Goal: Transaction & Acquisition: Purchase product/service

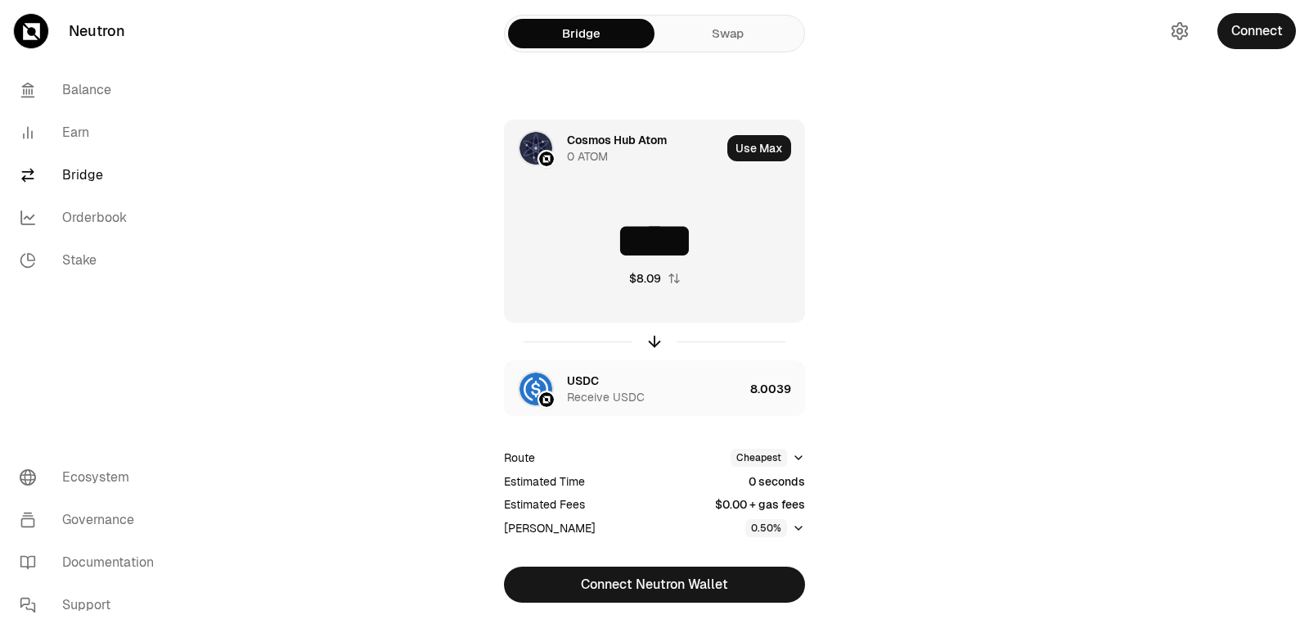
click at [604, 145] on div "Cosmos Hub Atom" at bounding box center [617, 140] width 100 height 16
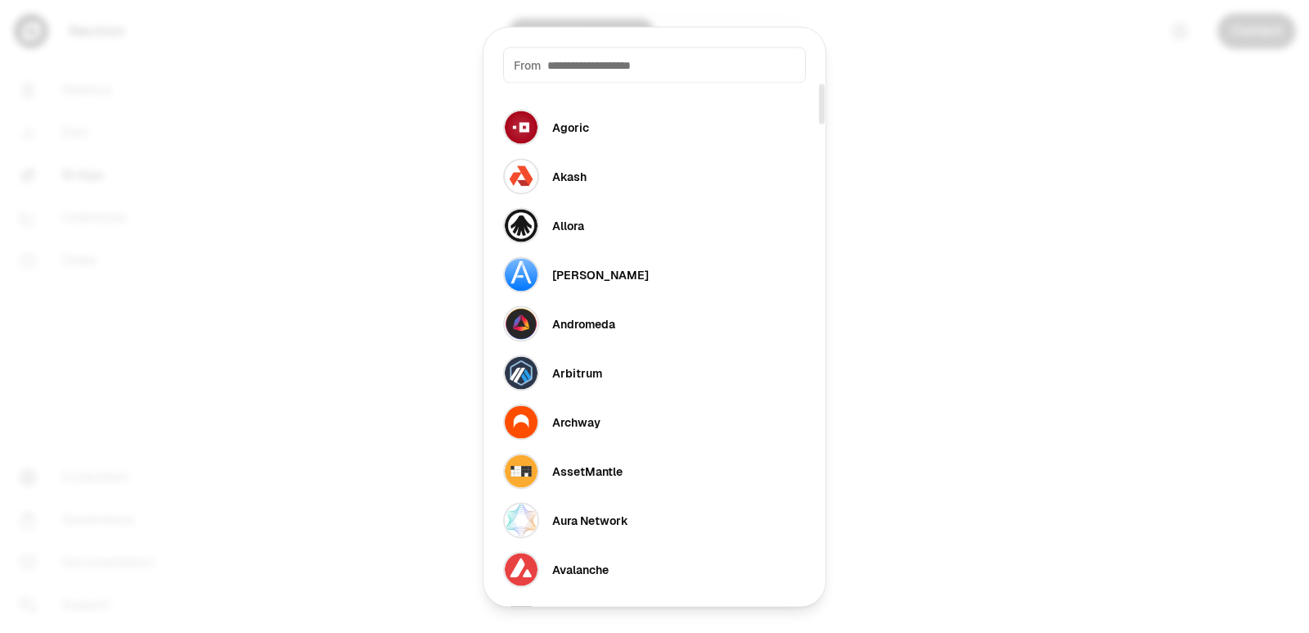
click at [588, 70] on input at bounding box center [671, 64] width 248 height 16
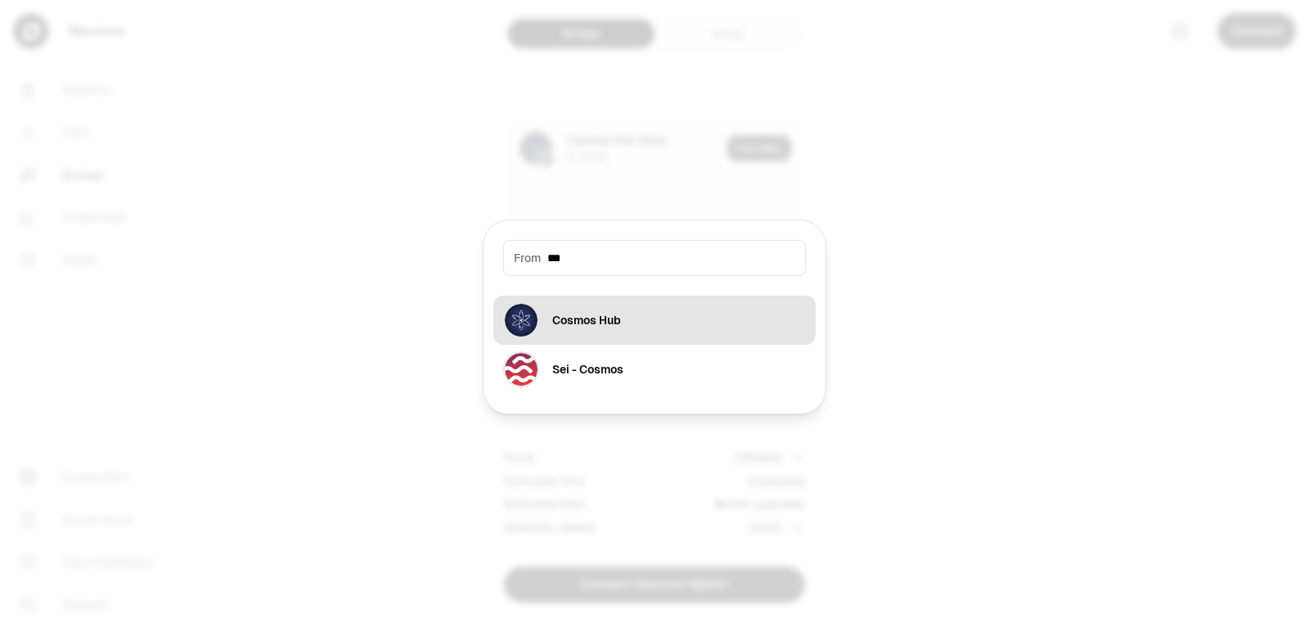
type input "***"
click at [557, 337] on div "Cosmos Hub" at bounding box center [562, 320] width 118 height 36
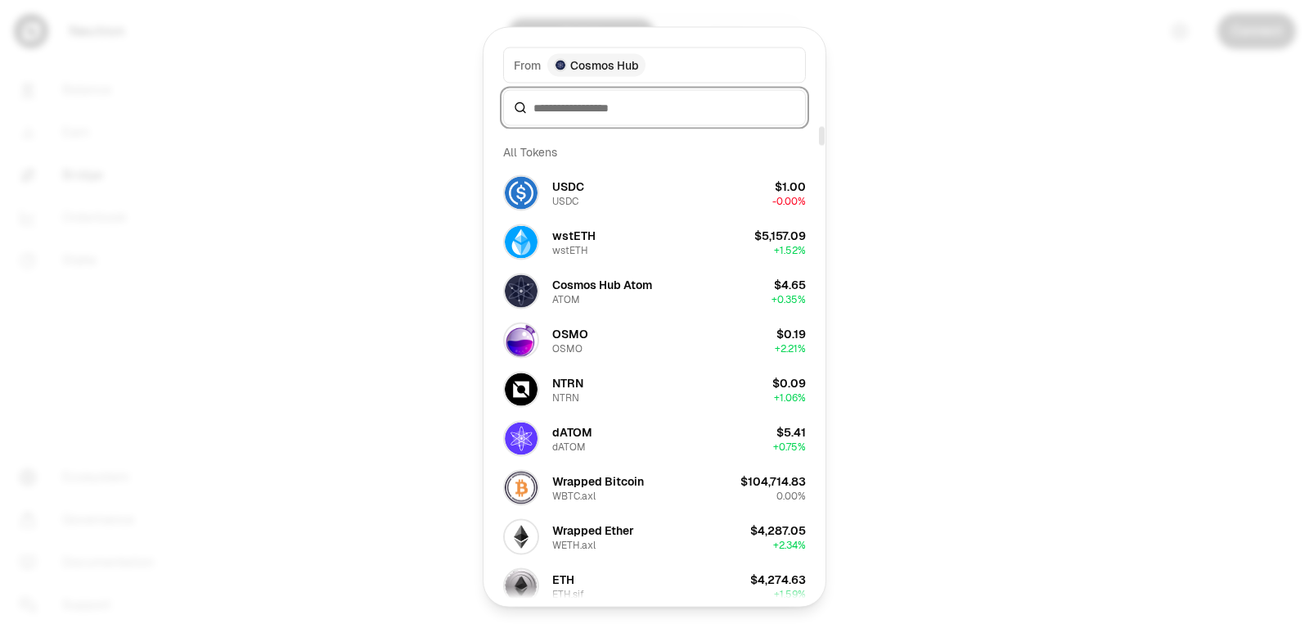
click at [561, 101] on input at bounding box center [665, 107] width 262 height 16
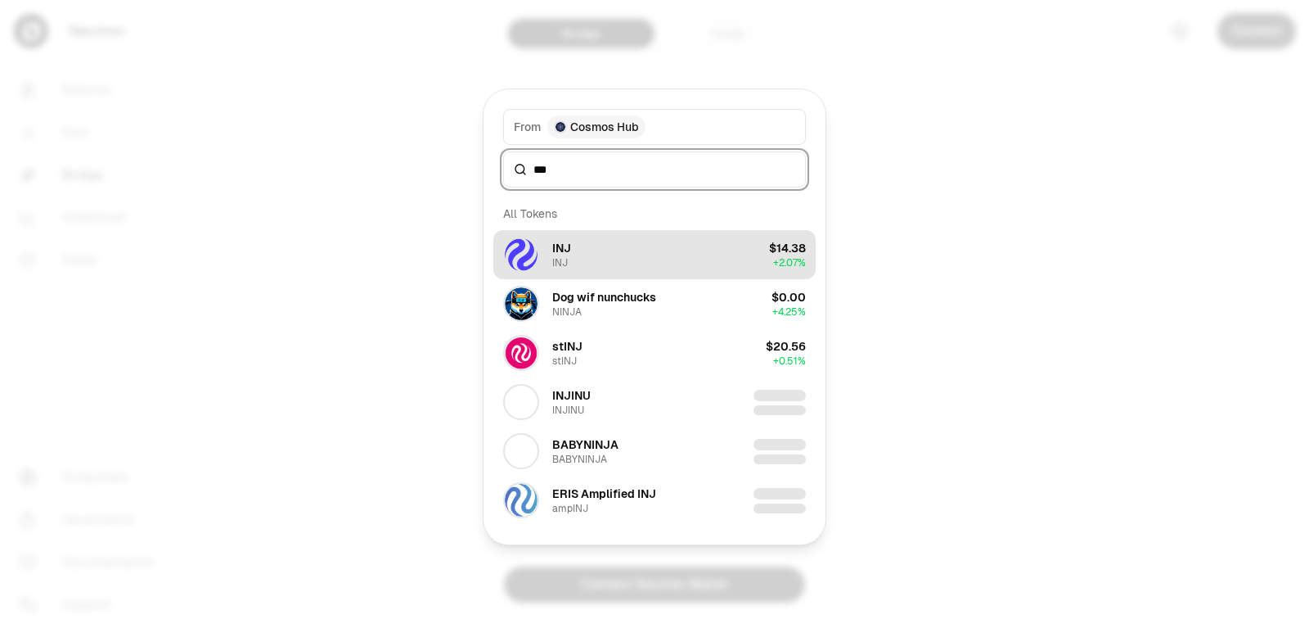
type input "***"
click at [587, 259] on button "INJ INJ $14.38 + 2.07%" at bounding box center [654, 254] width 322 height 49
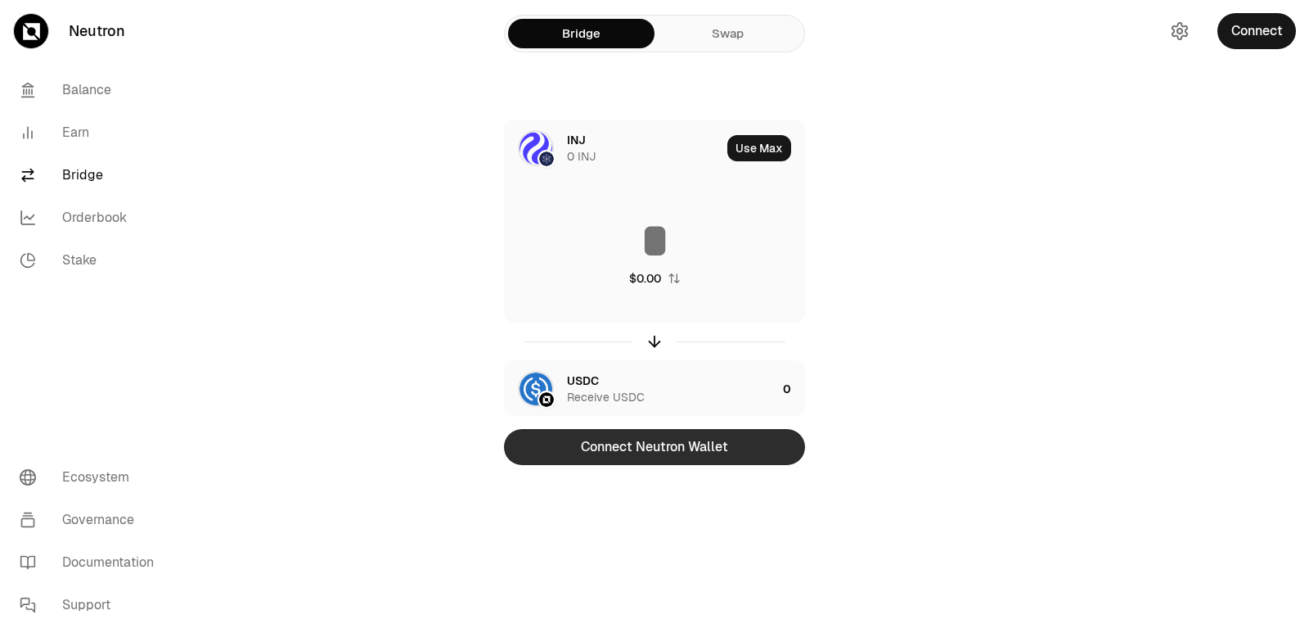
click at [681, 453] on button "Connect Neutron Wallet" at bounding box center [654, 447] width 301 height 36
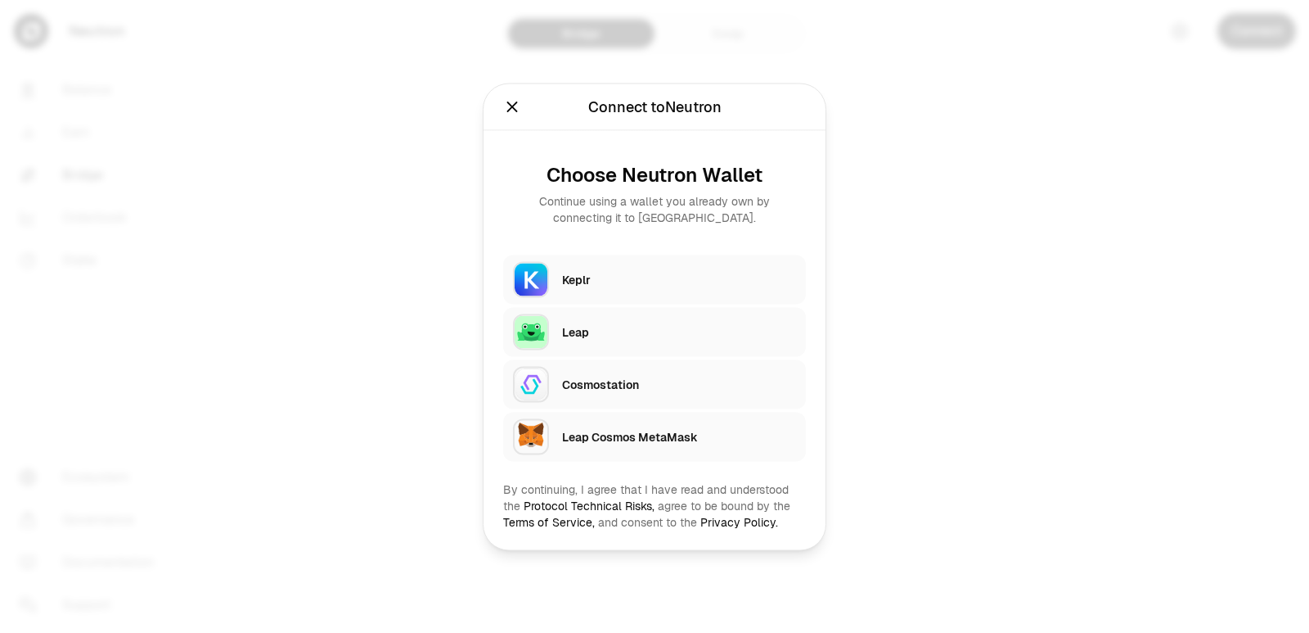
click at [598, 266] on div "Keplr" at bounding box center [684, 279] width 244 height 38
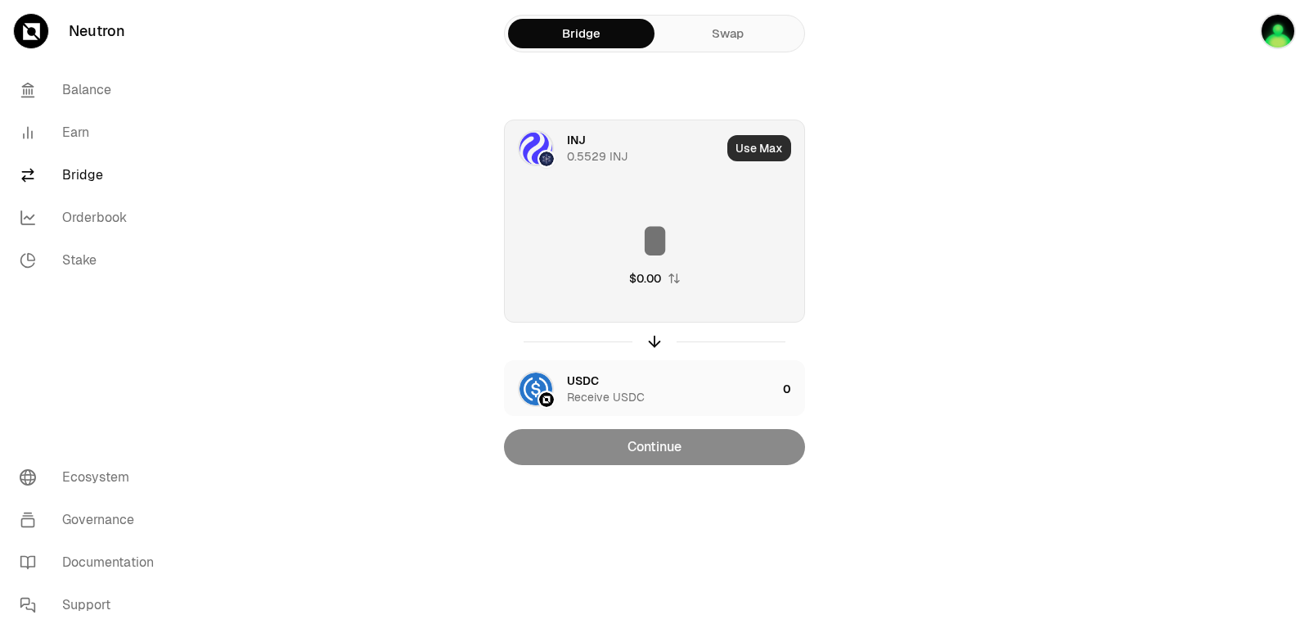
click at [768, 152] on button "Use Max" at bounding box center [759, 148] width 64 height 26
type input "**********"
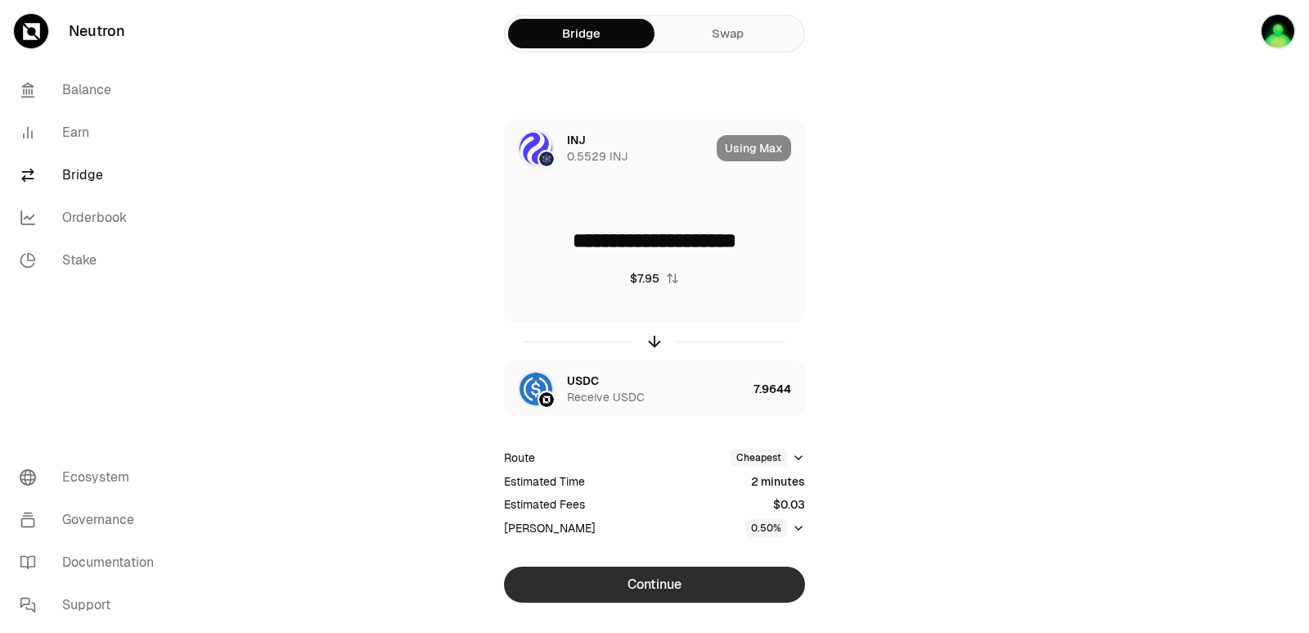
click at [637, 585] on button "Continue" at bounding box center [654, 584] width 301 height 36
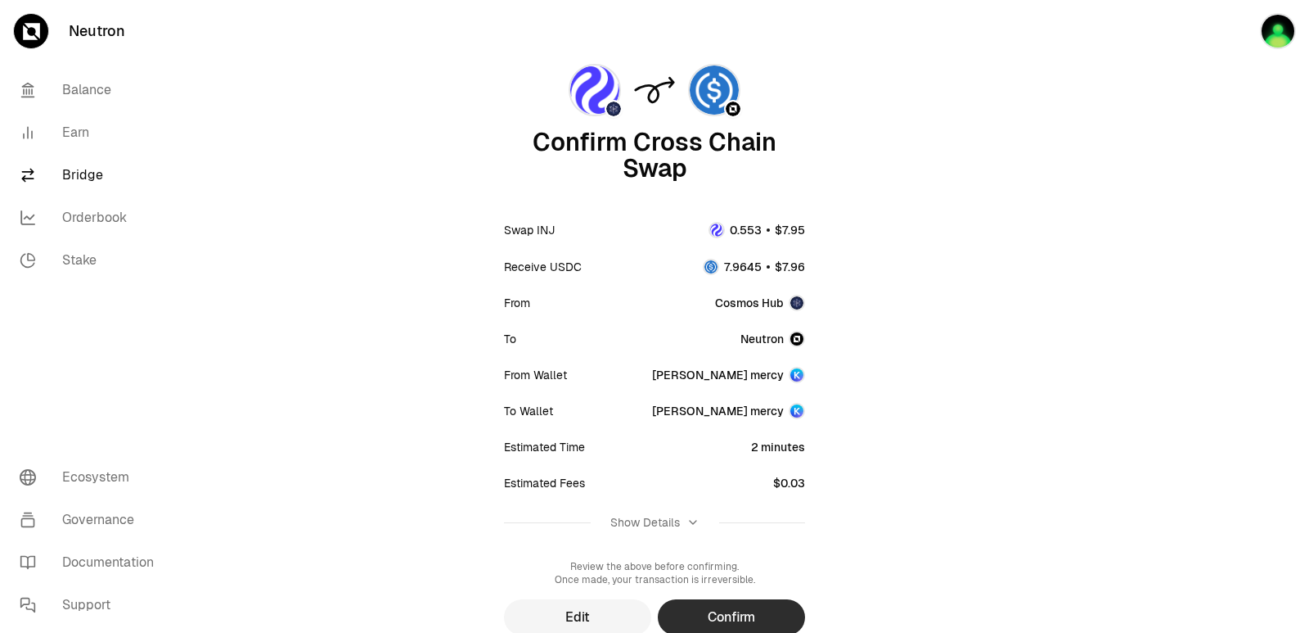
scroll to position [135, 0]
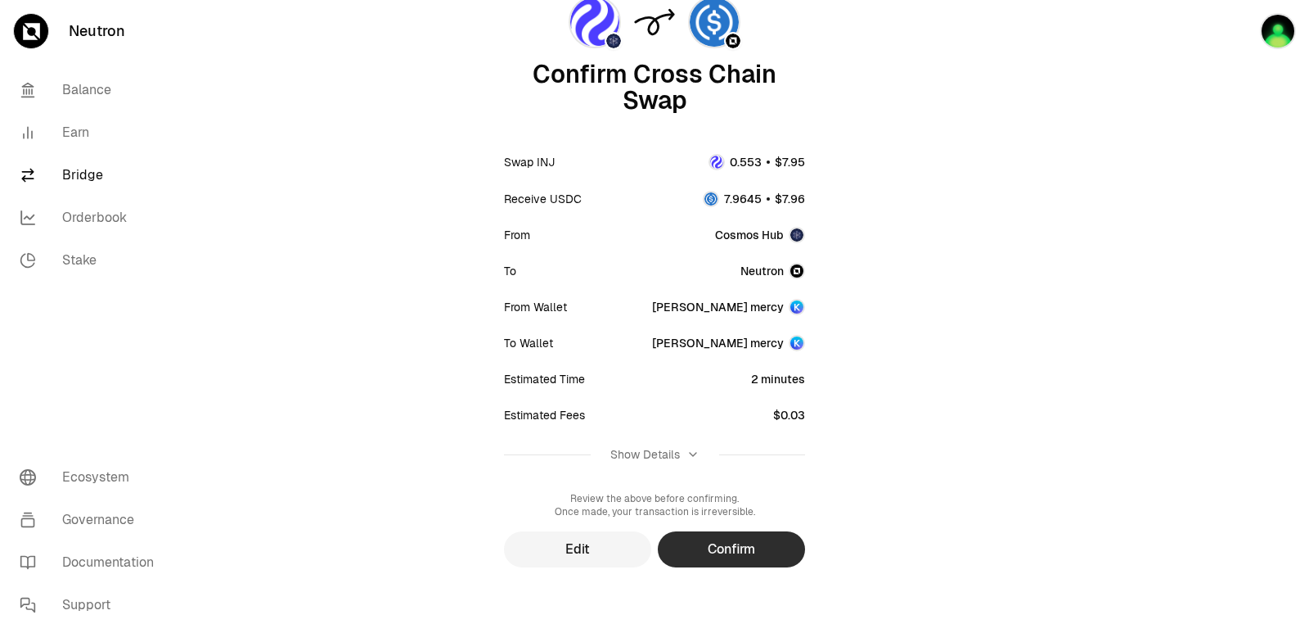
click at [714, 550] on button "Confirm" at bounding box center [731, 549] width 147 height 36
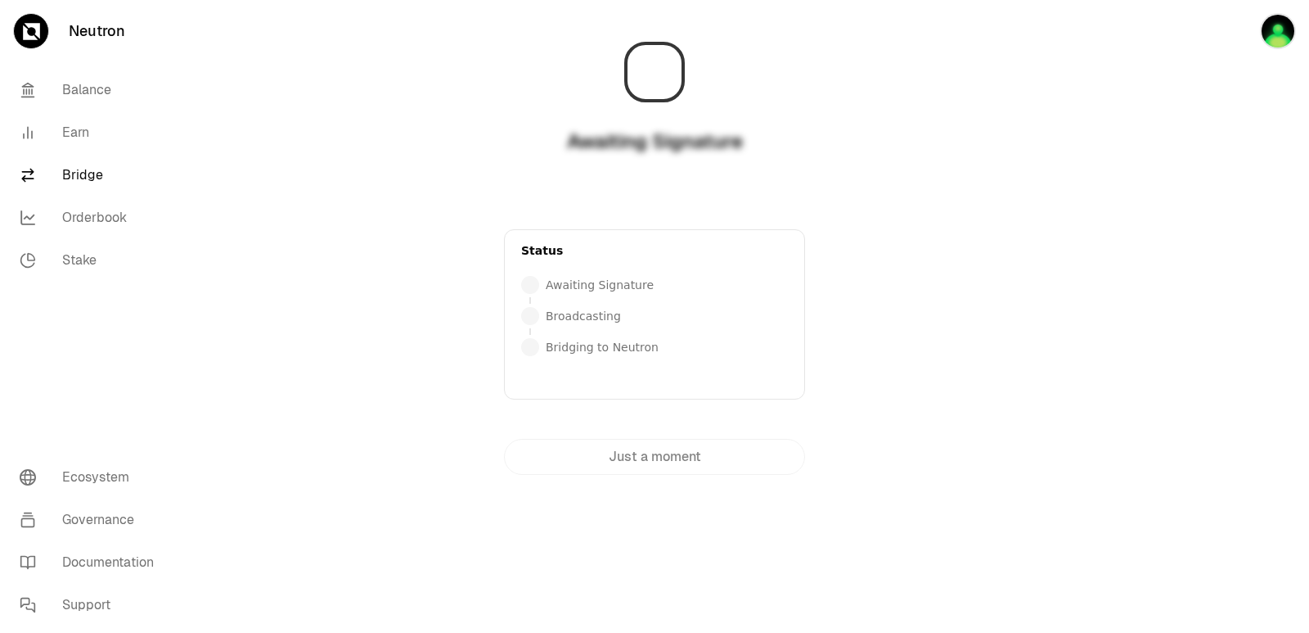
scroll to position [0, 0]
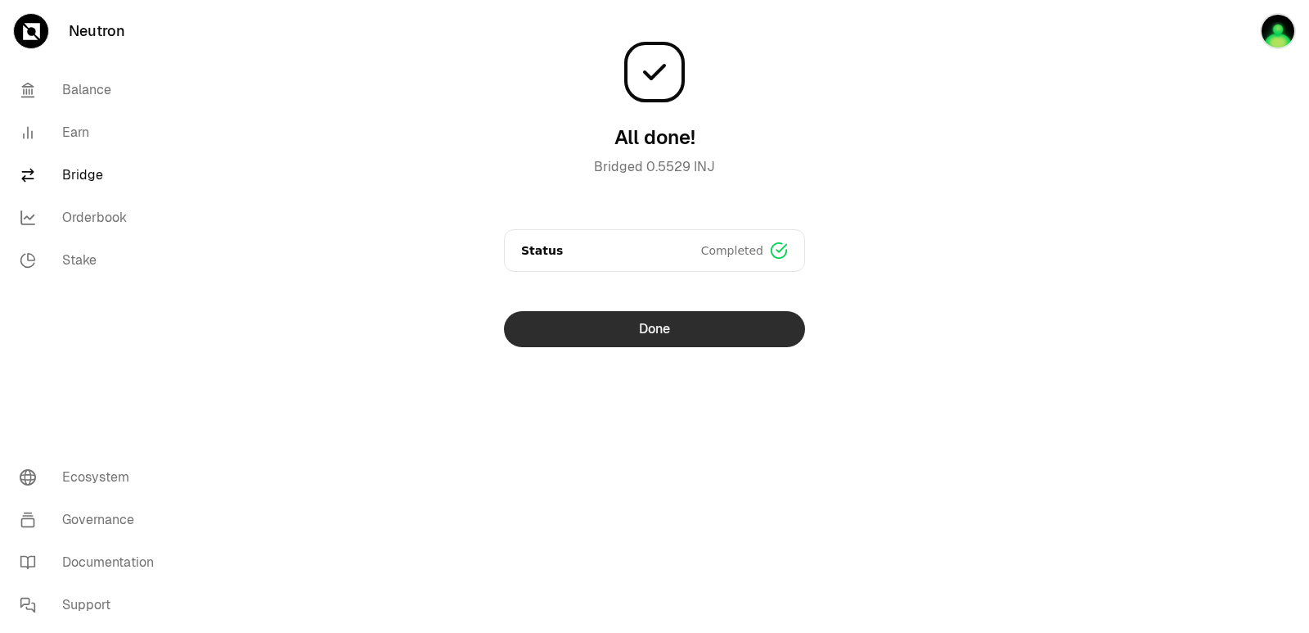
click at [635, 331] on button "Done" at bounding box center [654, 329] width 301 height 36
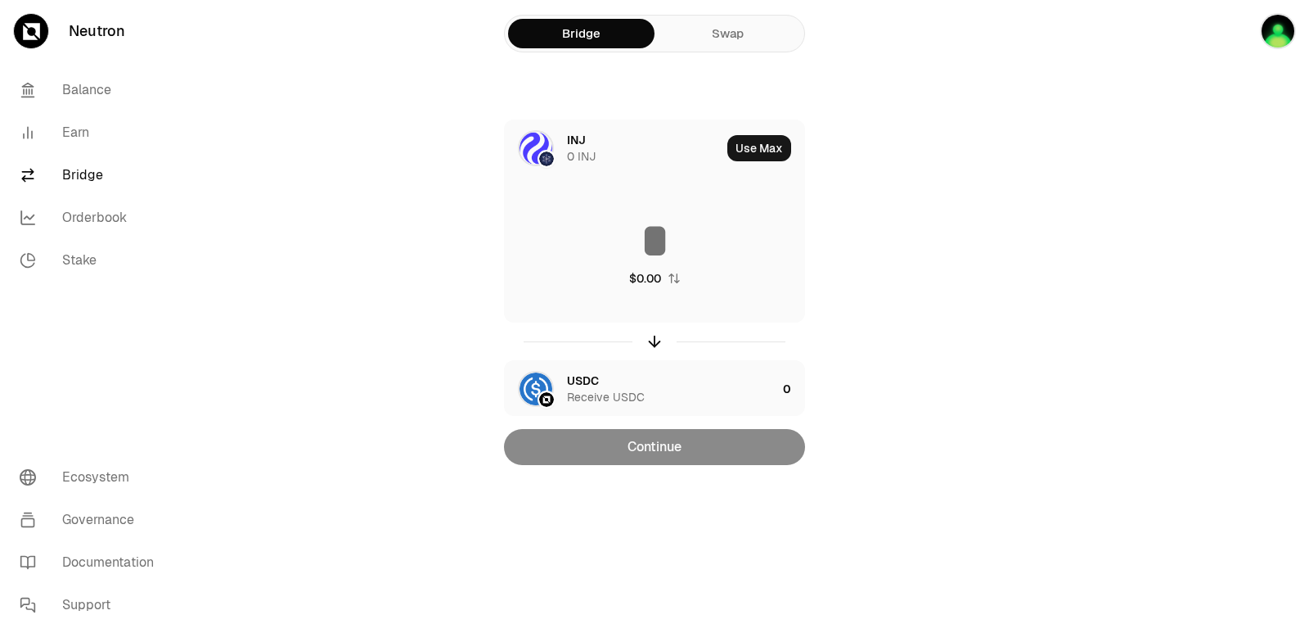
click at [1273, 226] on div at bounding box center [1217, 265] width 183 height 530
click at [586, 146] on div "INJ 0 INJ" at bounding box center [644, 148] width 154 height 33
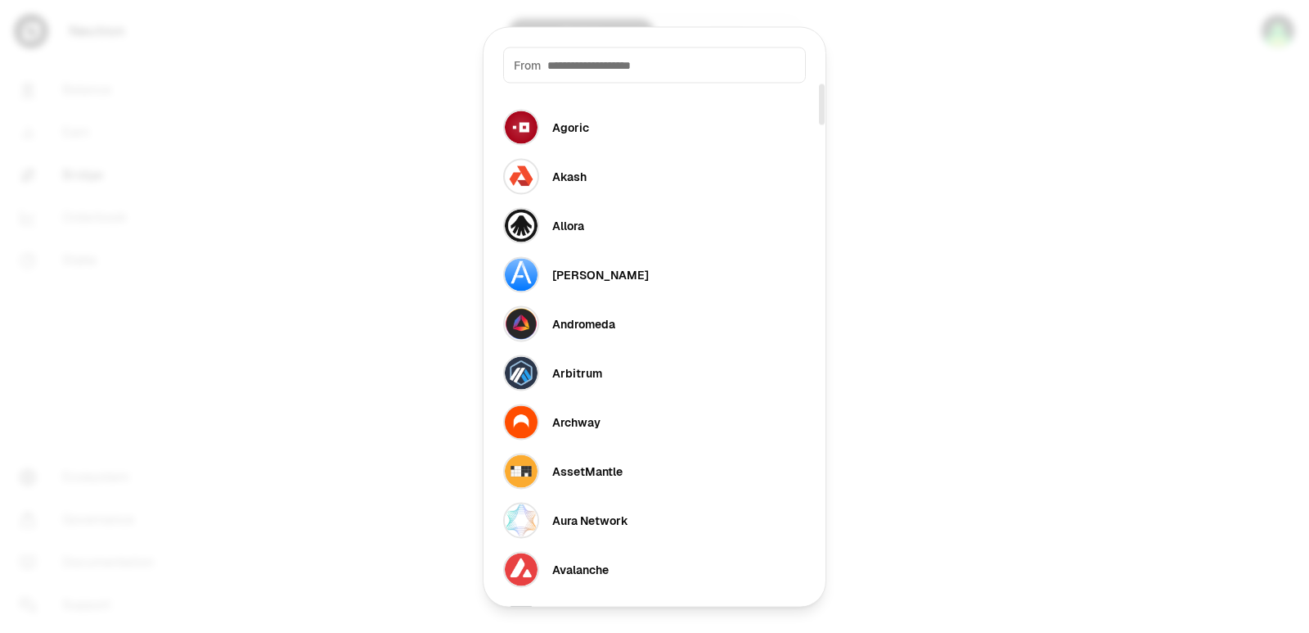
click at [628, 75] on div "From" at bounding box center [654, 65] width 303 height 36
click at [1169, 316] on div at bounding box center [654, 316] width 1309 height 633
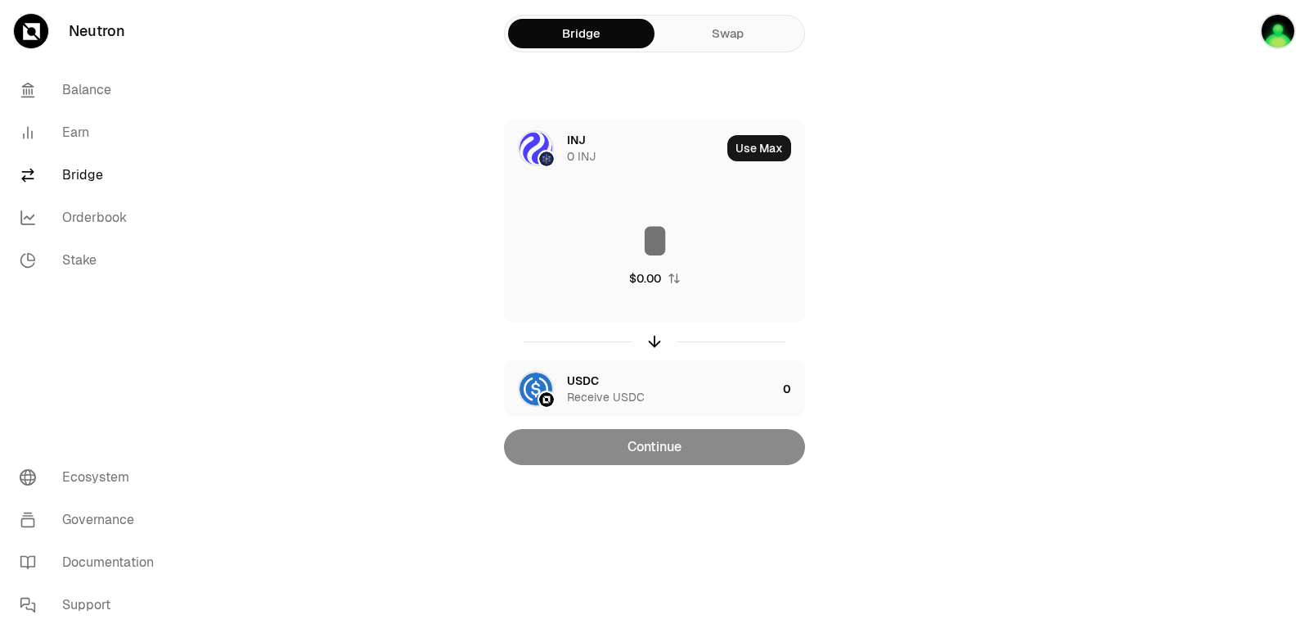
click at [1124, 320] on main "Bridge Swap INJ 0 INJ Use Max $0.00 USDC Receive USDC 0 Continue" at bounding box center [746, 265] width 1126 height 530
click at [592, 134] on div "INJ 0 INJ" at bounding box center [644, 148] width 154 height 33
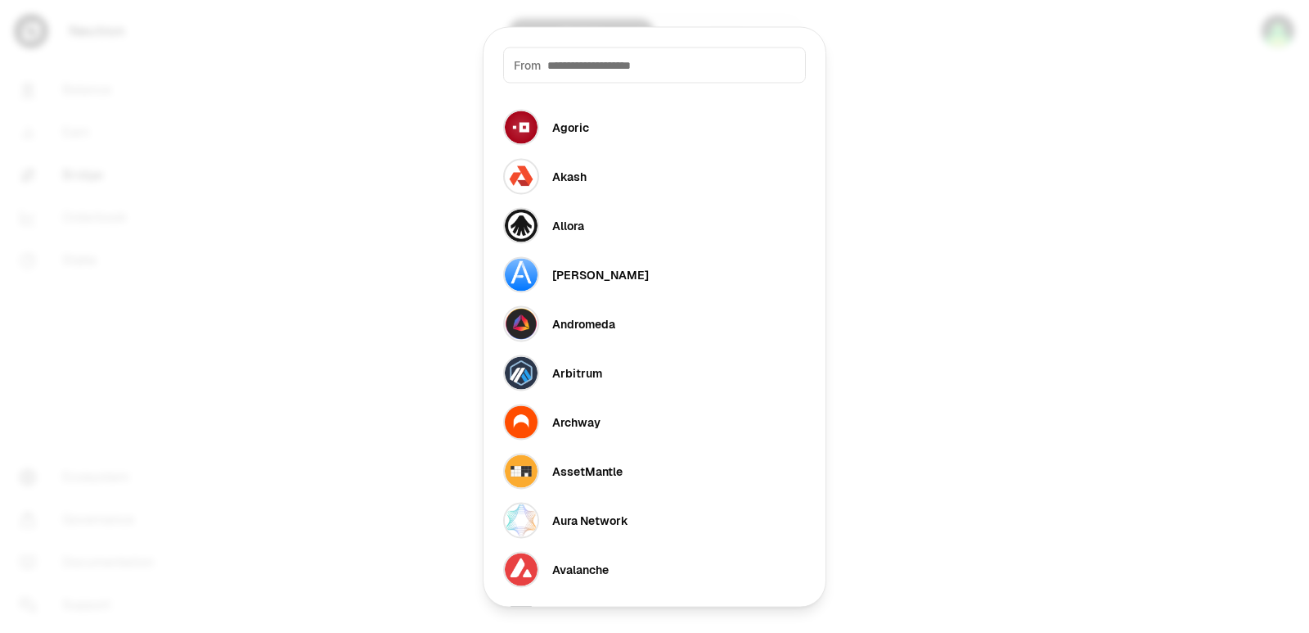
click at [567, 67] on input at bounding box center [671, 64] width 248 height 16
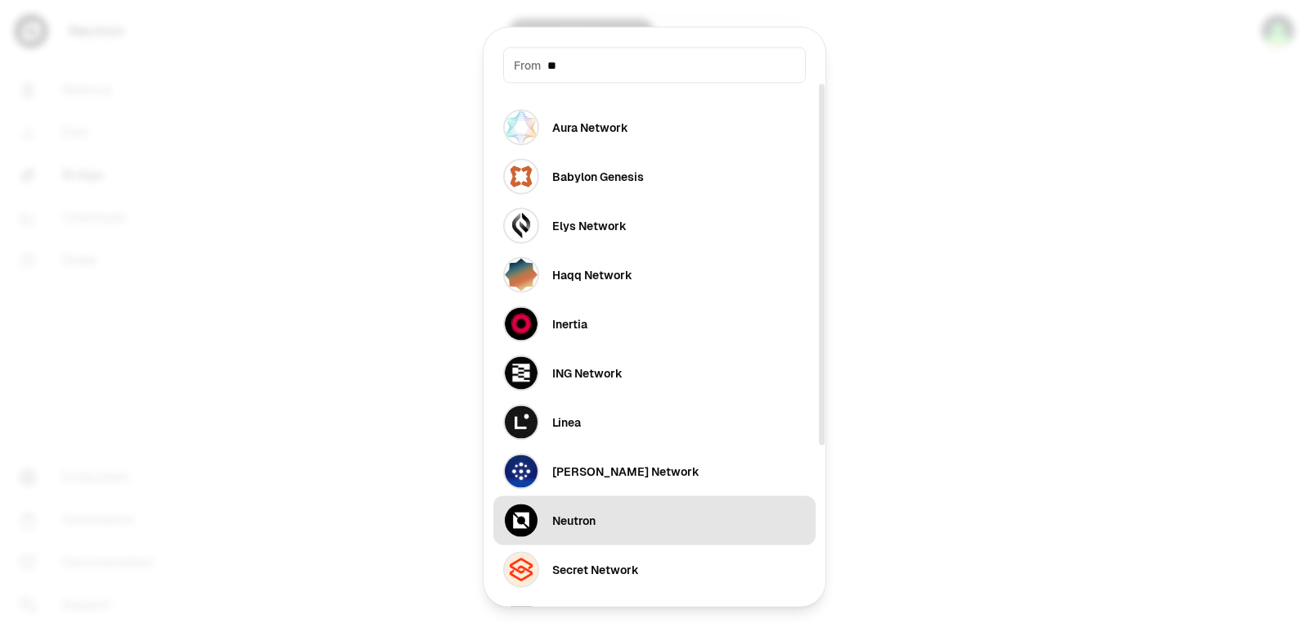
type input "**"
click at [565, 527] on div "Neutron" at bounding box center [573, 519] width 43 height 16
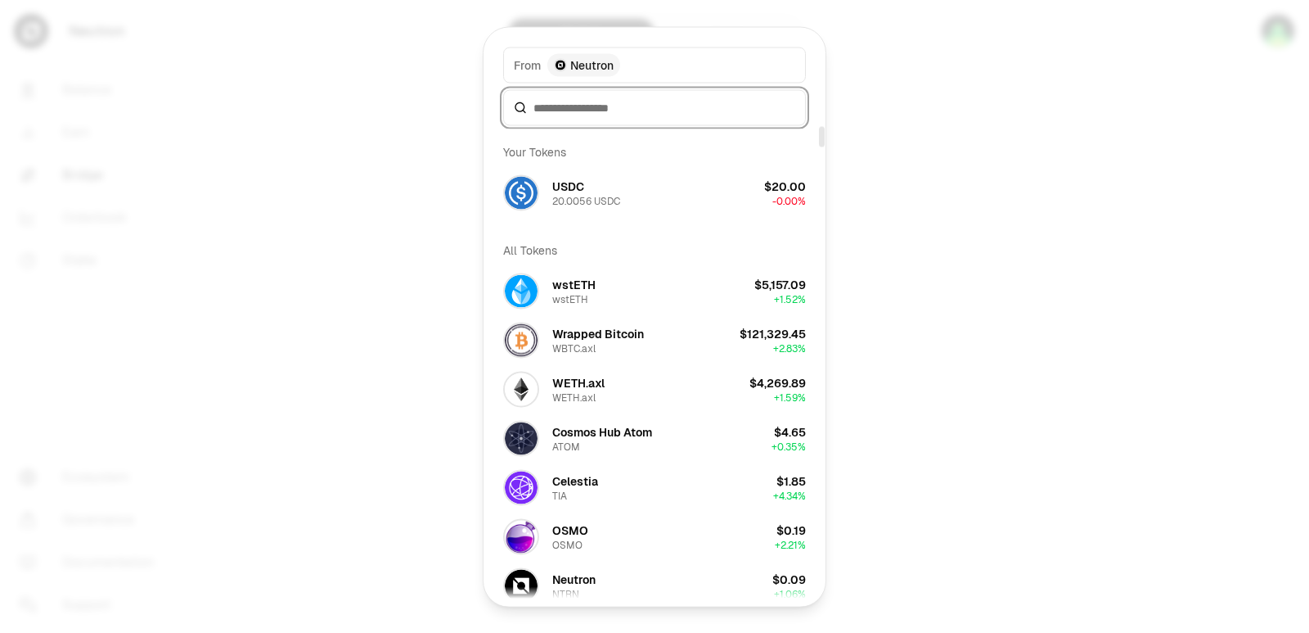
click at [543, 107] on input at bounding box center [665, 107] width 262 height 16
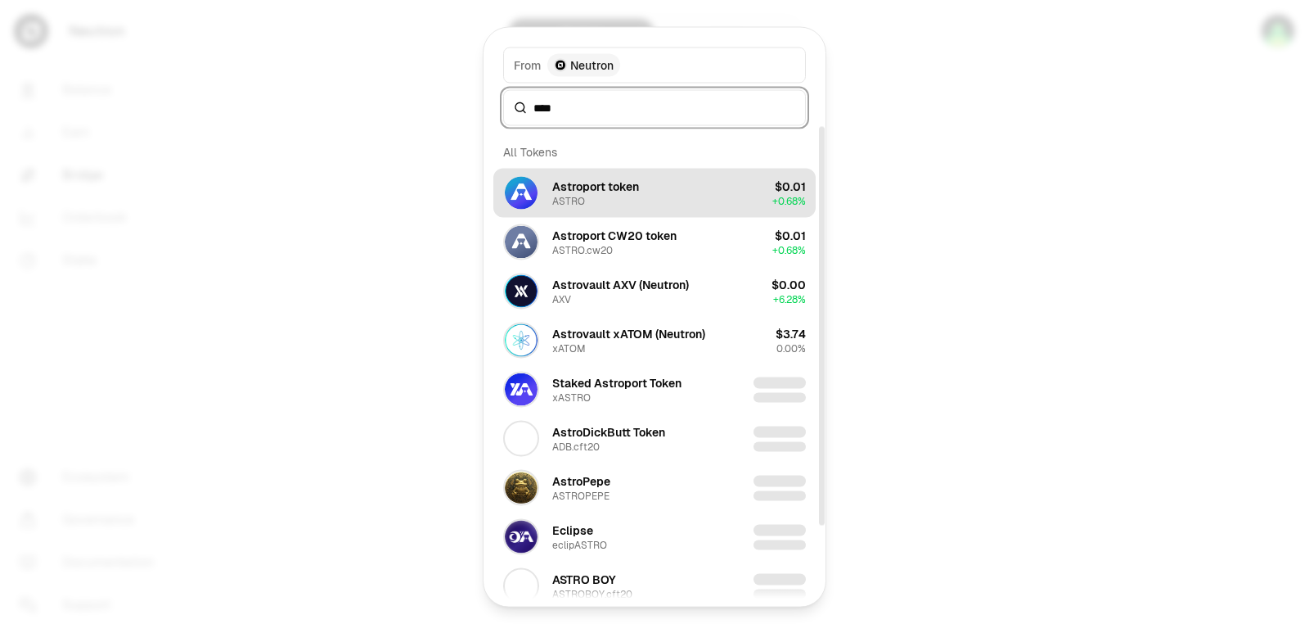
type input "****"
click at [592, 177] on div "Astroport token ASTRO" at bounding box center [571, 192] width 136 height 36
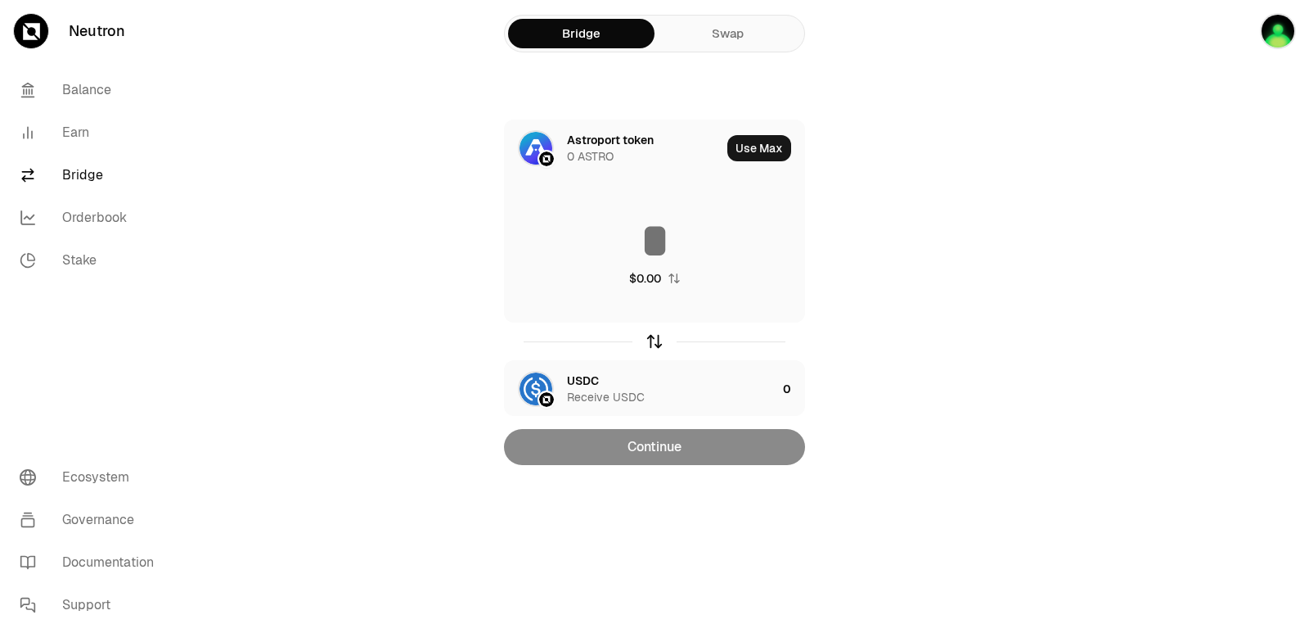
click at [652, 335] on icon "button" at bounding box center [655, 341] width 18 height 18
click at [650, 233] on input at bounding box center [654, 240] width 299 height 49
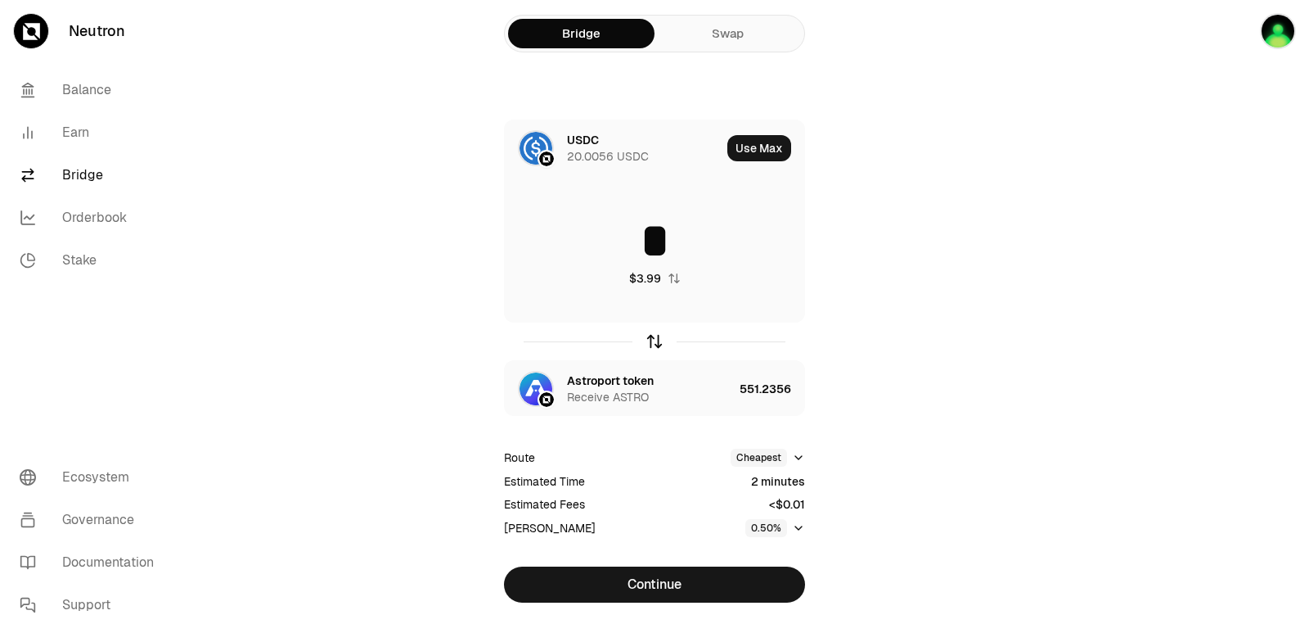
click at [660, 343] on icon "button" at bounding box center [655, 341] width 18 height 18
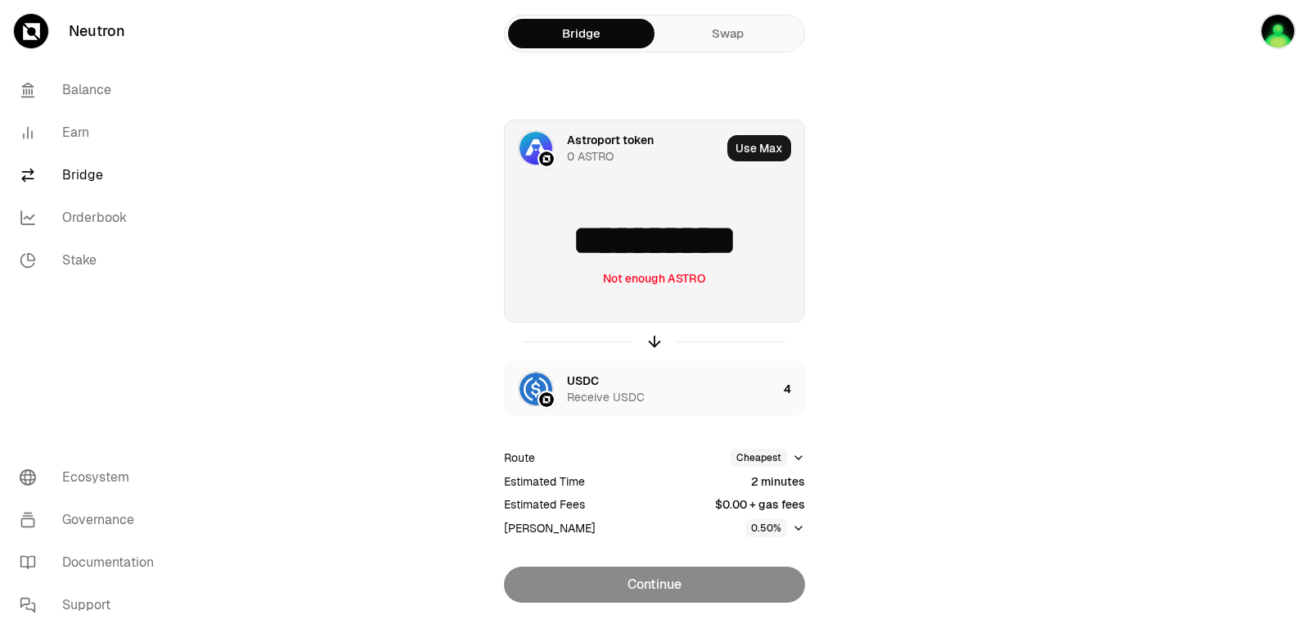
click at [783, 251] on input "**********" at bounding box center [654, 240] width 299 height 49
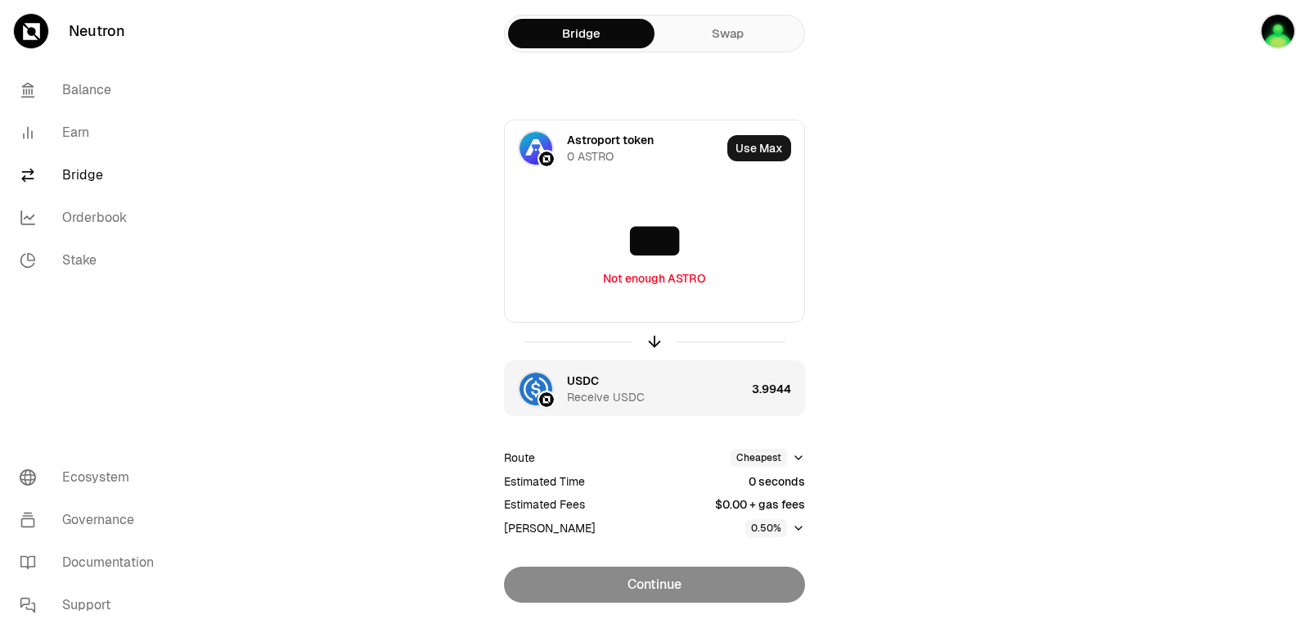
type input "***"
click at [766, 385] on div "3.9944" at bounding box center [778, 389] width 52 height 56
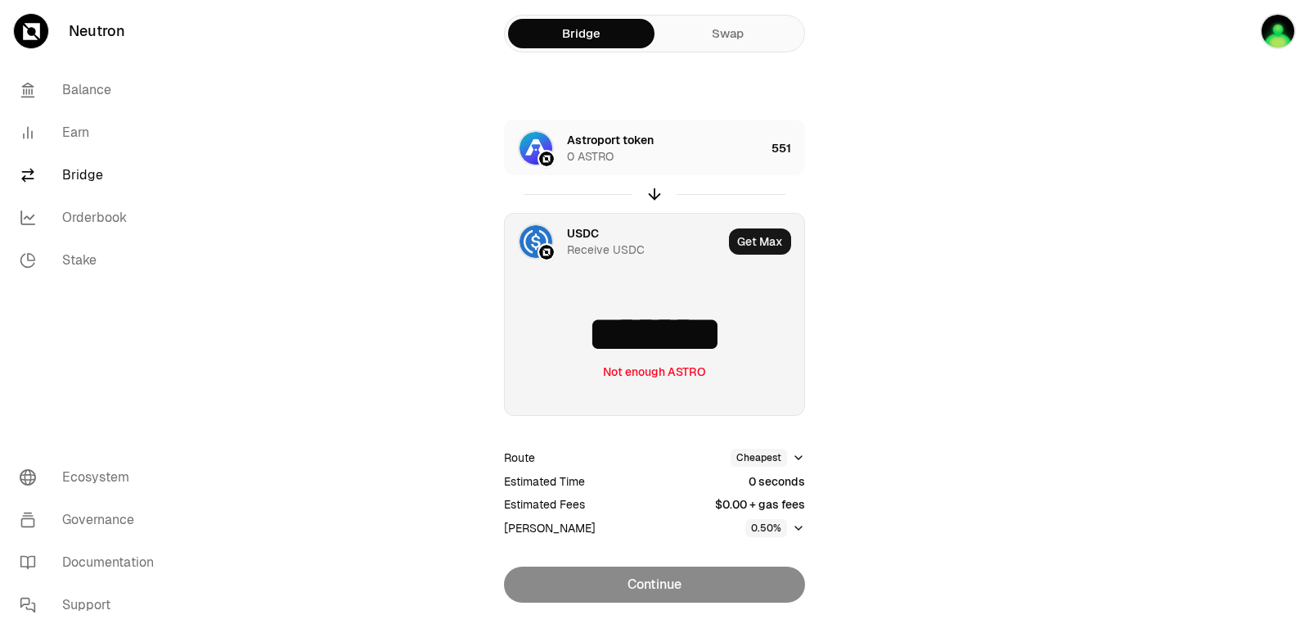
click at [750, 345] on input "*******" at bounding box center [654, 333] width 299 height 49
click at [752, 345] on input "*******" at bounding box center [654, 333] width 299 height 49
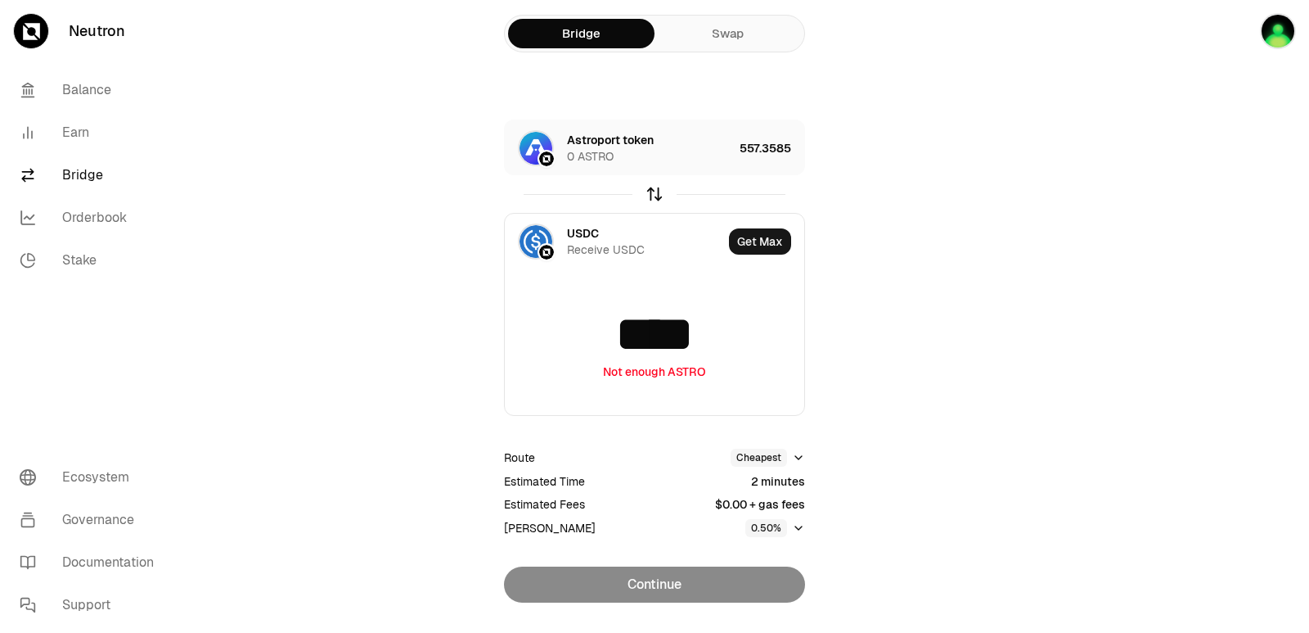
type input "****"
click at [651, 196] on icon "button" at bounding box center [655, 194] width 18 height 18
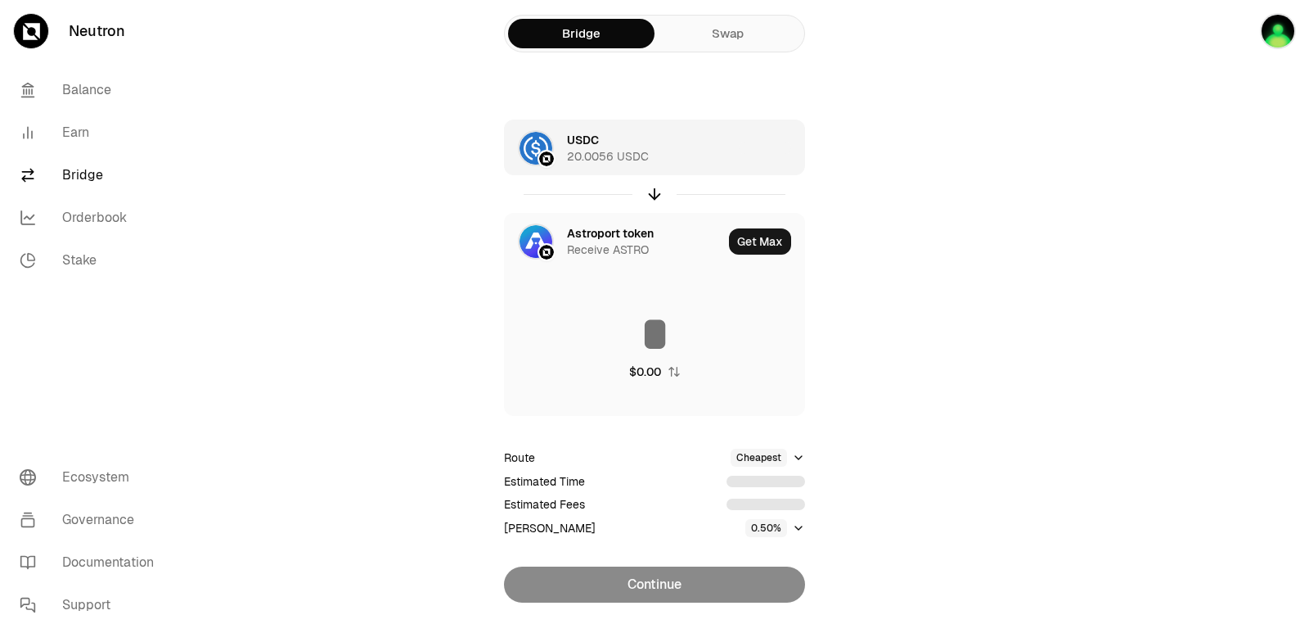
click at [691, 151] on div "USDC 20.0056 USDC" at bounding box center [649, 148] width 165 height 33
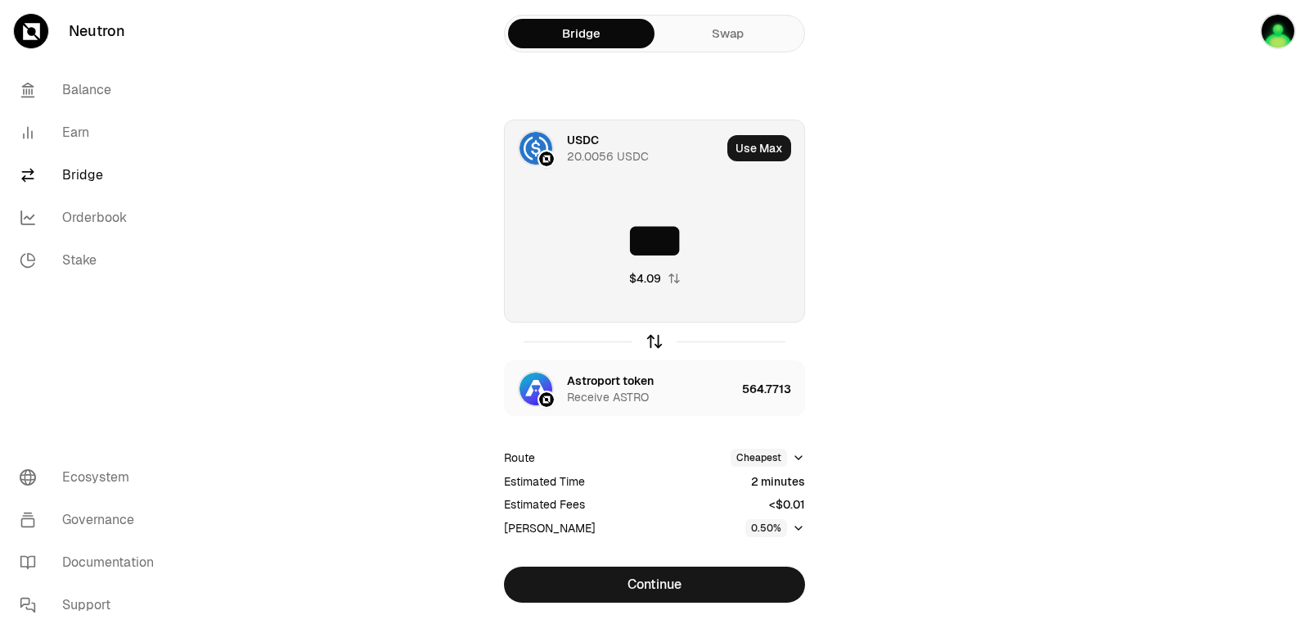
click at [654, 339] on icon "button" at bounding box center [655, 341] width 18 height 18
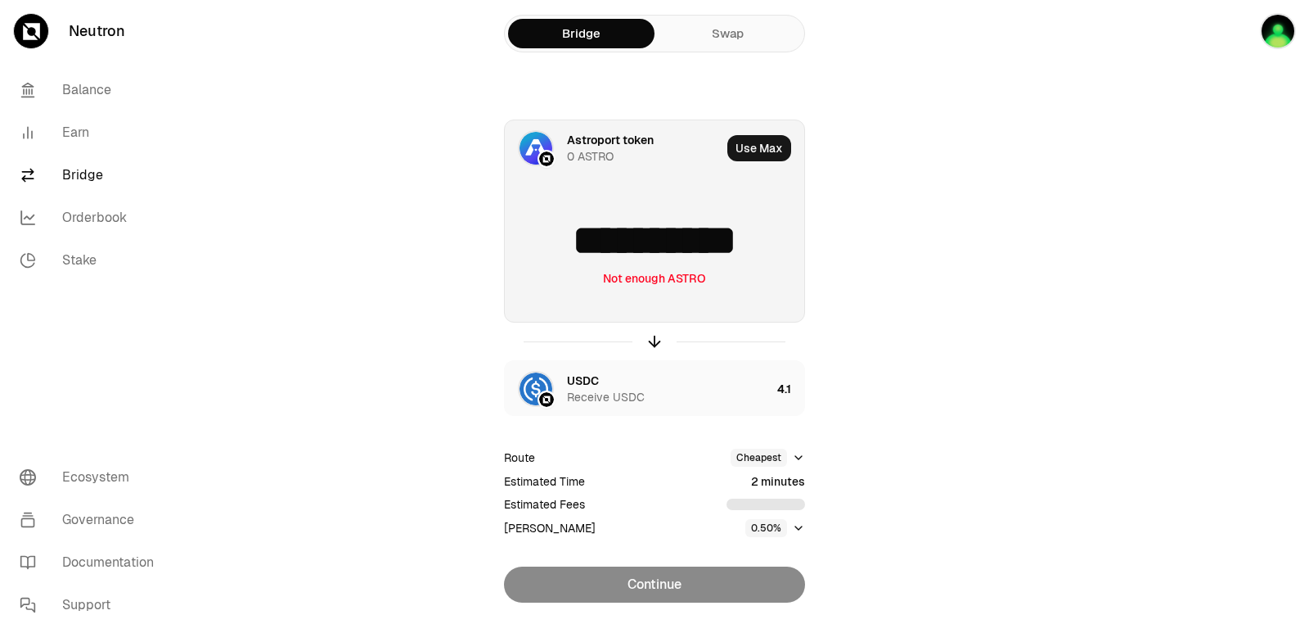
click at [609, 144] on div "Astroport token" at bounding box center [610, 140] width 87 height 16
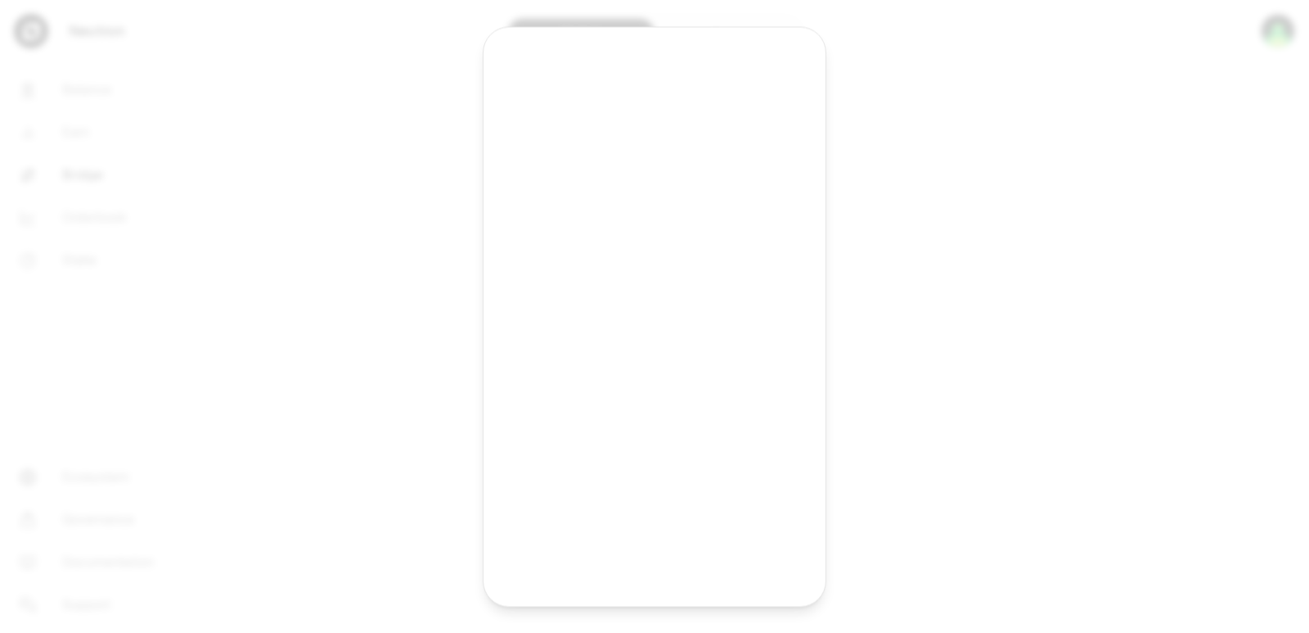
type input "**********"
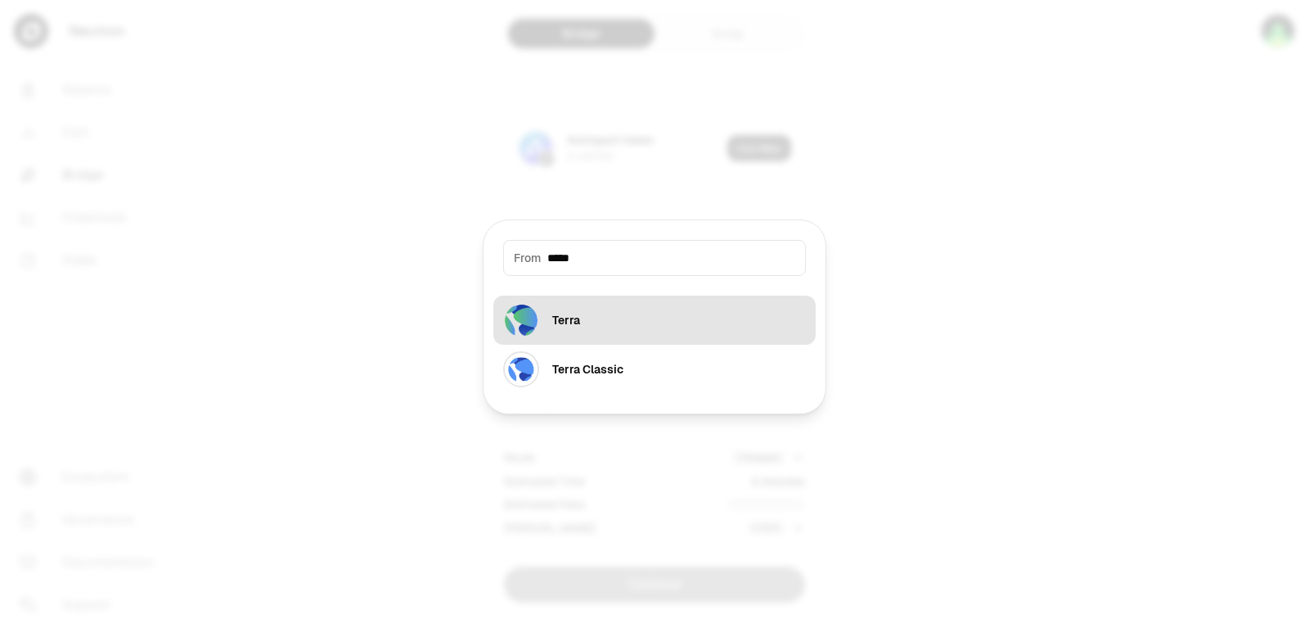
type input "*****"
click at [616, 331] on button "Terra" at bounding box center [654, 319] width 322 height 49
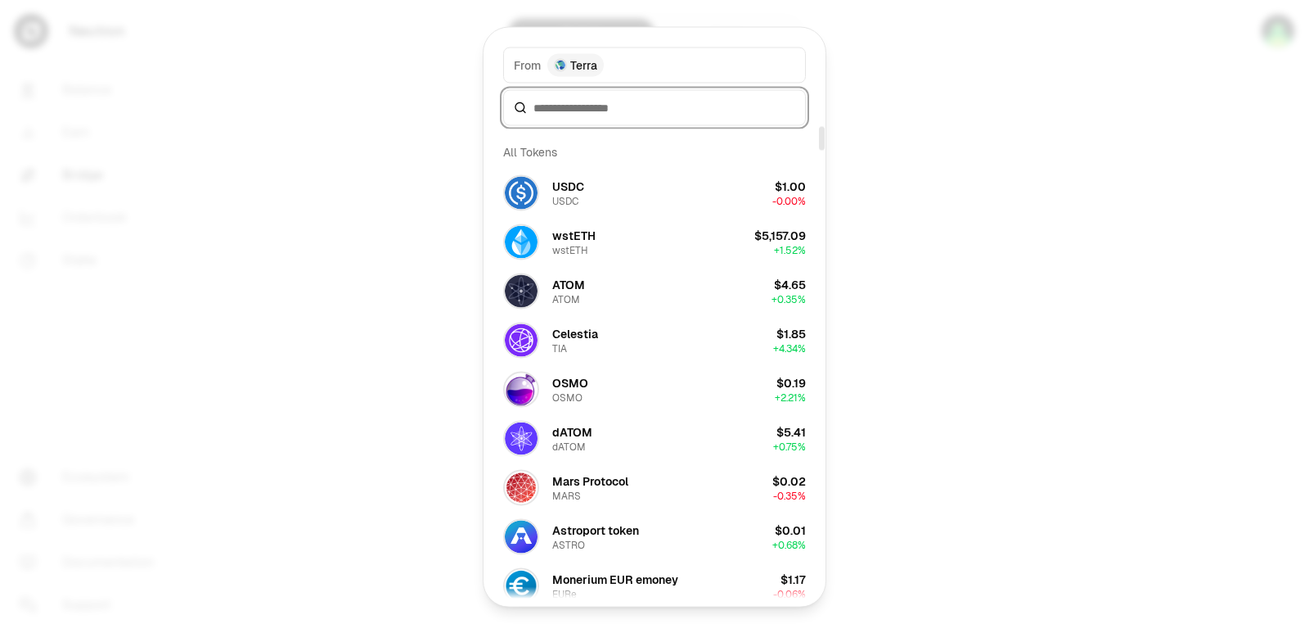
click at [560, 106] on input at bounding box center [665, 107] width 262 height 16
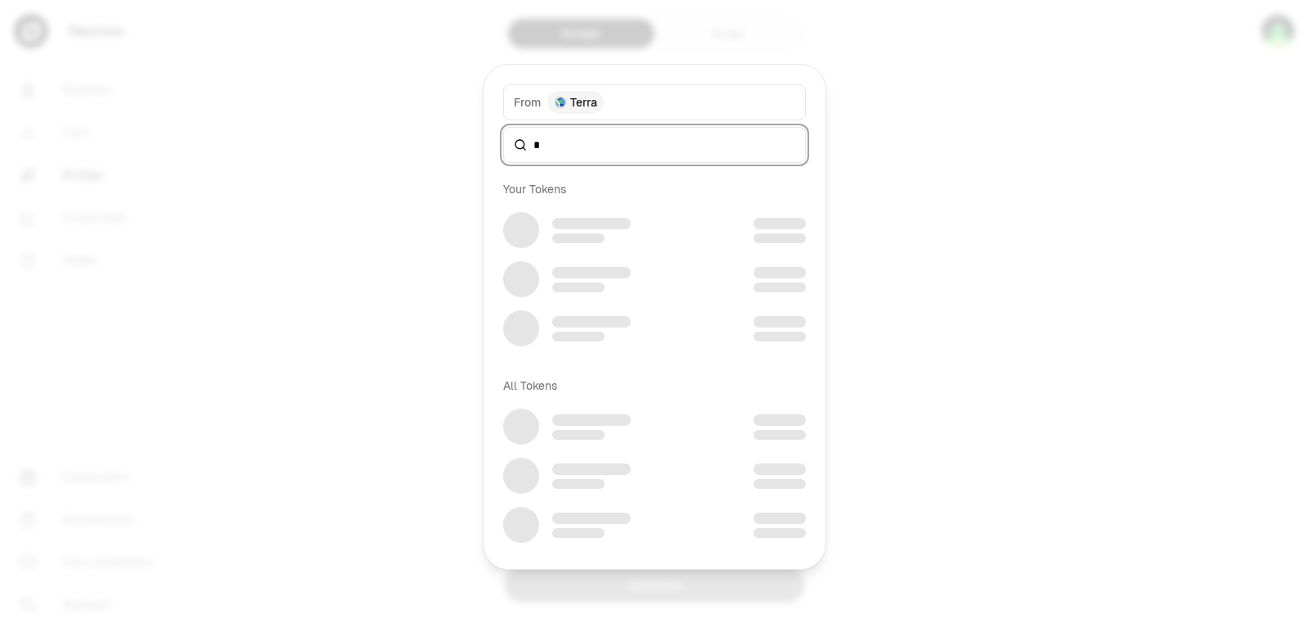
type input "*"
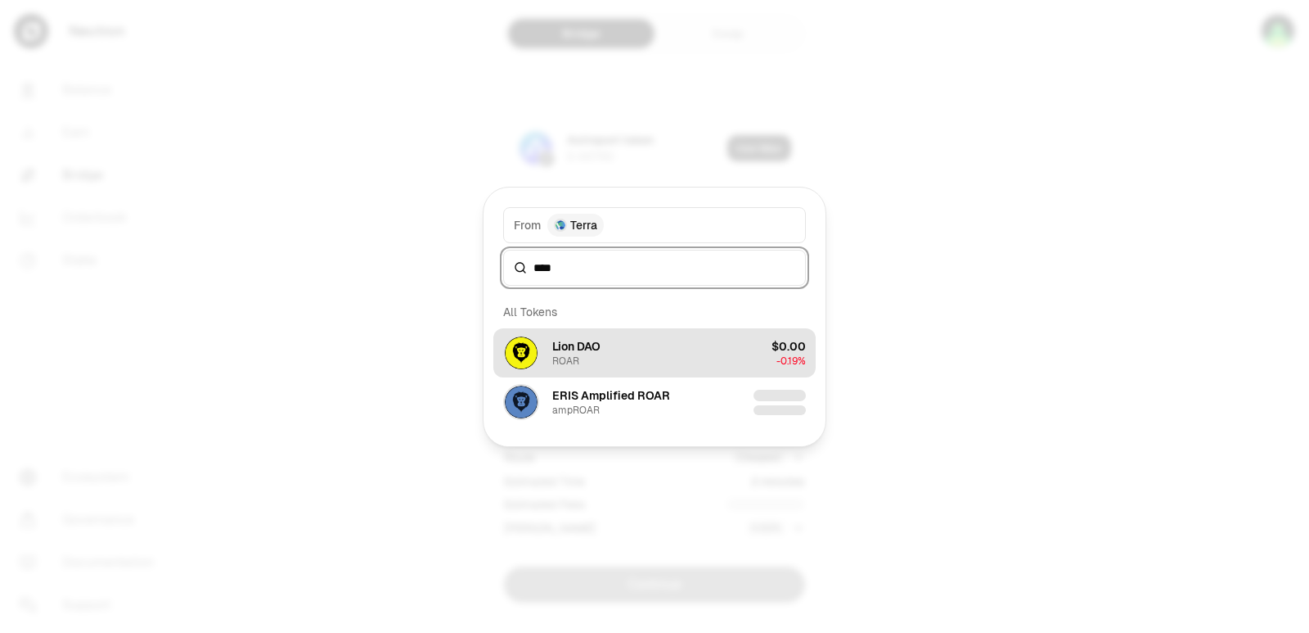
type input "****"
click at [573, 351] on div "Lion DAO" at bounding box center [576, 346] width 48 height 16
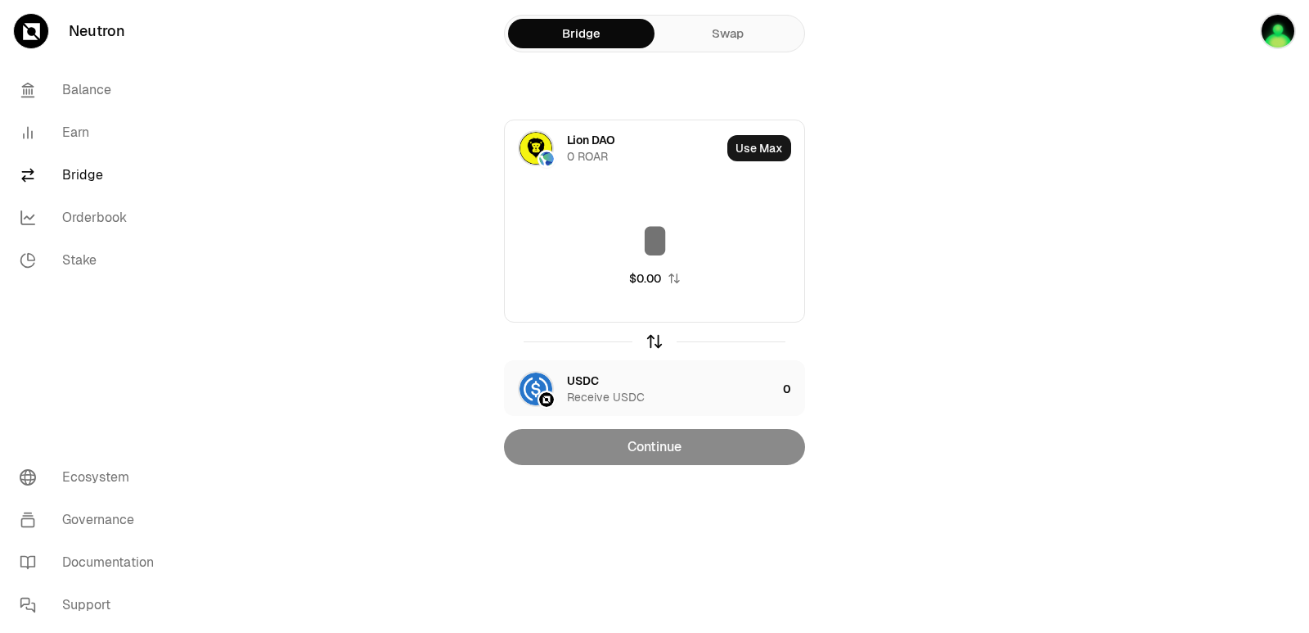
click at [652, 335] on icon "button" at bounding box center [655, 341] width 18 height 18
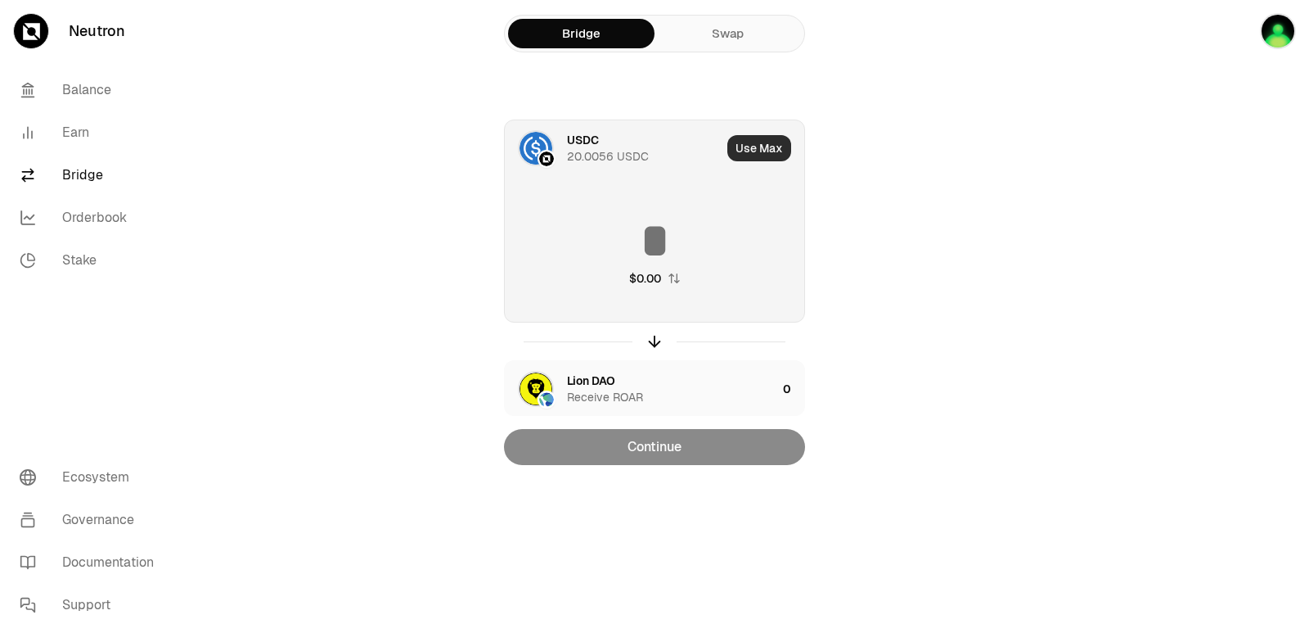
click at [772, 151] on button "Use Max" at bounding box center [759, 148] width 64 height 26
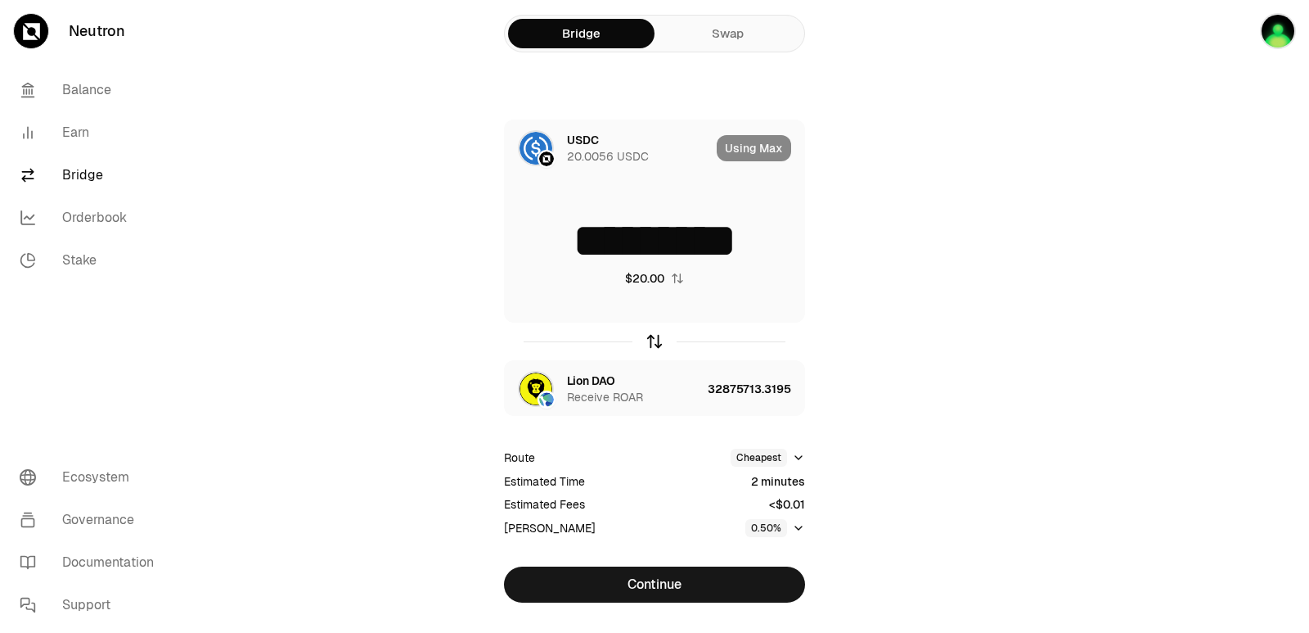
click at [653, 344] on icon "button" at bounding box center [655, 341] width 18 height 18
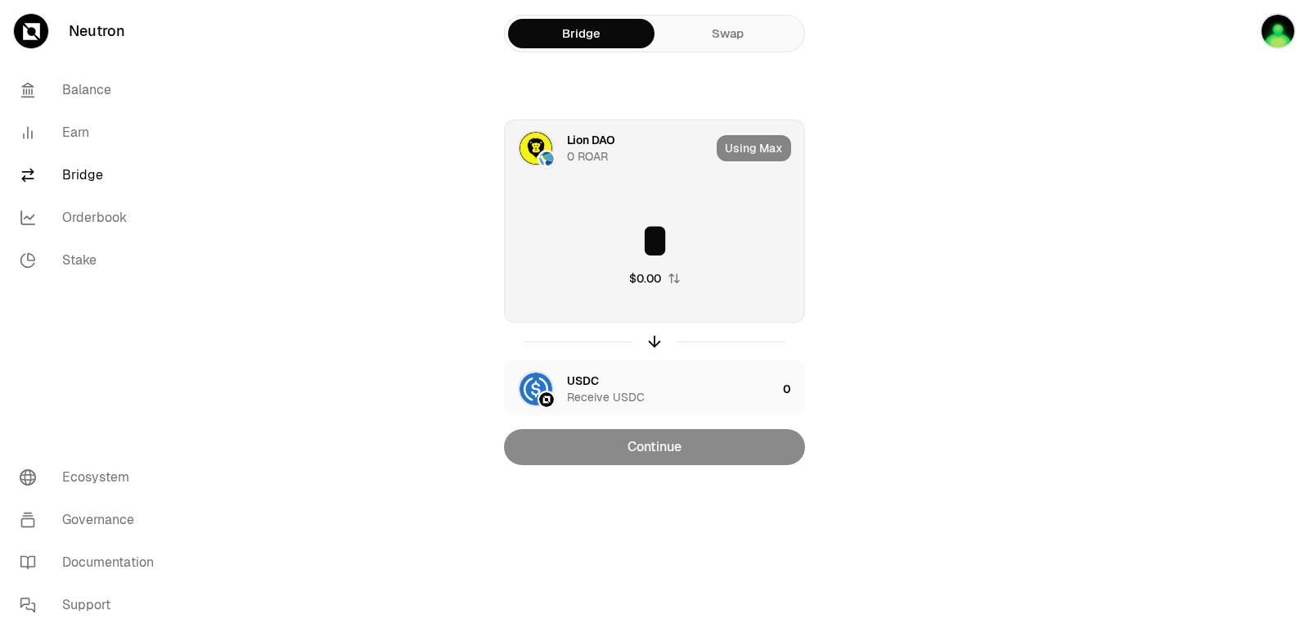
click at [571, 241] on input "*" at bounding box center [654, 240] width 299 height 49
click at [651, 343] on icon "button" at bounding box center [655, 341] width 18 height 18
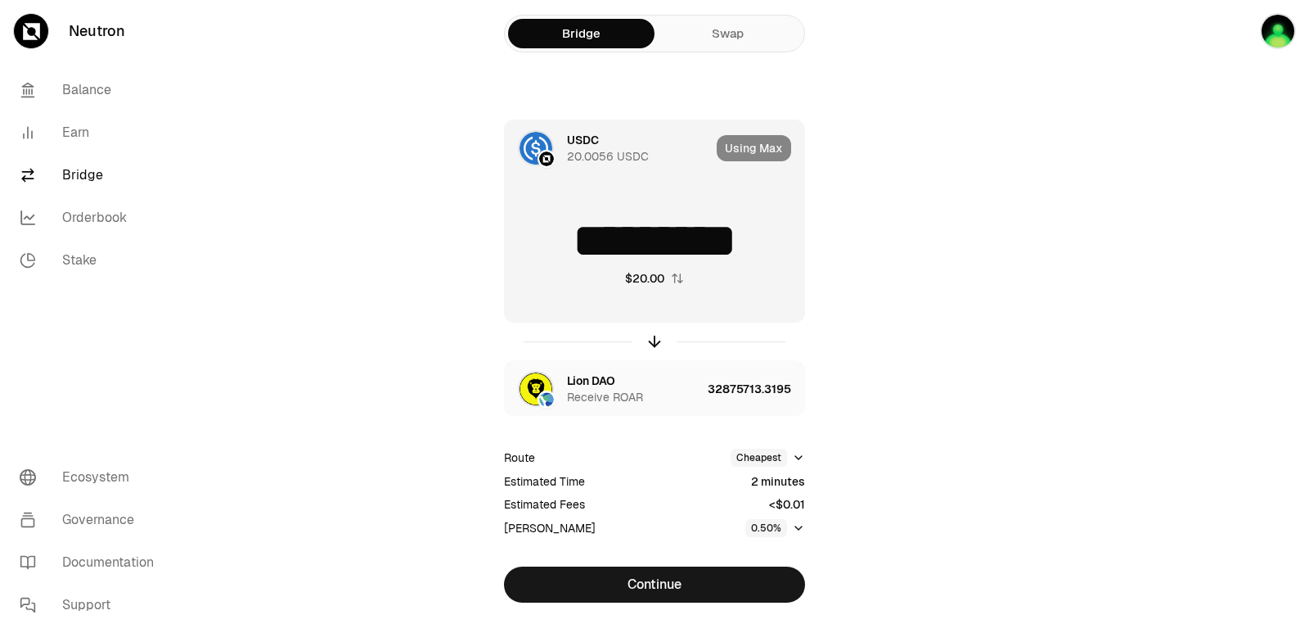
click at [742, 152] on div "Using Max" at bounding box center [761, 148] width 88 height 56
click at [651, 333] on icon "button" at bounding box center [655, 341] width 18 height 18
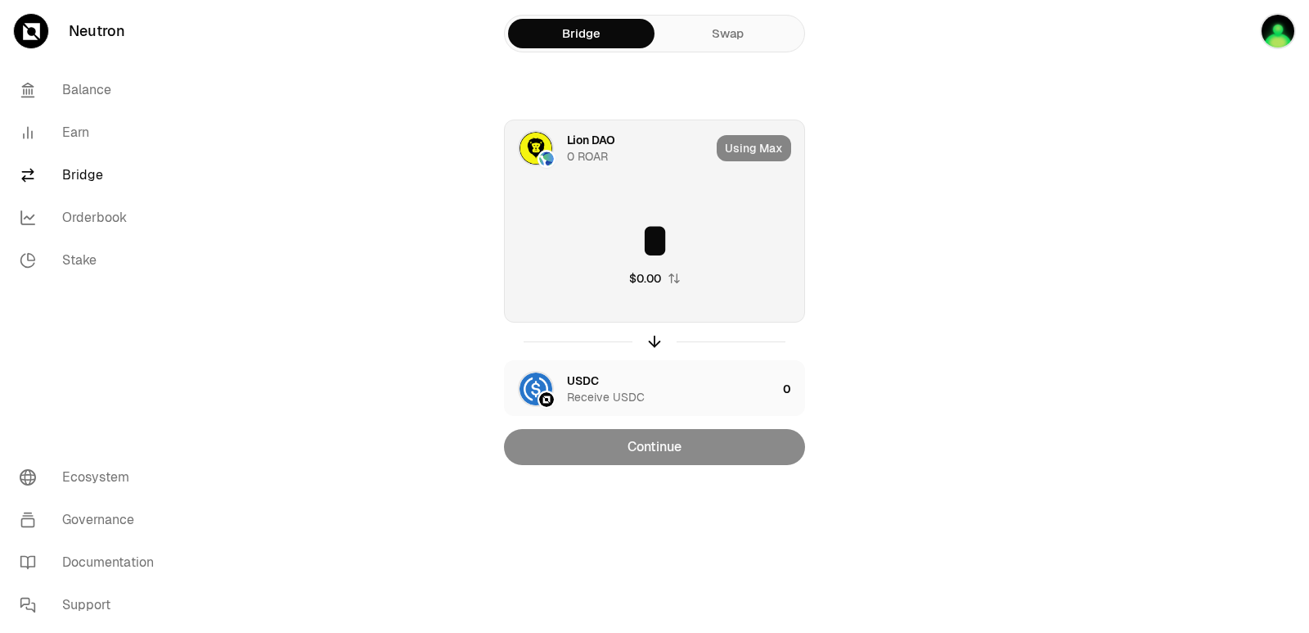
click at [605, 223] on input "*" at bounding box center [654, 240] width 299 height 49
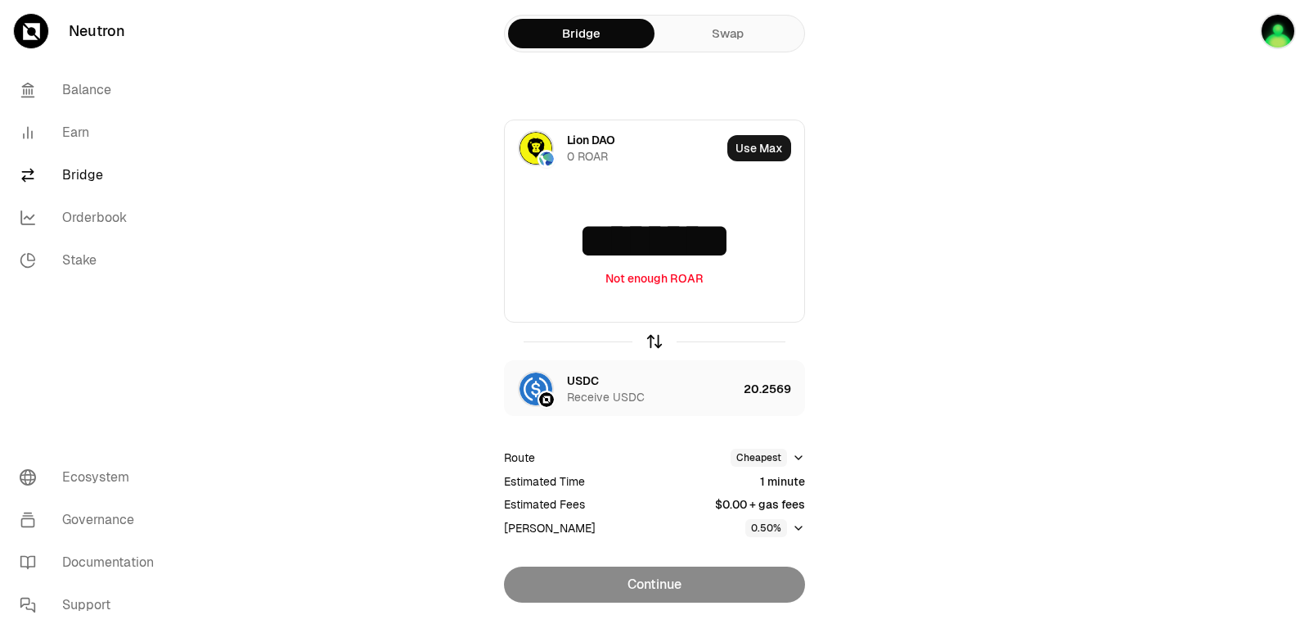
type input "********"
click at [655, 346] on icon "button" at bounding box center [655, 341] width 18 height 18
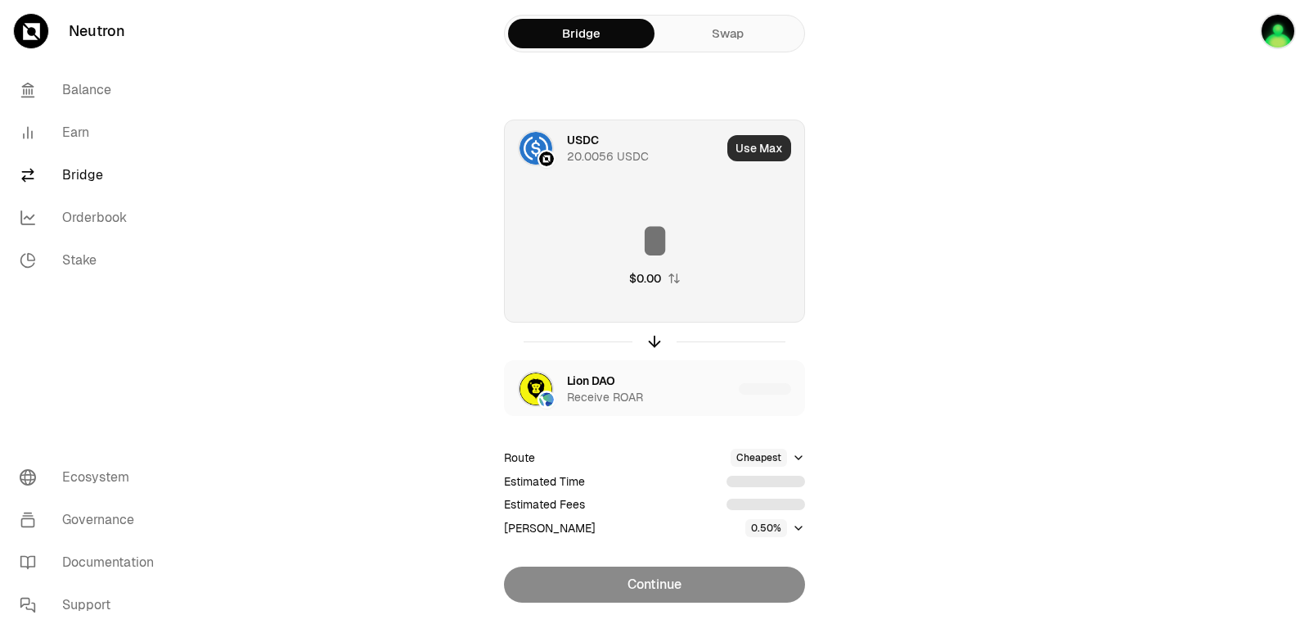
click at [745, 152] on button "Use Max" at bounding box center [759, 148] width 64 height 26
type input "*********"
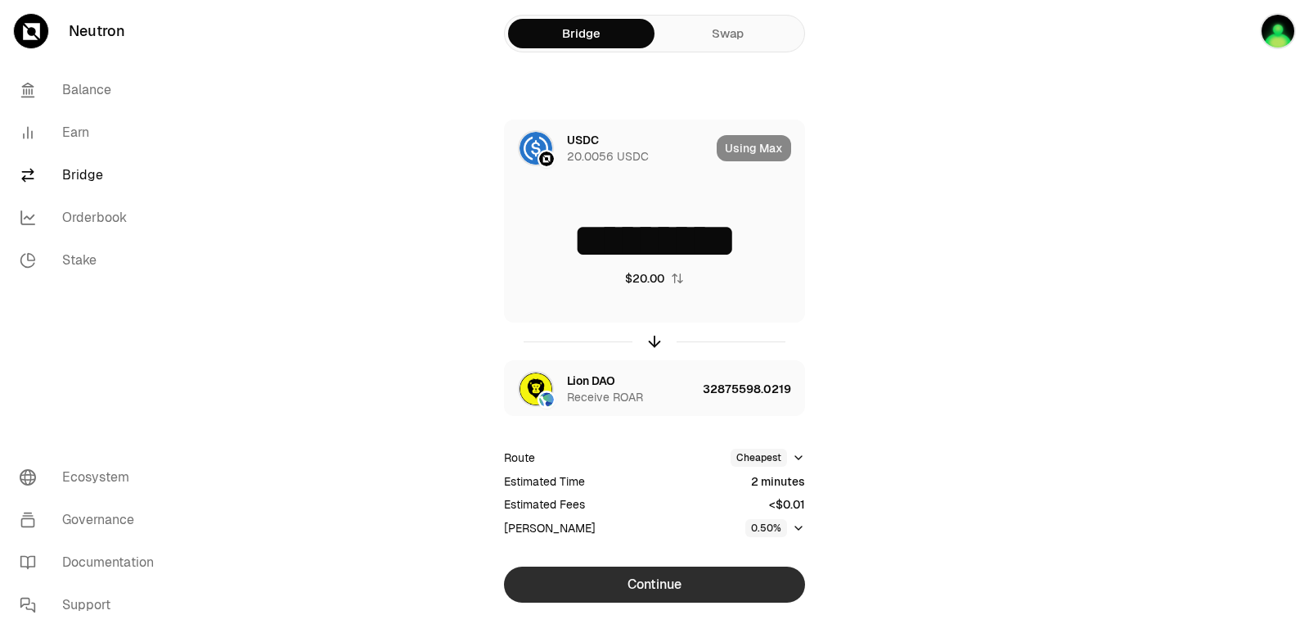
click at [638, 581] on button "Continue" at bounding box center [654, 584] width 301 height 36
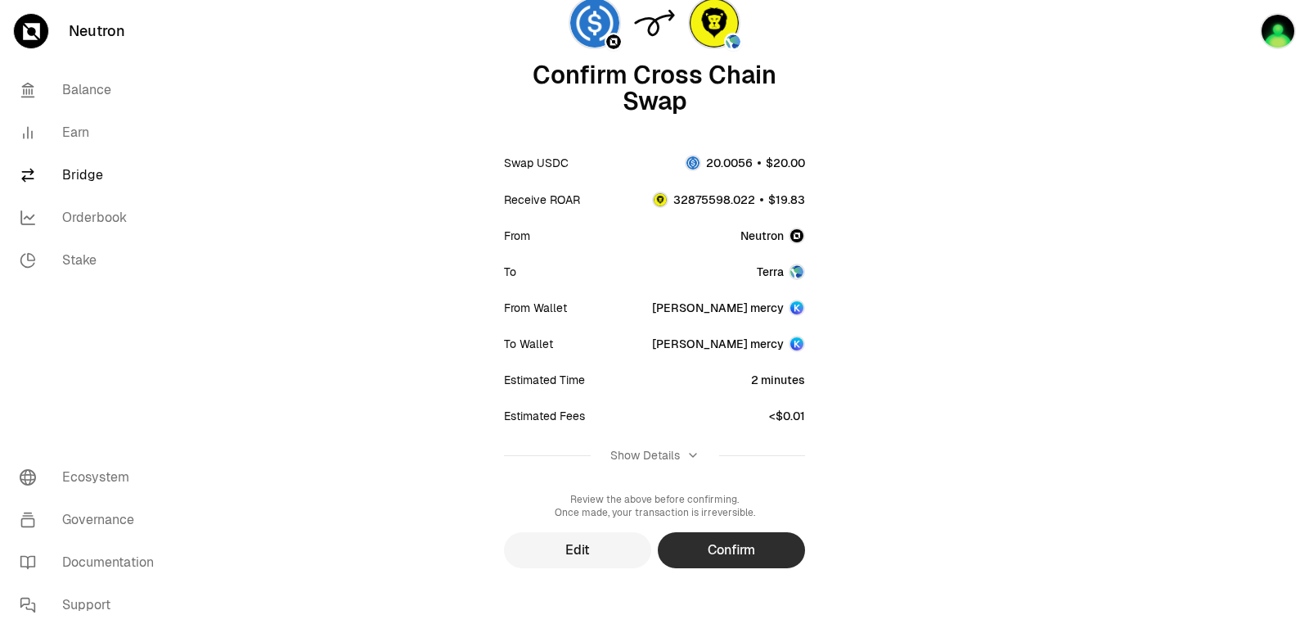
scroll to position [135, 0]
click at [742, 554] on button "Confirm" at bounding box center [731, 549] width 147 height 36
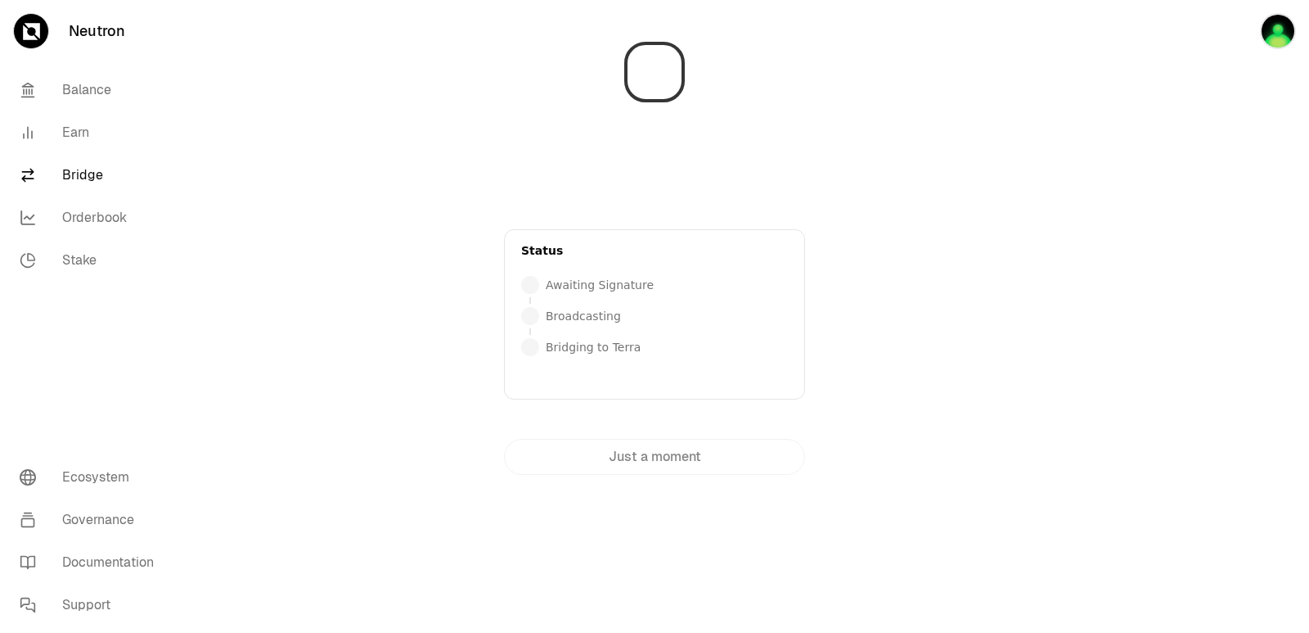
scroll to position [0, 0]
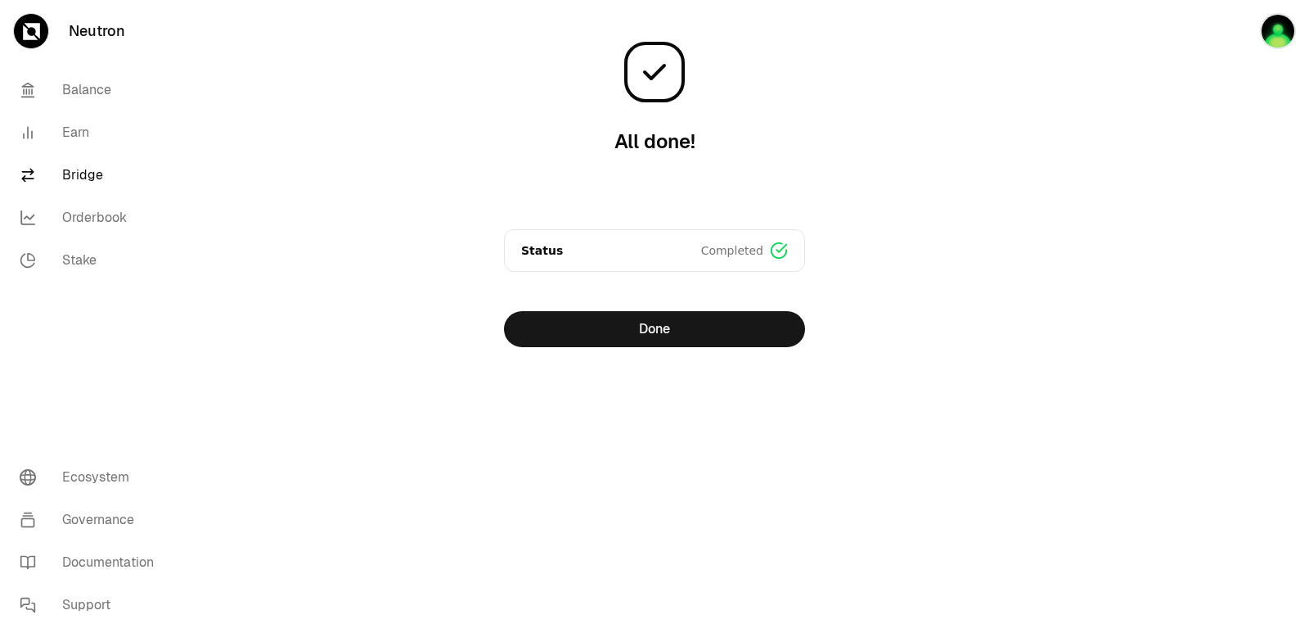
click at [1128, 312] on div at bounding box center [1217, 206] width 183 height 412
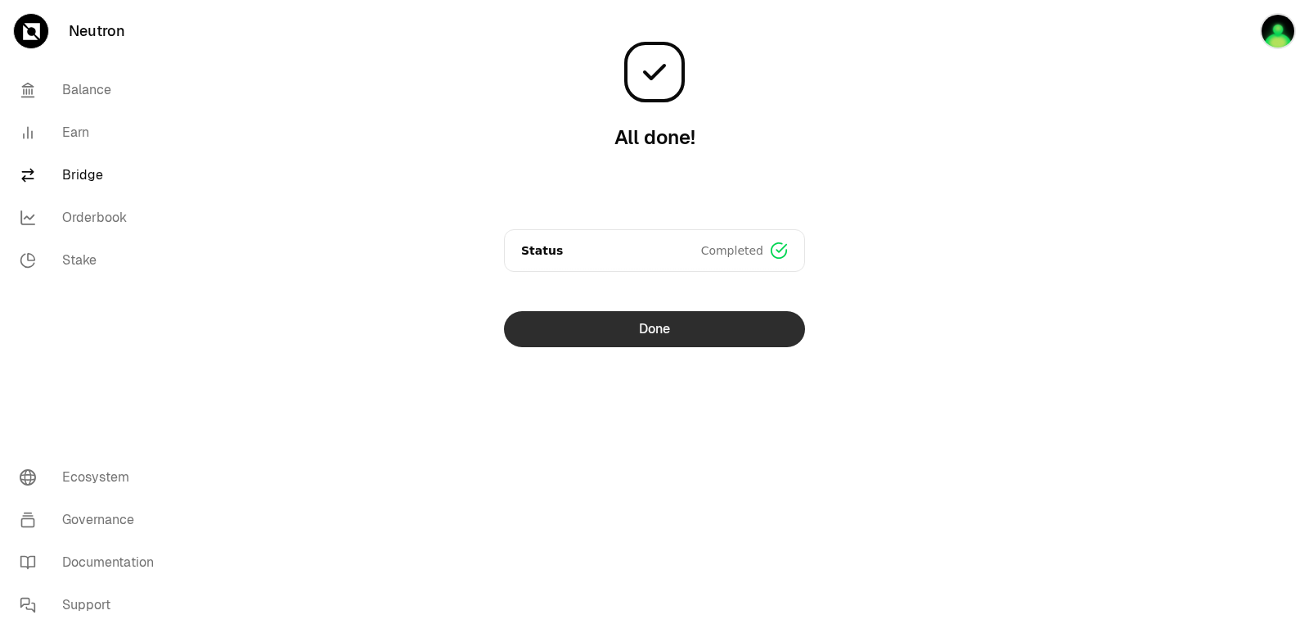
click at [659, 330] on button "Done" at bounding box center [654, 329] width 301 height 36
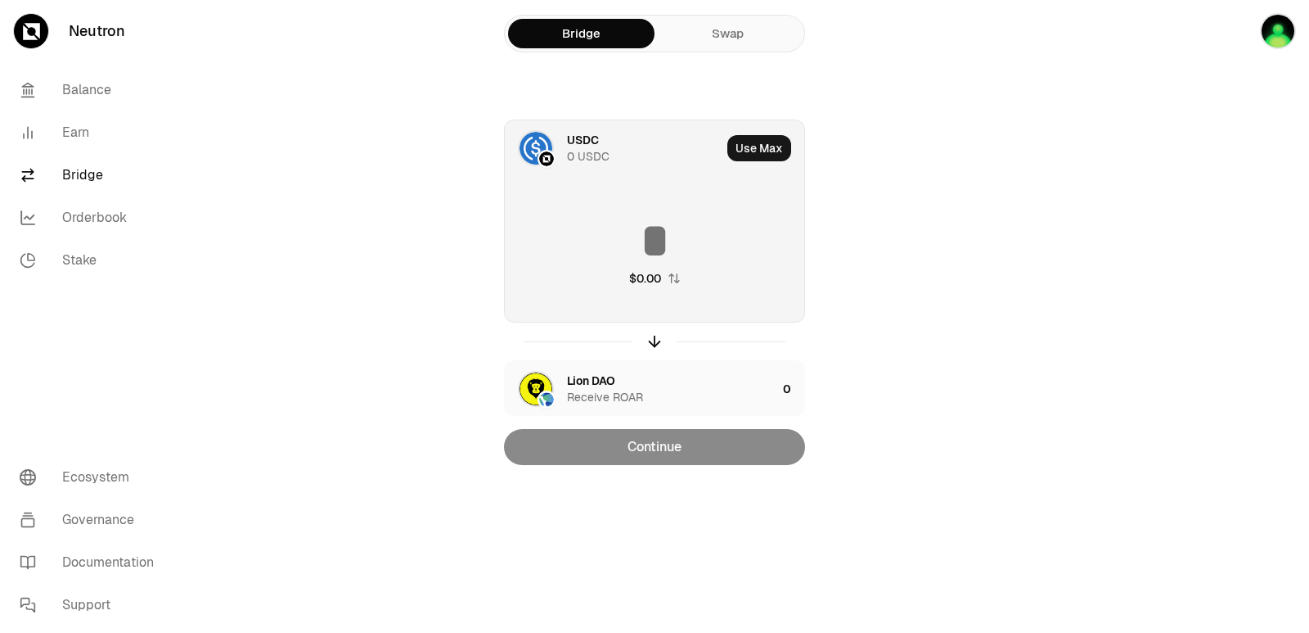
click at [678, 276] on icon "button" at bounding box center [674, 278] width 13 height 13
click at [653, 342] on icon "button" at bounding box center [655, 341] width 18 height 18
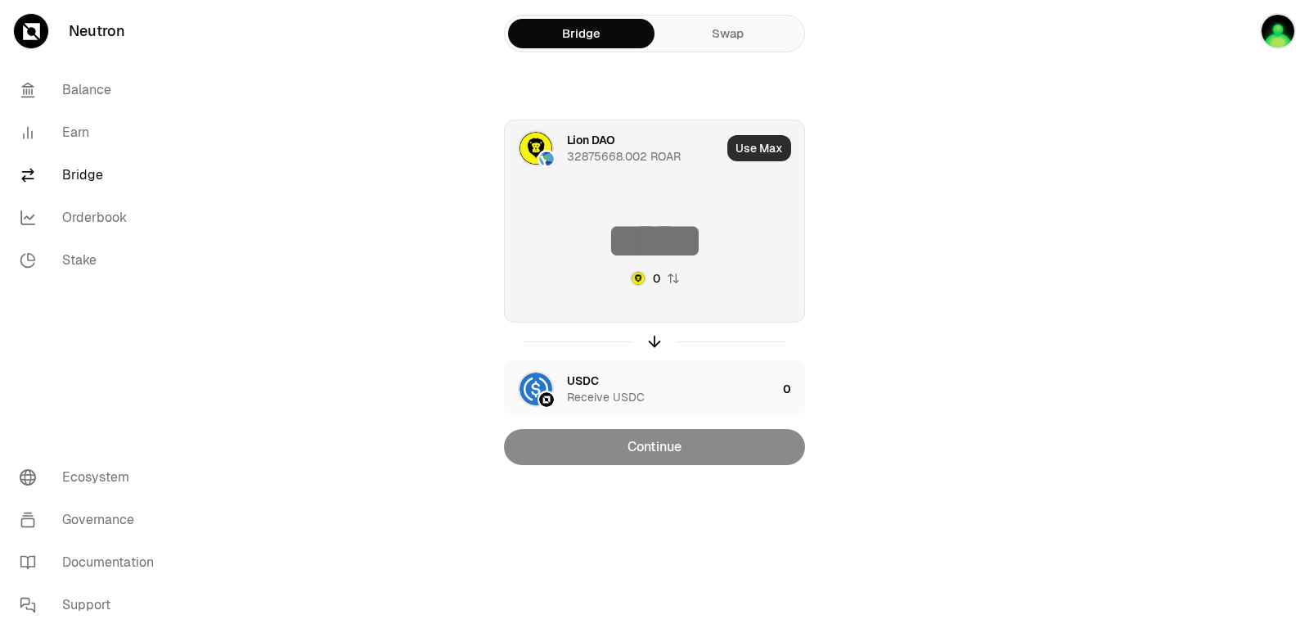
click at [750, 147] on button "Use Max" at bounding box center [759, 148] width 64 height 26
type input "******"
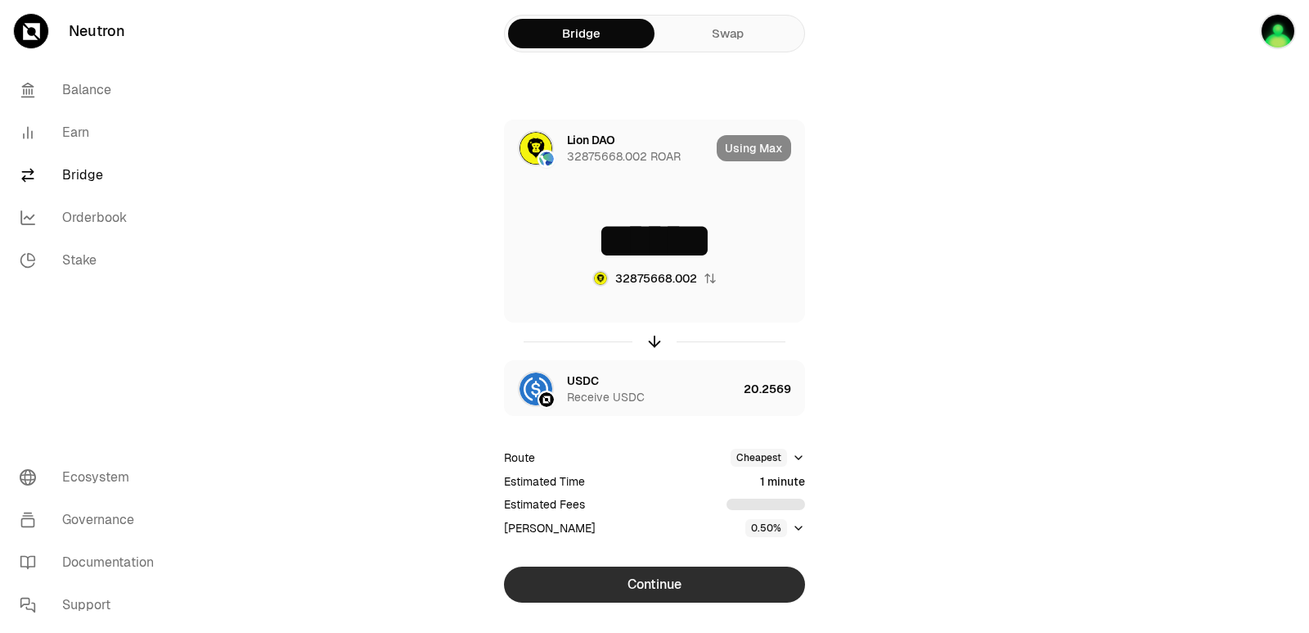
click at [650, 574] on button "Continue" at bounding box center [654, 584] width 301 height 36
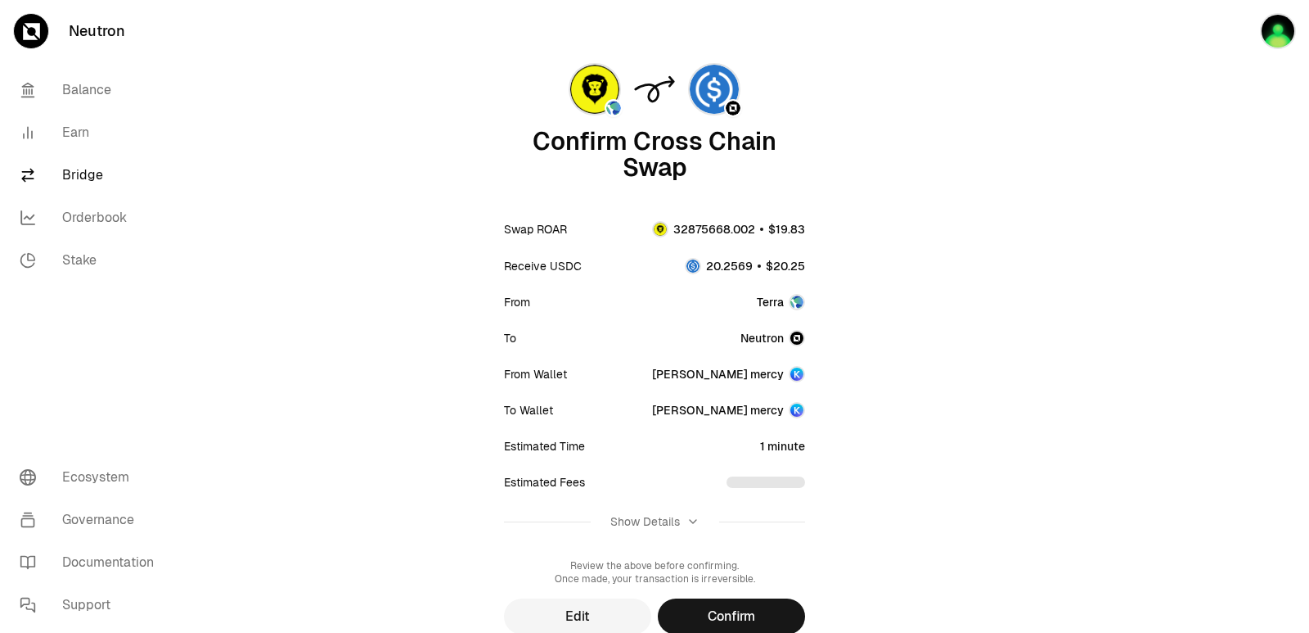
scroll to position [135, 0]
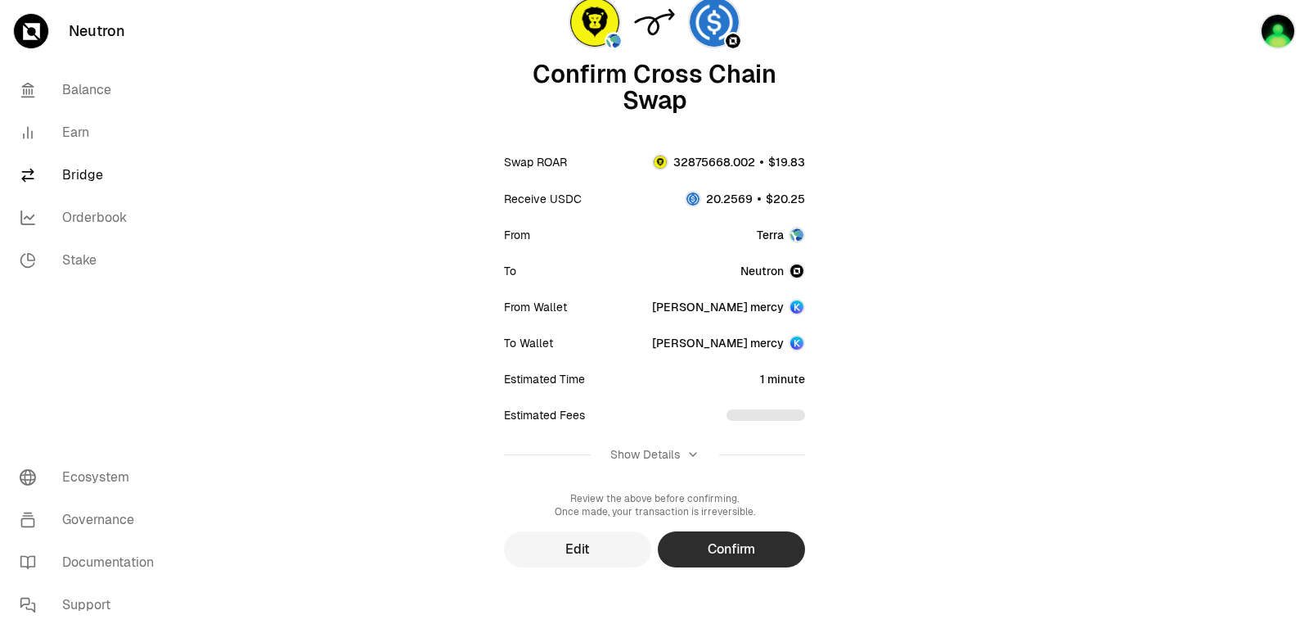
click at [732, 552] on button "Confirm" at bounding box center [731, 549] width 147 height 36
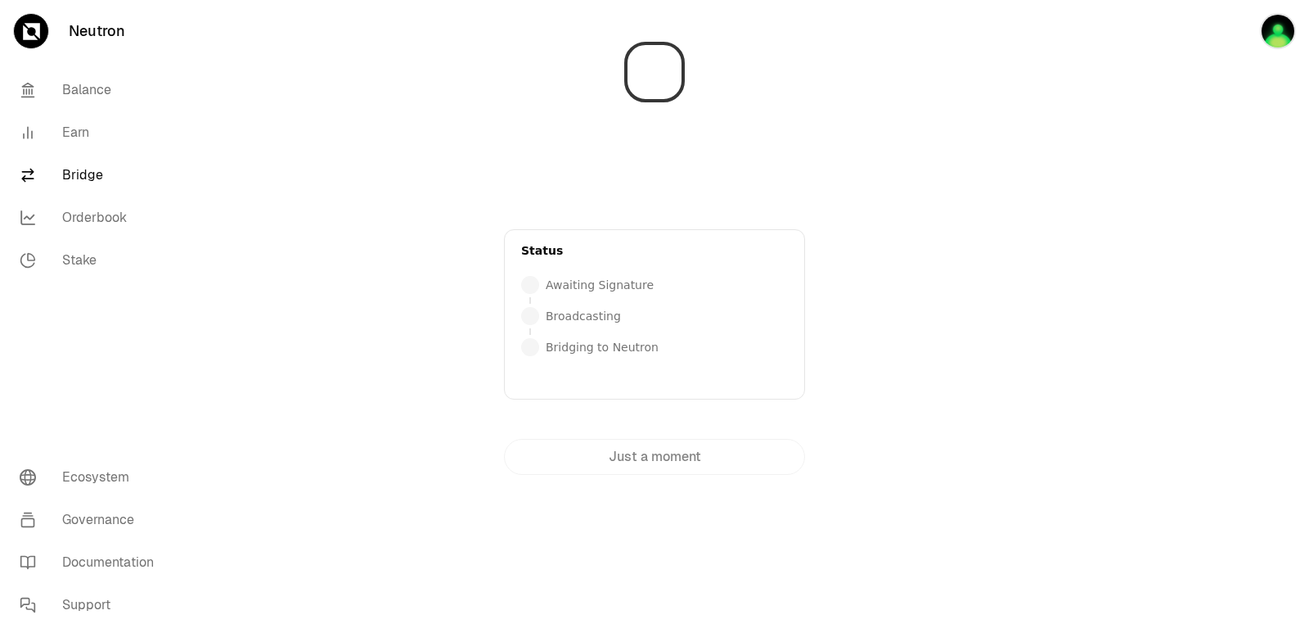
scroll to position [0, 0]
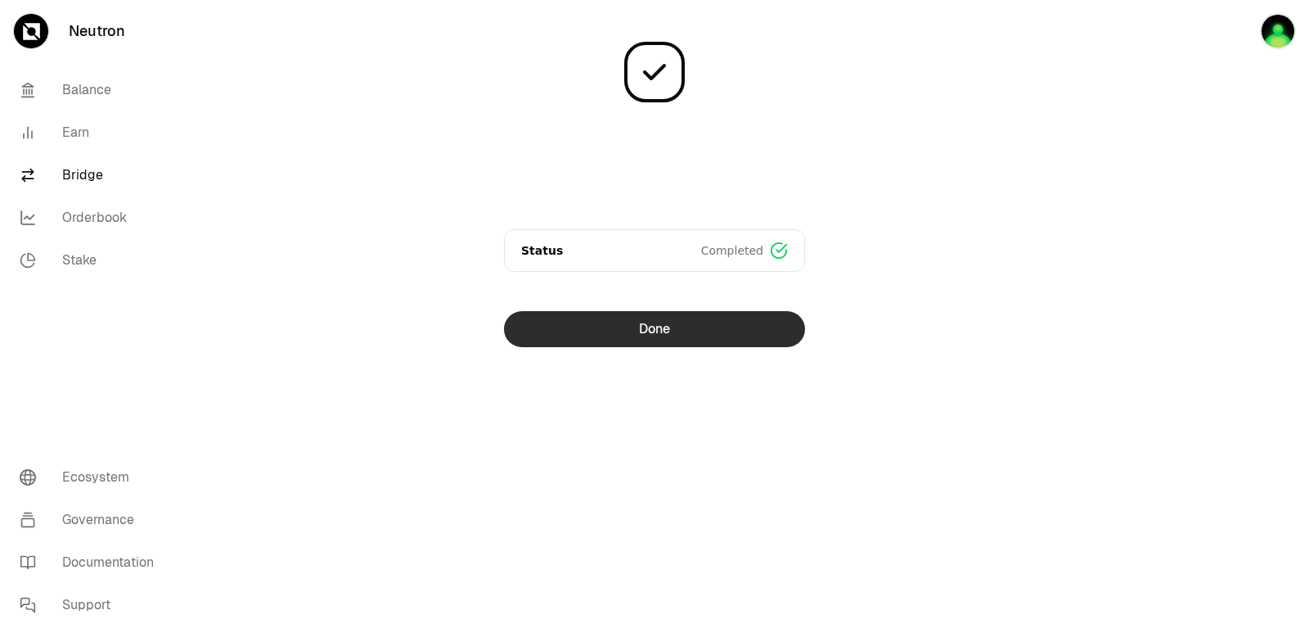
click at [666, 326] on button "Done" at bounding box center [654, 329] width 301 height 36
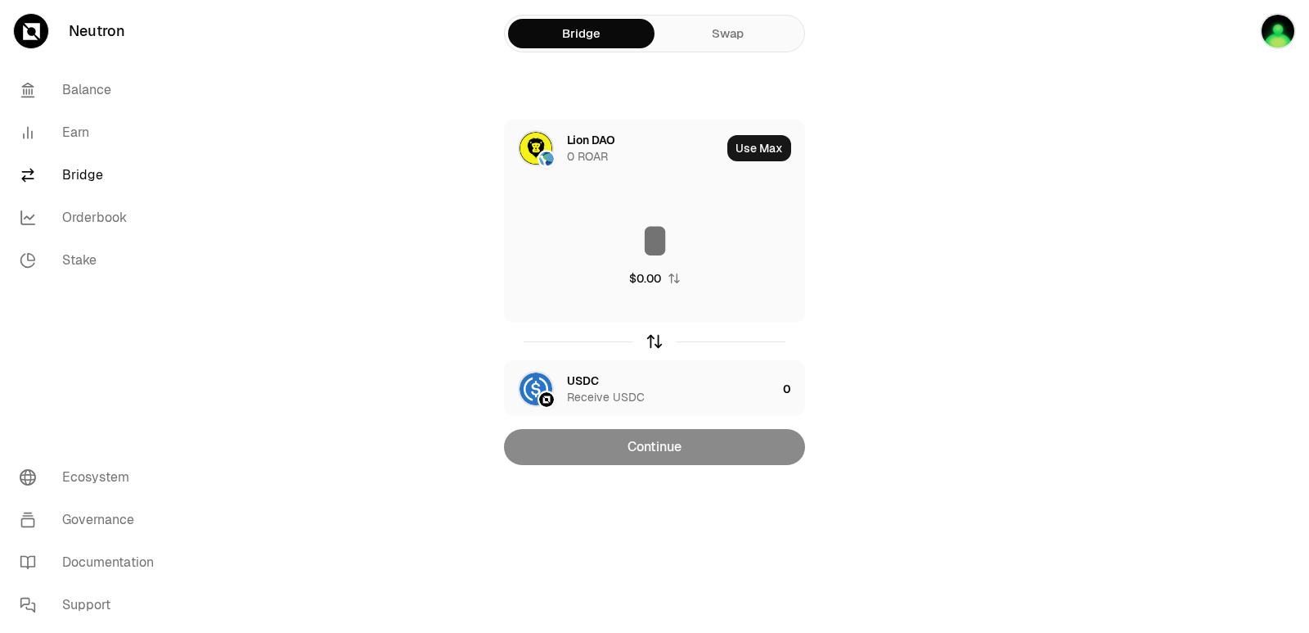
click at [655, 341] on icon "button" at bounding box center [655, 341] width 18 height 18
click at [768, 145] on button "Use Max" at bounding box center [759, 148] width 64 height 26
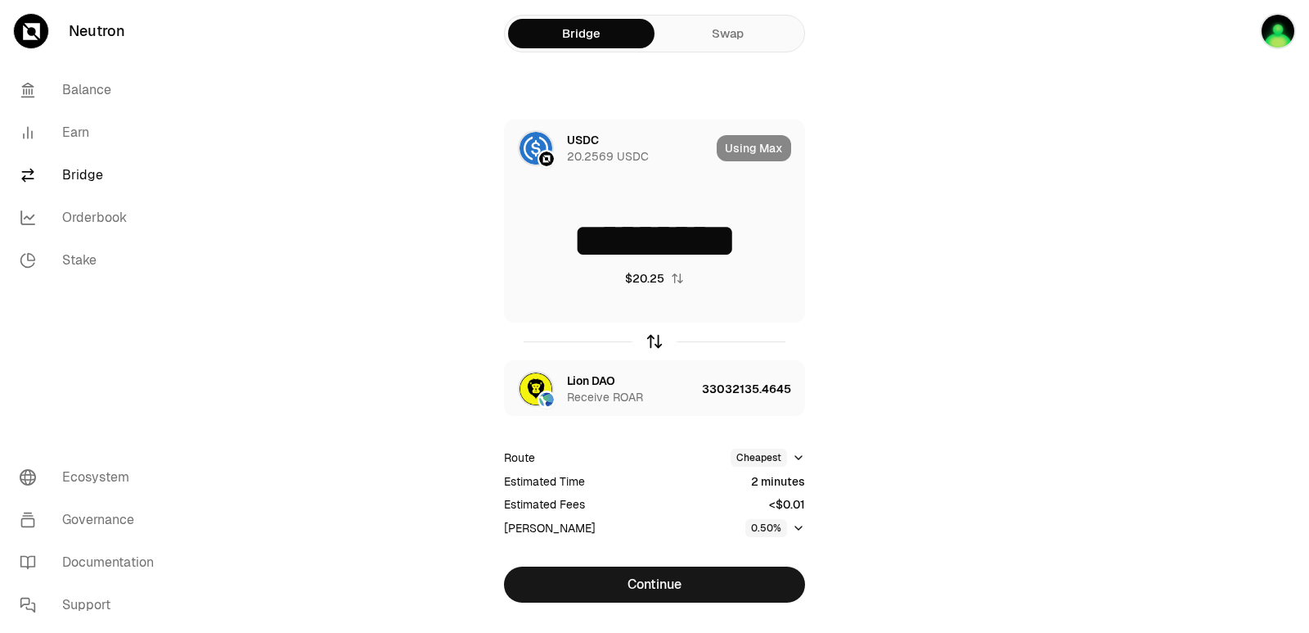
click at [653, 340] on icon "button" at bounding box center [655, 341] width 18 height 18
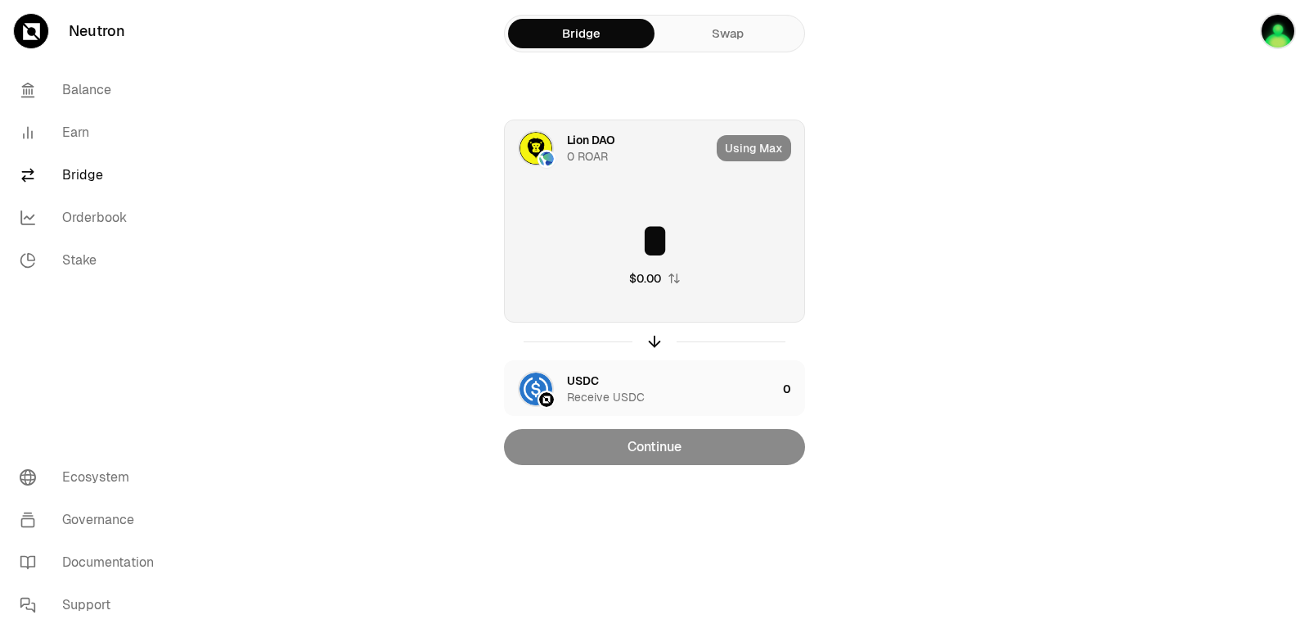
click at [606, 248] on input "*" at bounding box center [654, 240] width 299 height 49
click at [648, 350] on div at bounding box center [654, 341] width 301 height 38
click at [750, 152] on div "Using Max" at bounding box center [761, 148] width 88 height 56
click at [649, 338] on icon "button" at bounding box center [655, 341] width 18 height 18
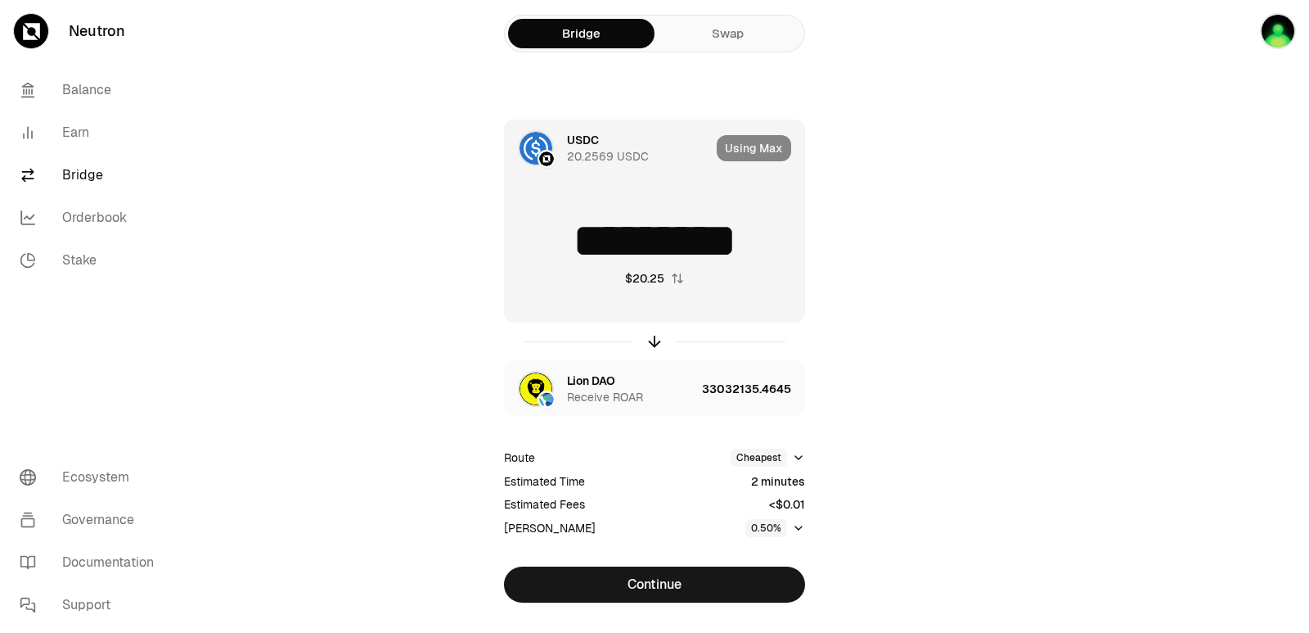
click at [746, 136] on div "Using Max" at bounding box center [761, 148] width 88 height 56
click at [746, 147] on div "Using Max" at bounding box center [761, 148] width 88 height 56
click at [655, 344] on icon "button" at bounding box center [655, 341] width 0 height 11
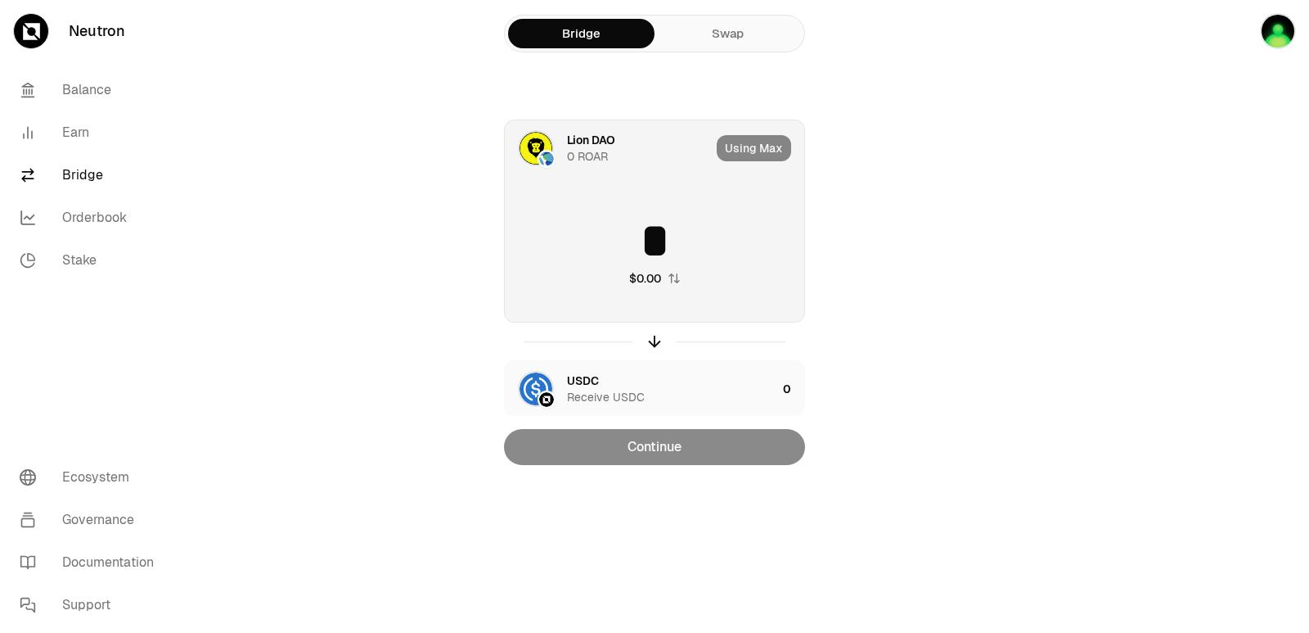
click at [651, 240] on input "*" at bounding box center [654, 240] width 299 height 49
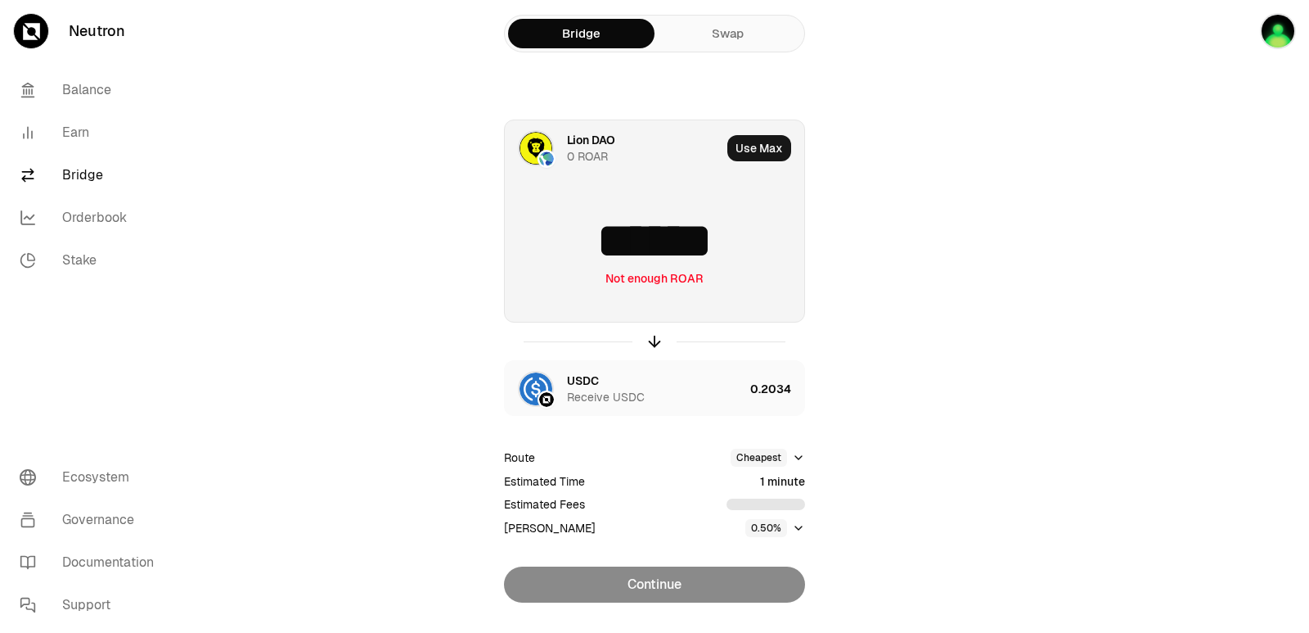
click at [745, 237] on input "******" at bounding box center [654, 240] width 299 height 49
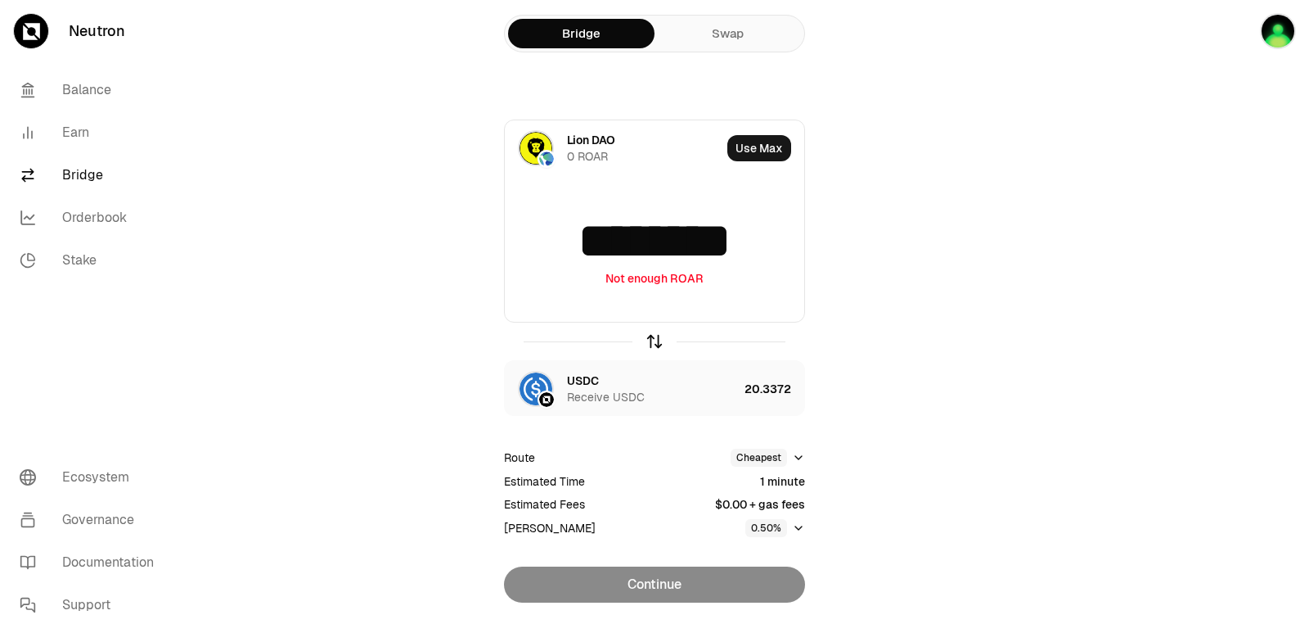
type input "********"
click at [657, 345] on icon "button" at bounding box center [655, 341] width 18 height 18
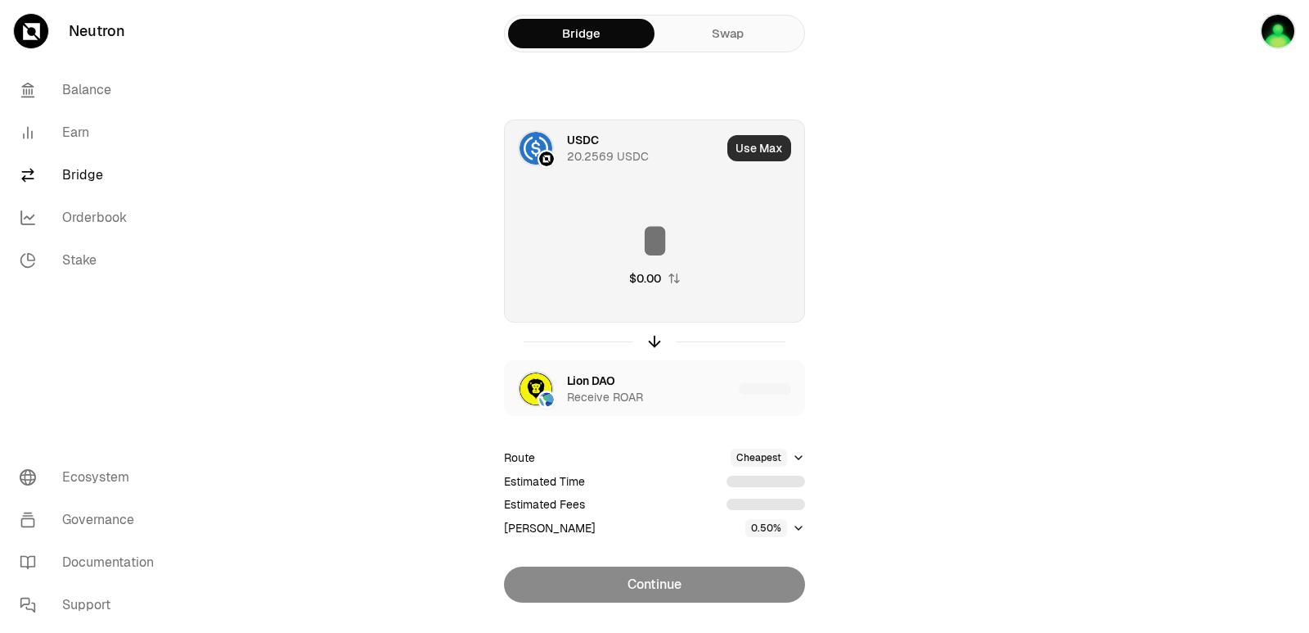
click at [751, 154] on button "Use Max" at bounding box center [759, 148] width 64 height 26
type input "*********"
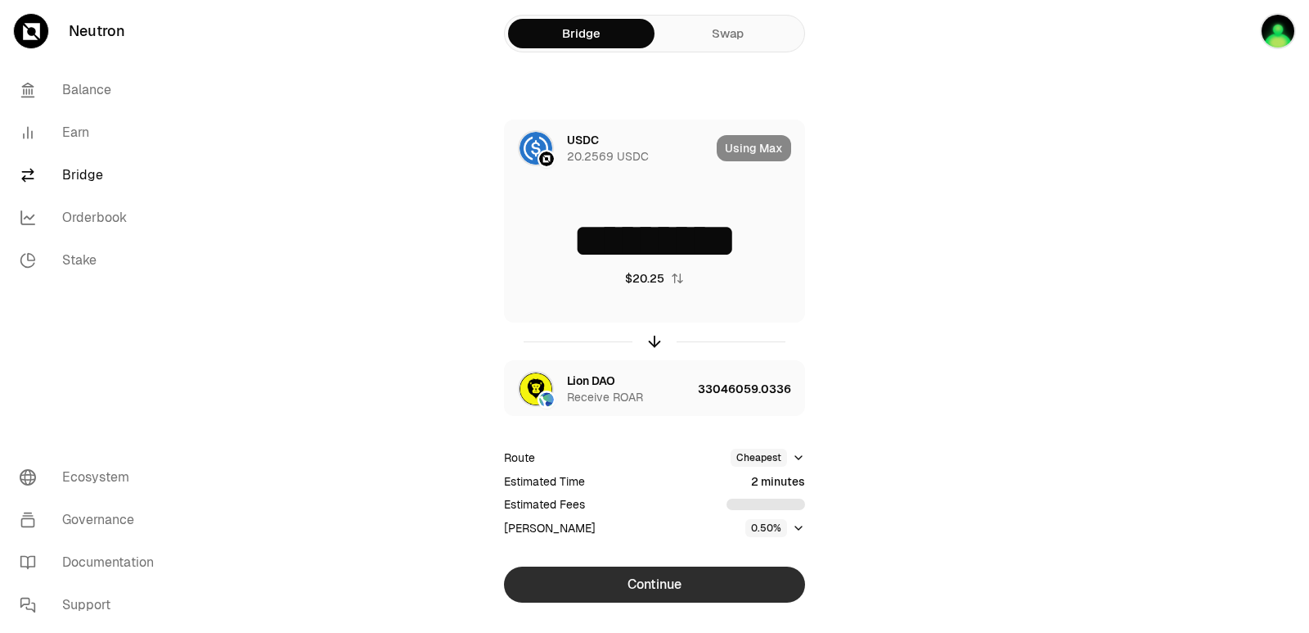
click at [647, 584] on button "Continue" at bounding box center [654, 584] width 301 height 36
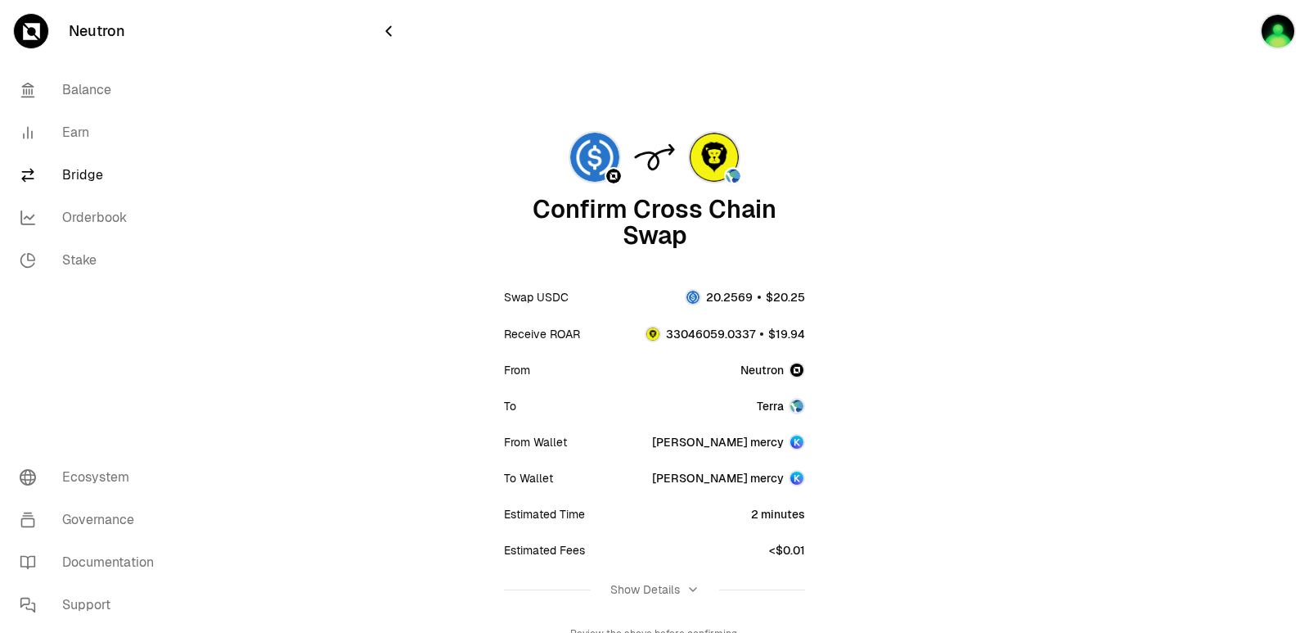
scroll to position [82, 0]
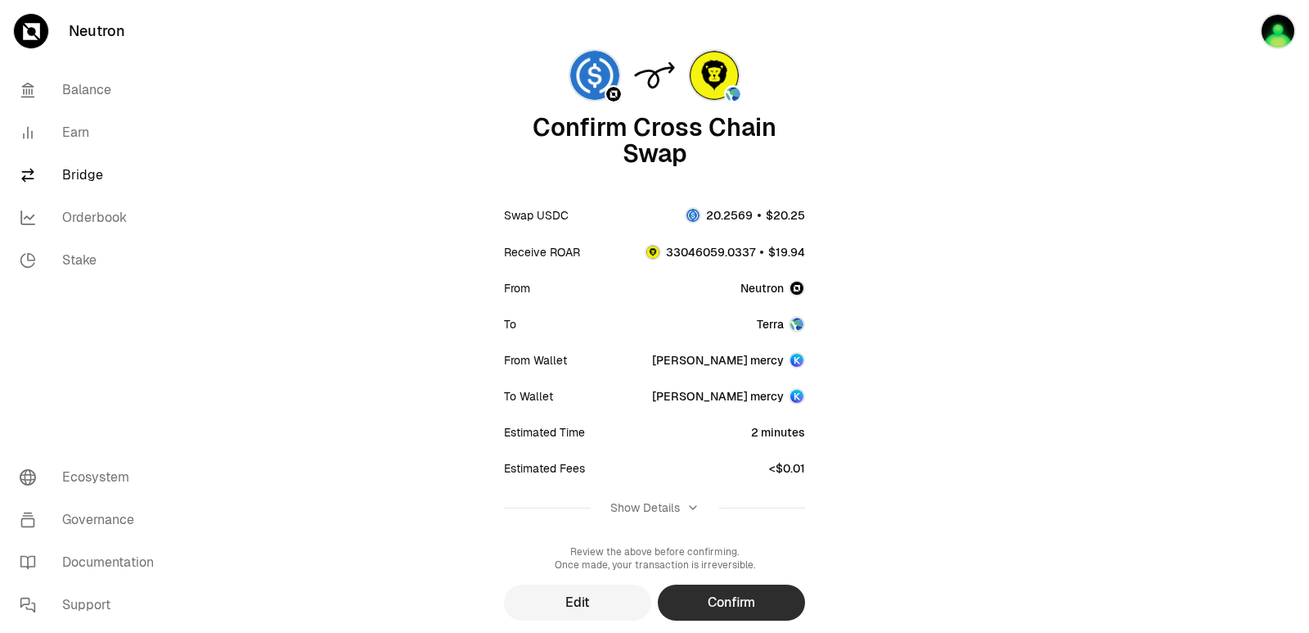
click at [699, 599] on button "Confirm" at bounding box center [731, 602] width 147 height 36
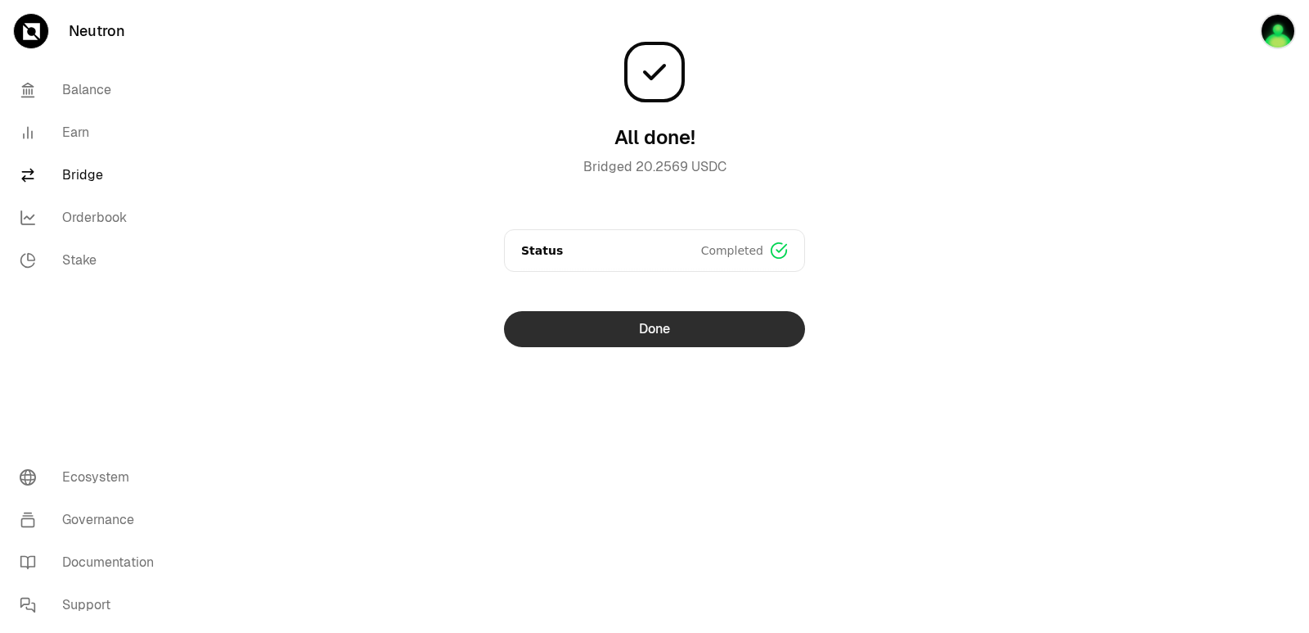
click at [651, 345] on button "Done" at bounding box center [654, 329] width 301 height 36
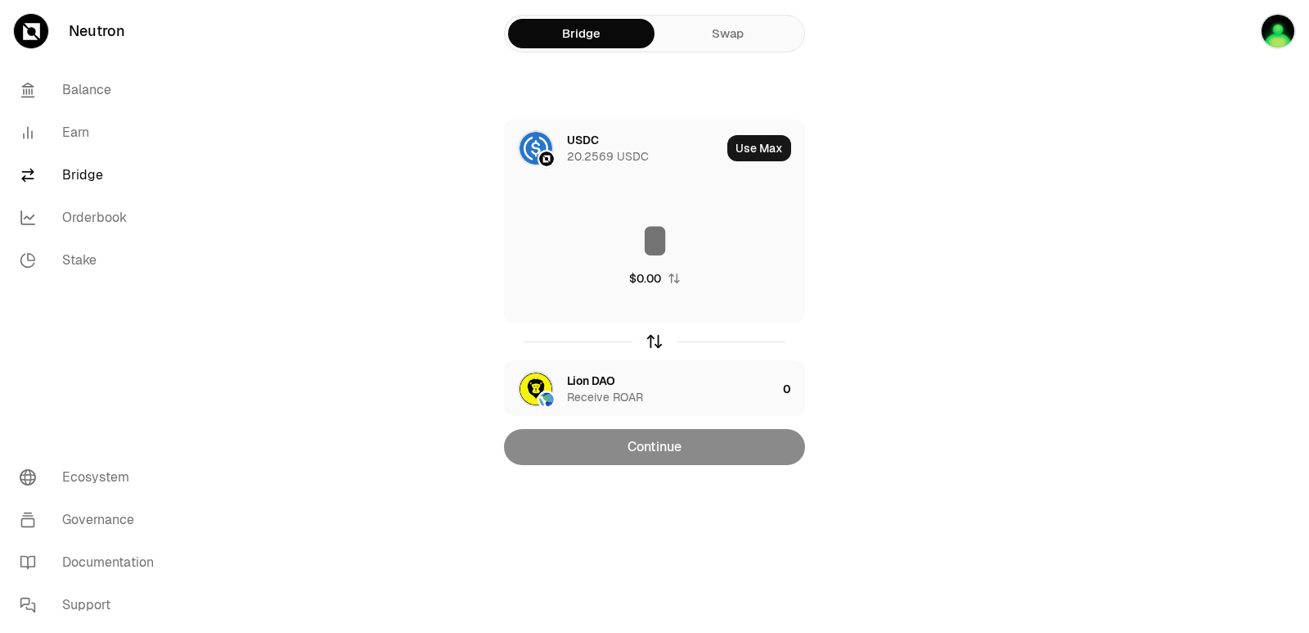
click at [646, 338] on icon "button" at bounding box center [655, 341] width 18 height 18
click at [758, 154] on button "Use Max" at bounding box center [759, 148] width 64 height 26
type input "**********"
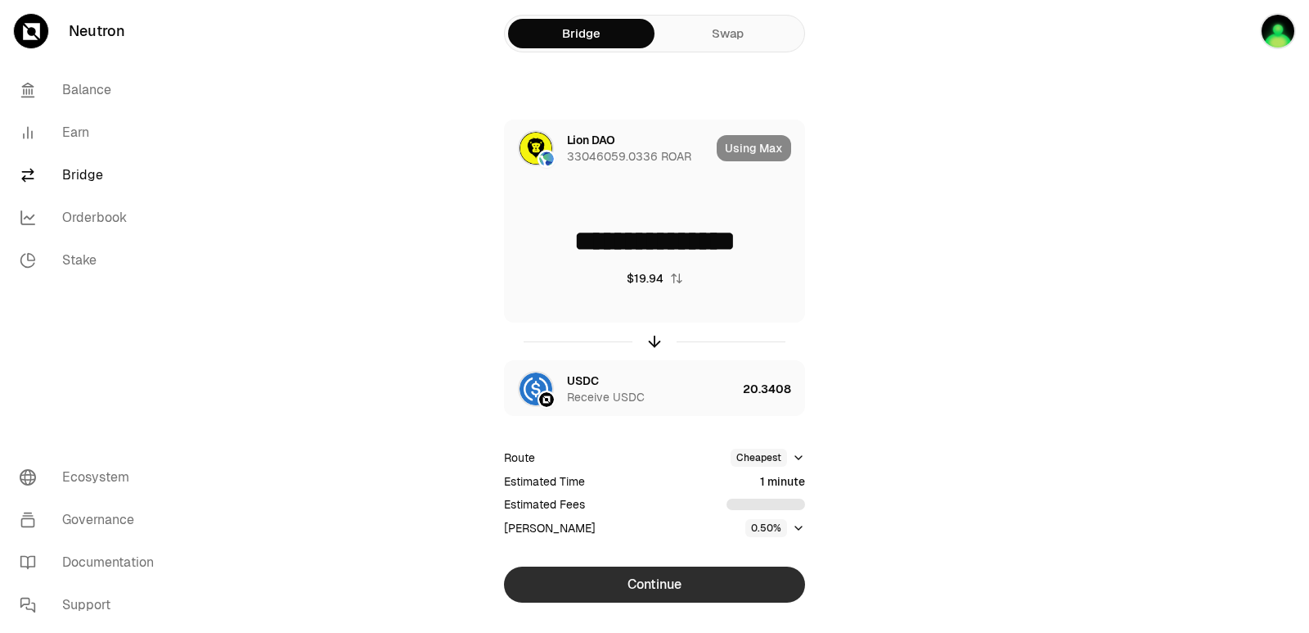
click at [659, 575] on button "Continue" at bounding box center [654, 584] width 301 height 36
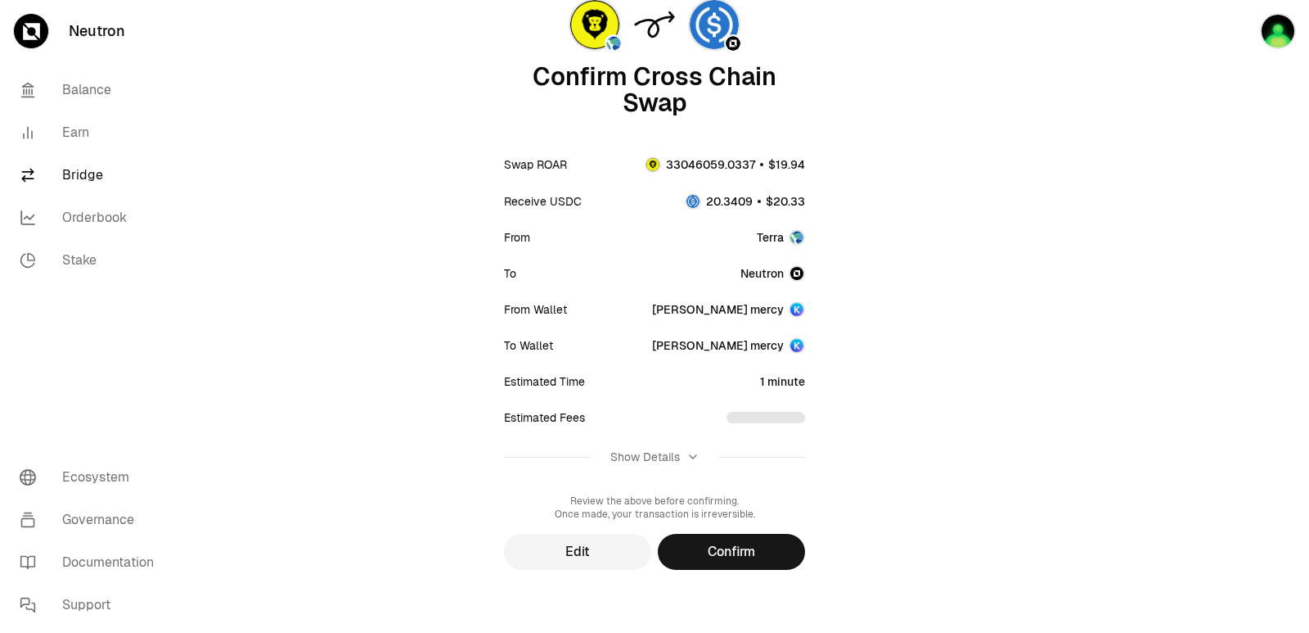
scroll to position [135, 0]
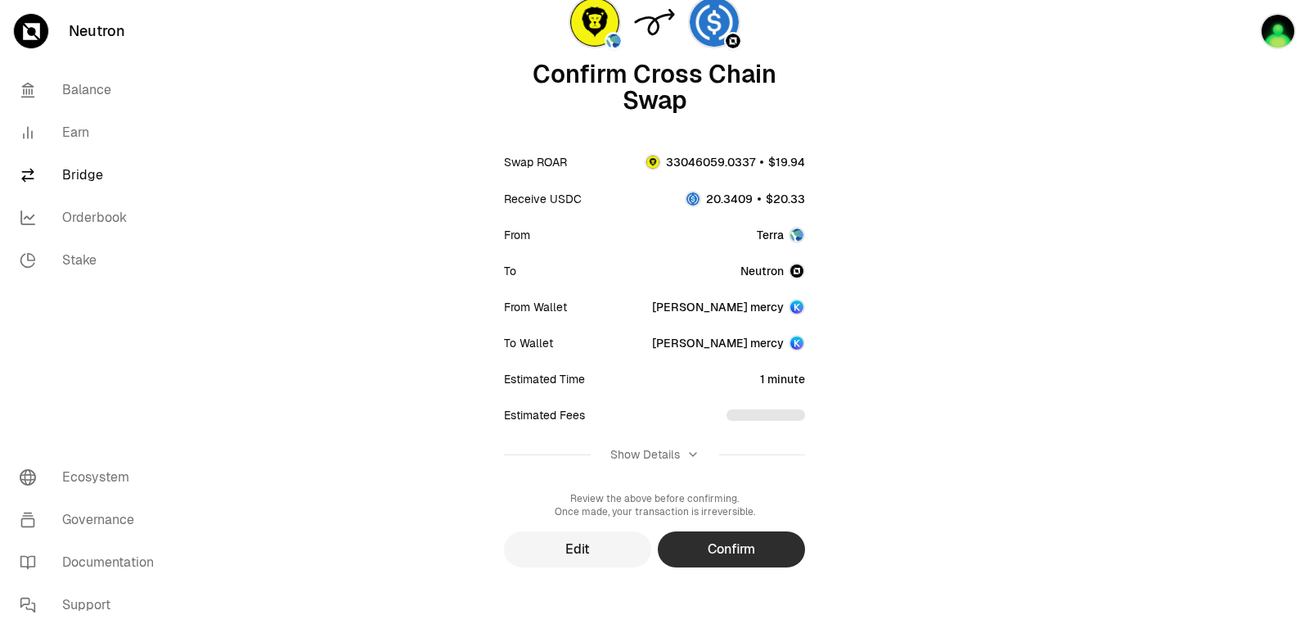
click at [758, 556] on button "Confirm" at bounding box center [731, 549] width 147 height 36
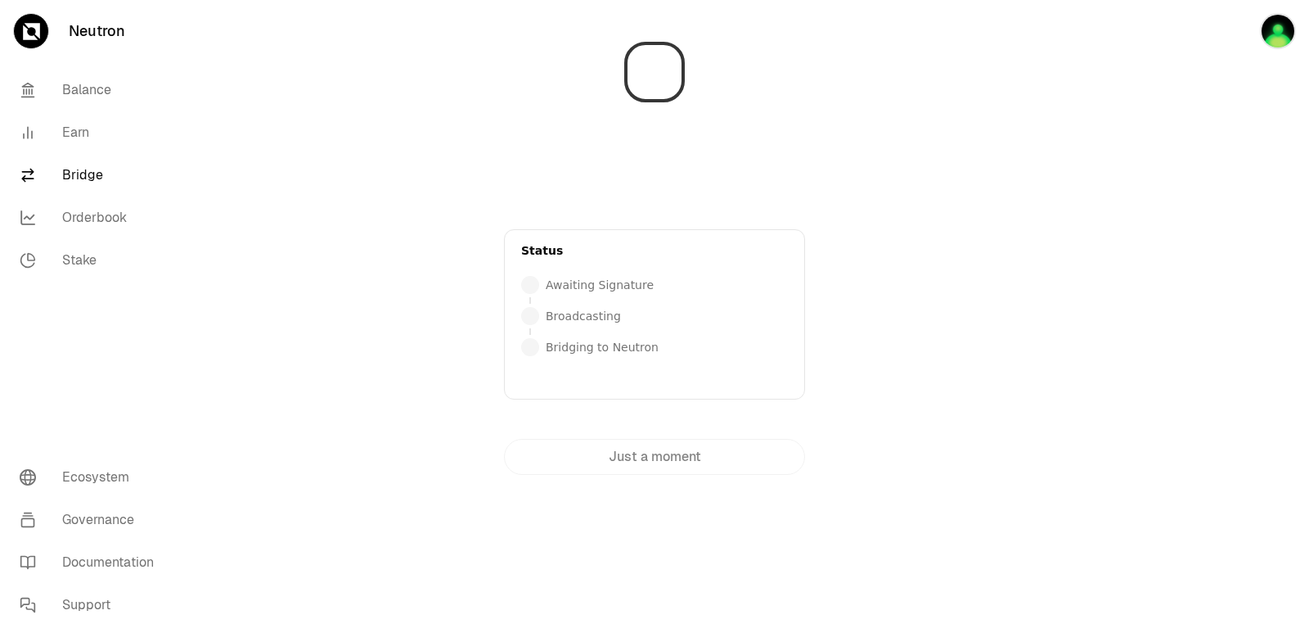
scroll to position [0, 0]
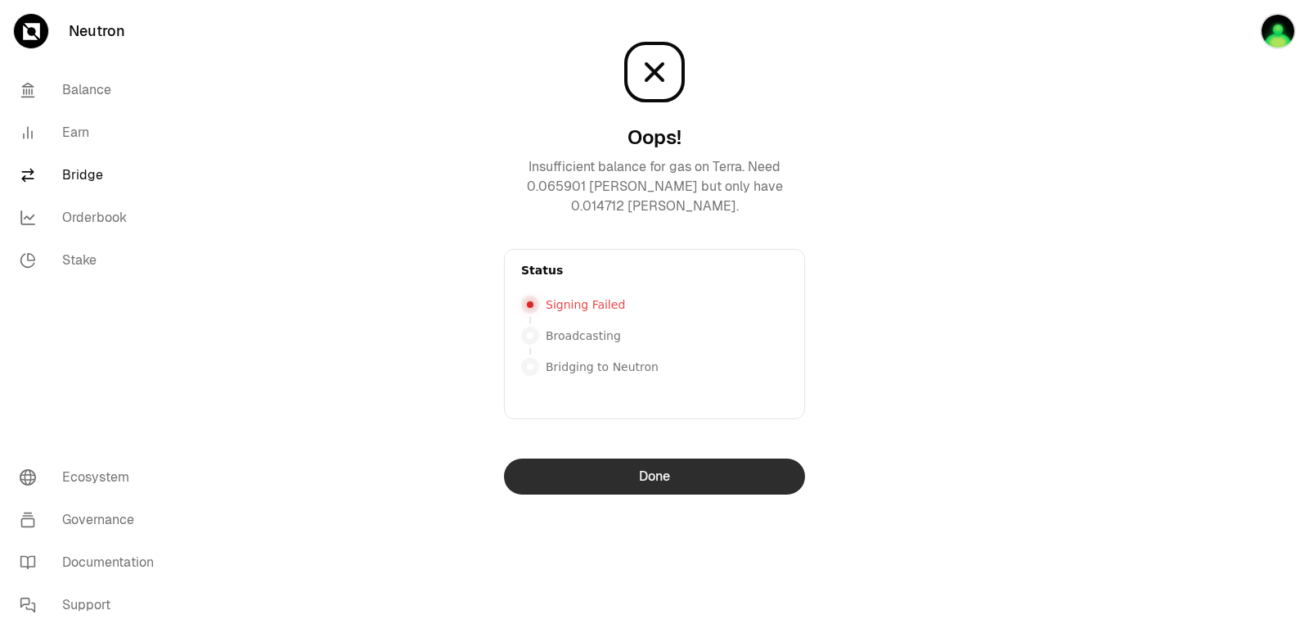
click at [660, 462] on button "Done" at bounding box center [654, 476] width 301 height 36
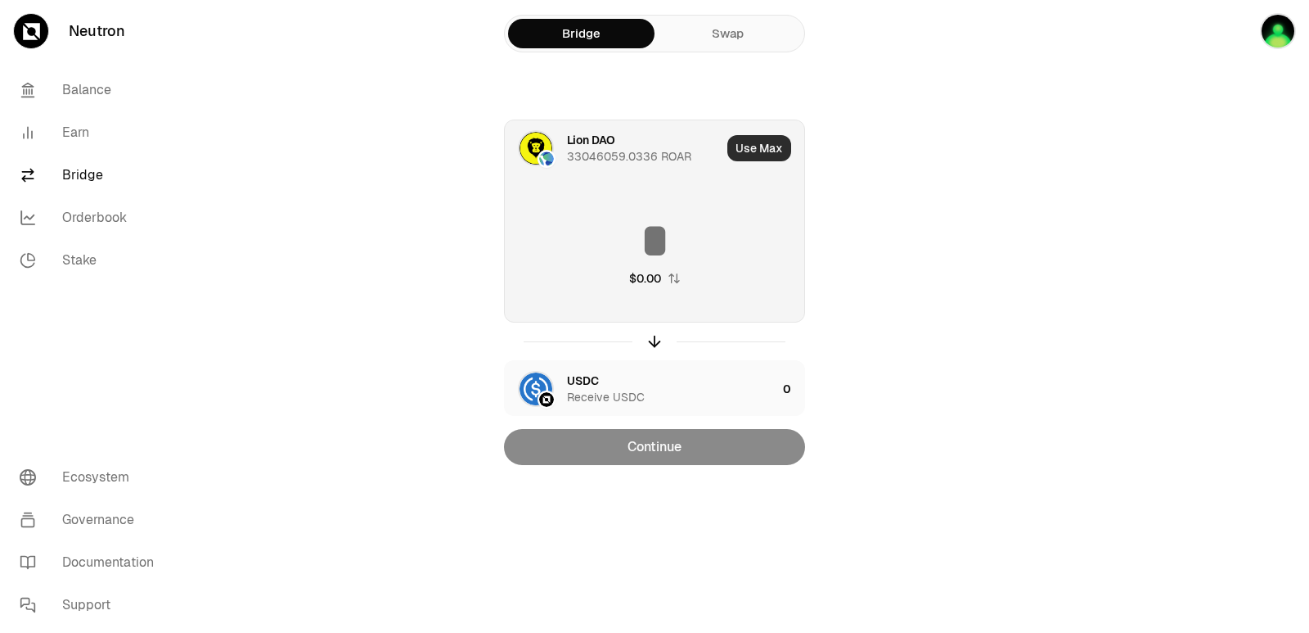
click at [765, 158] on button "Use Max" at bounding box center [759, 148] width 64 height 26
type input "**********"
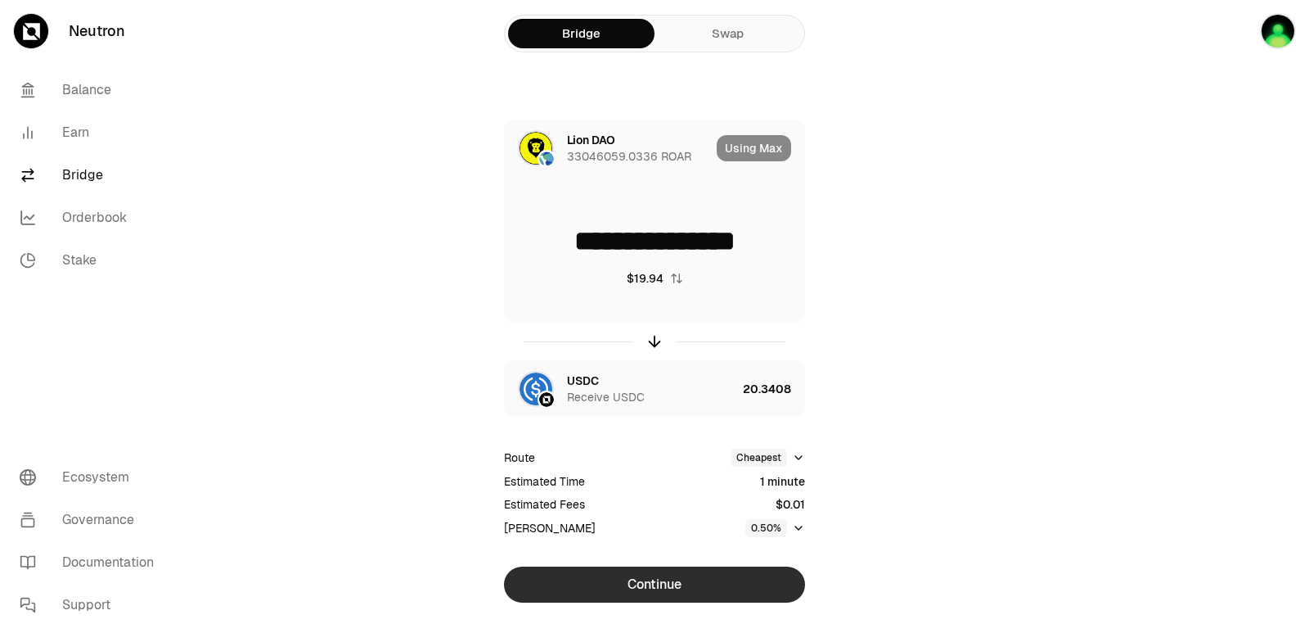
click at [670, 597] on button "Continue" at bounding box center [654, 584] width 301 height 36
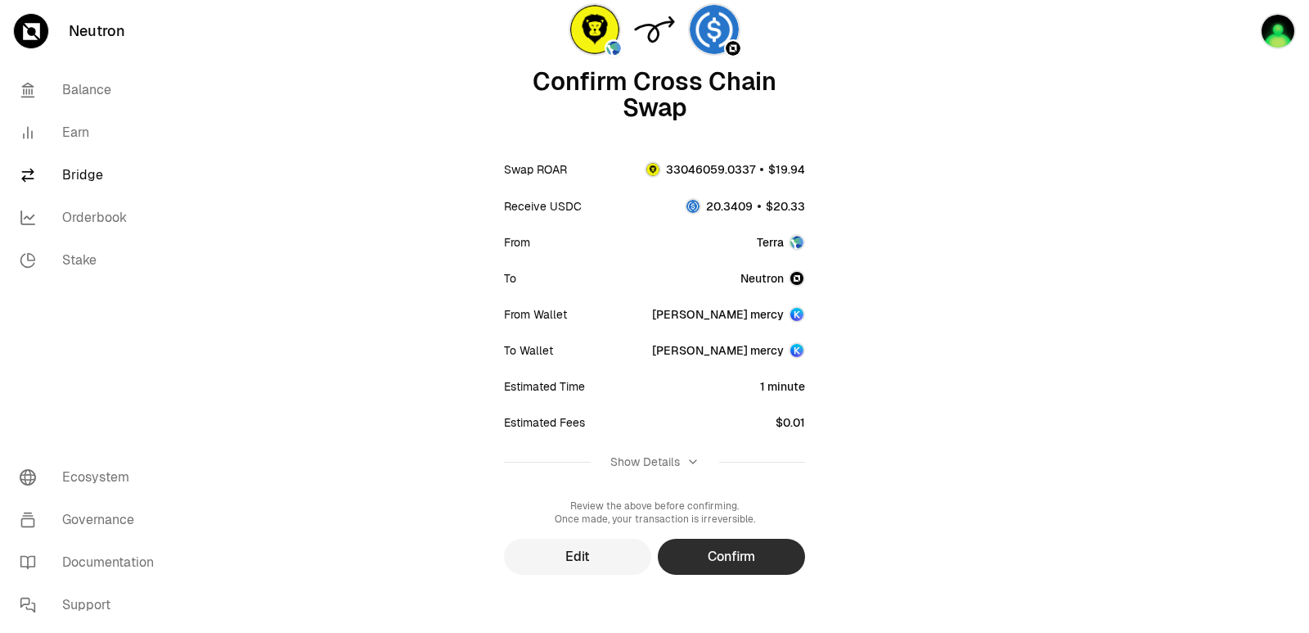
scroll to position [135, 0]
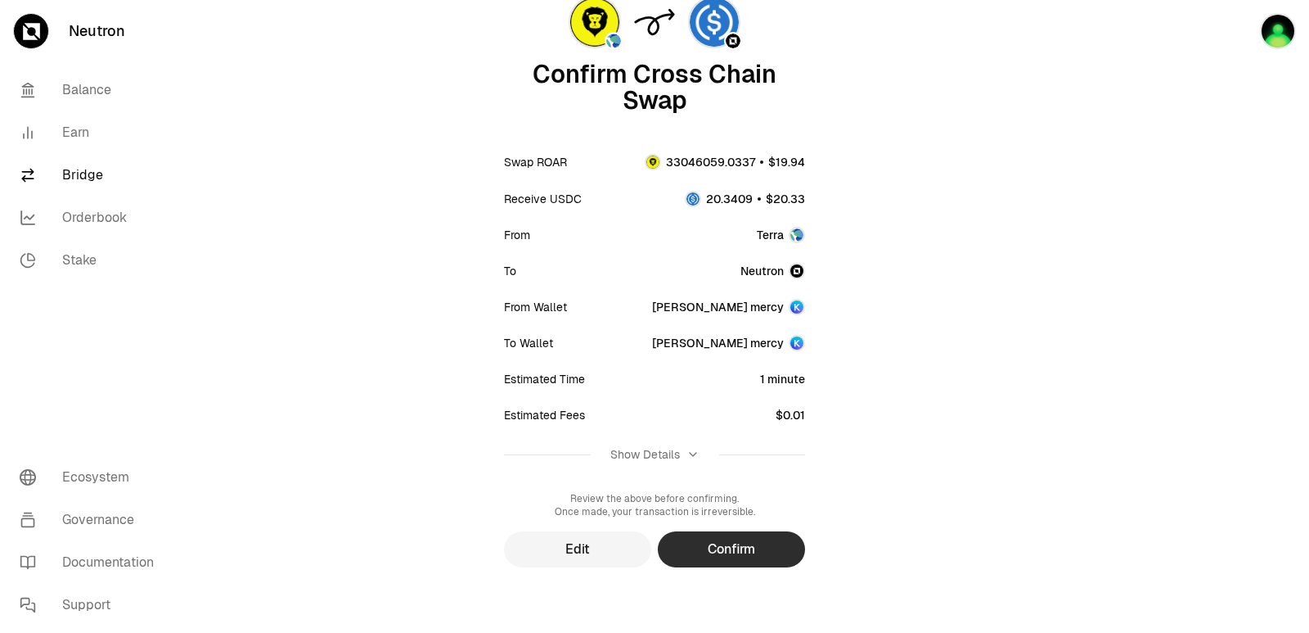
click at [688, 558] on button "Confirm" at bounding box center [731, 549] width 147 height 36
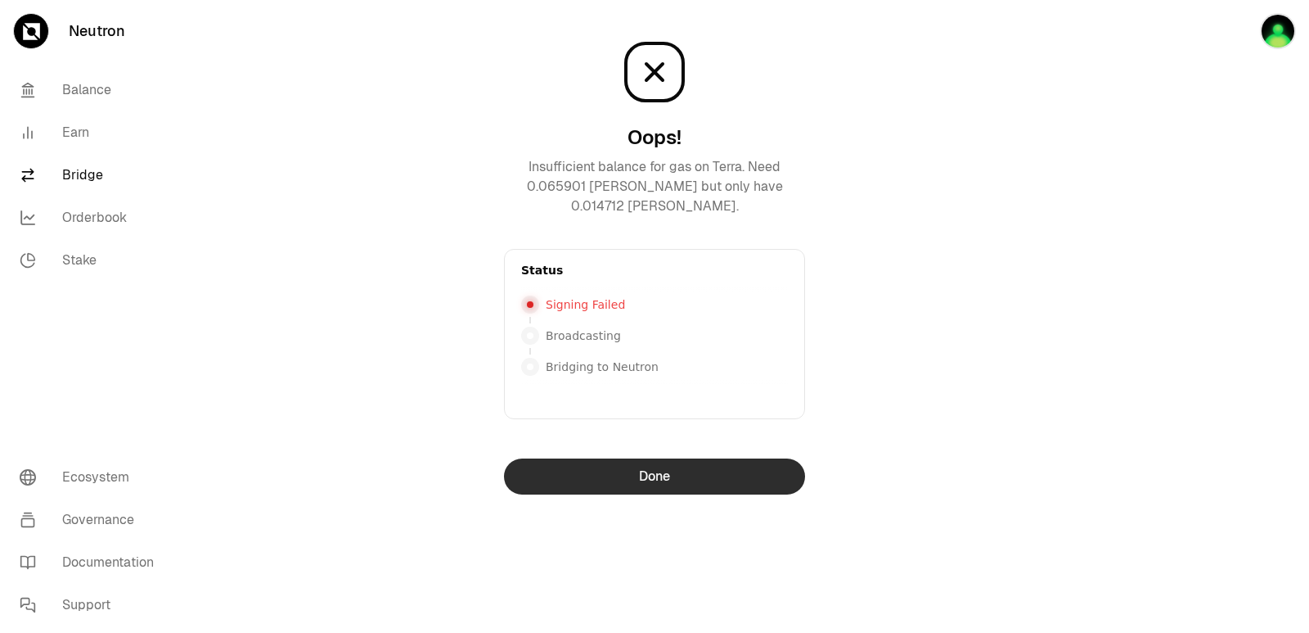
click at [632, 461] on button "Done" at bounding box center [654, 476] width 301 height 36
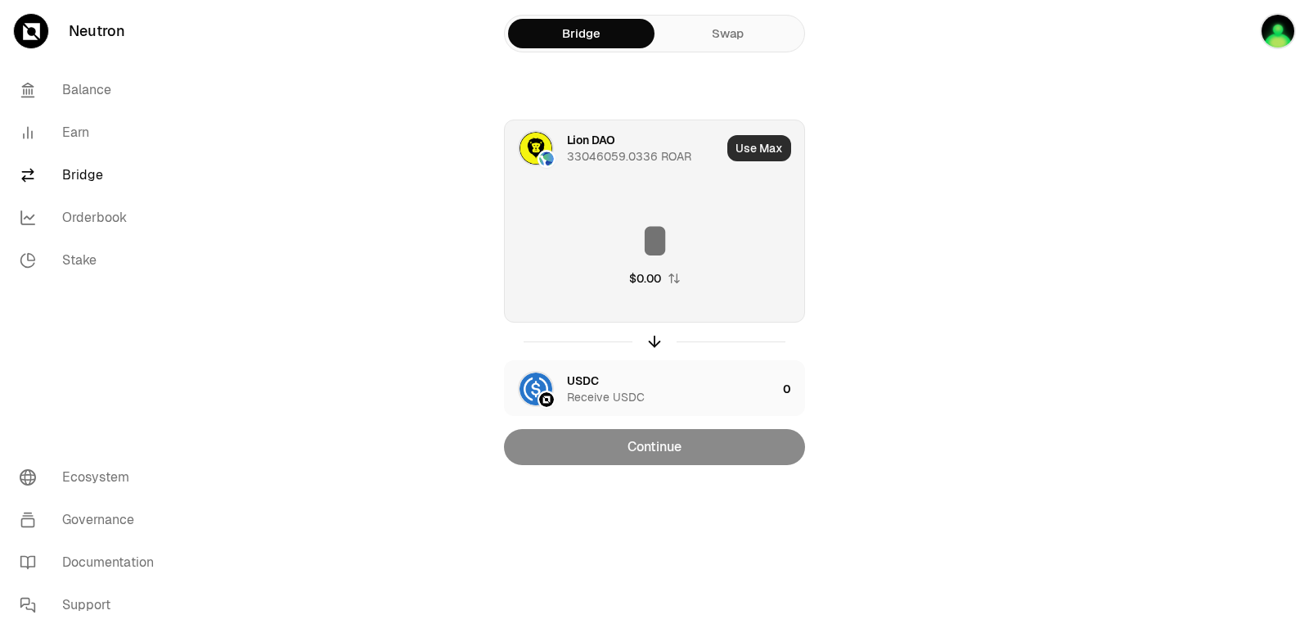
click at [763, 139] on button "Use Max" at bounding box center [759, 148] width 64 height 26
type input "**********"
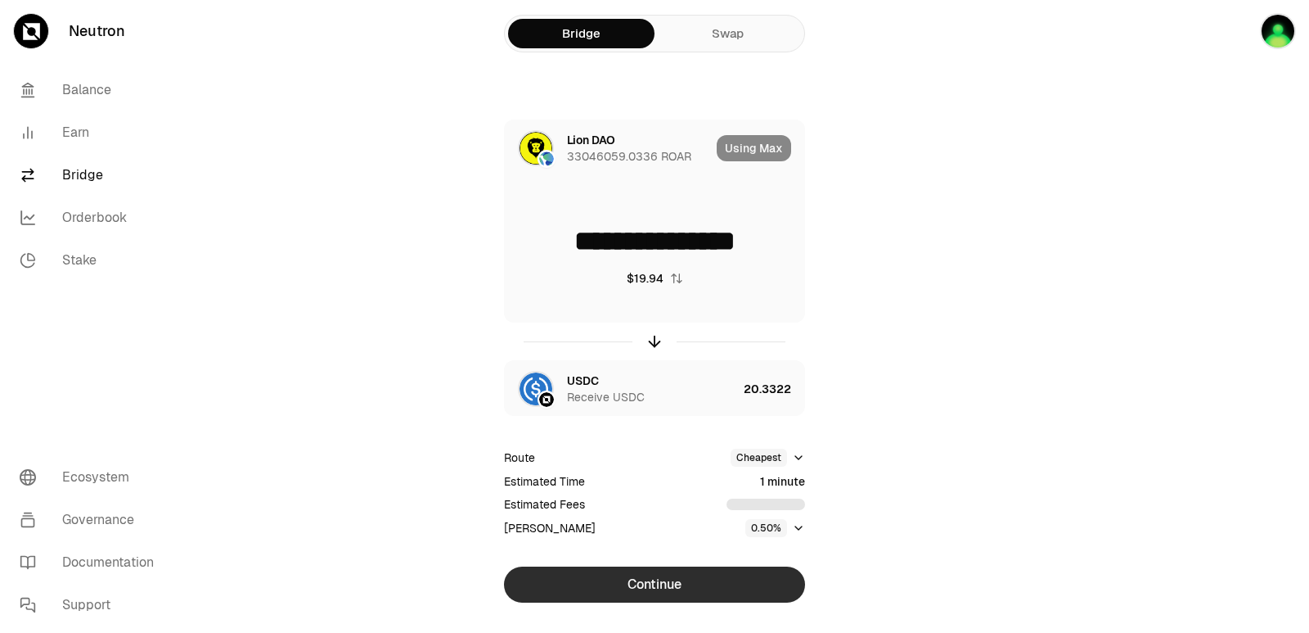
click at [652, 587] on button "Continue" at bounding box center [654, 584] width 301 height 36
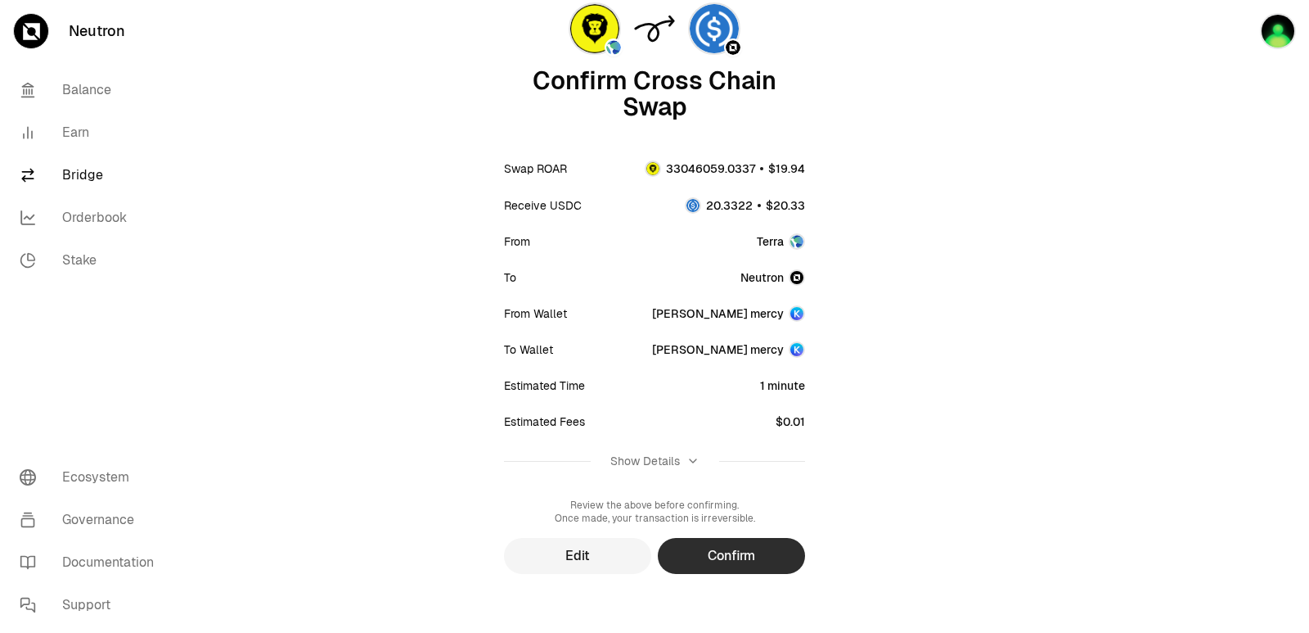
scroll to position [135, 0]
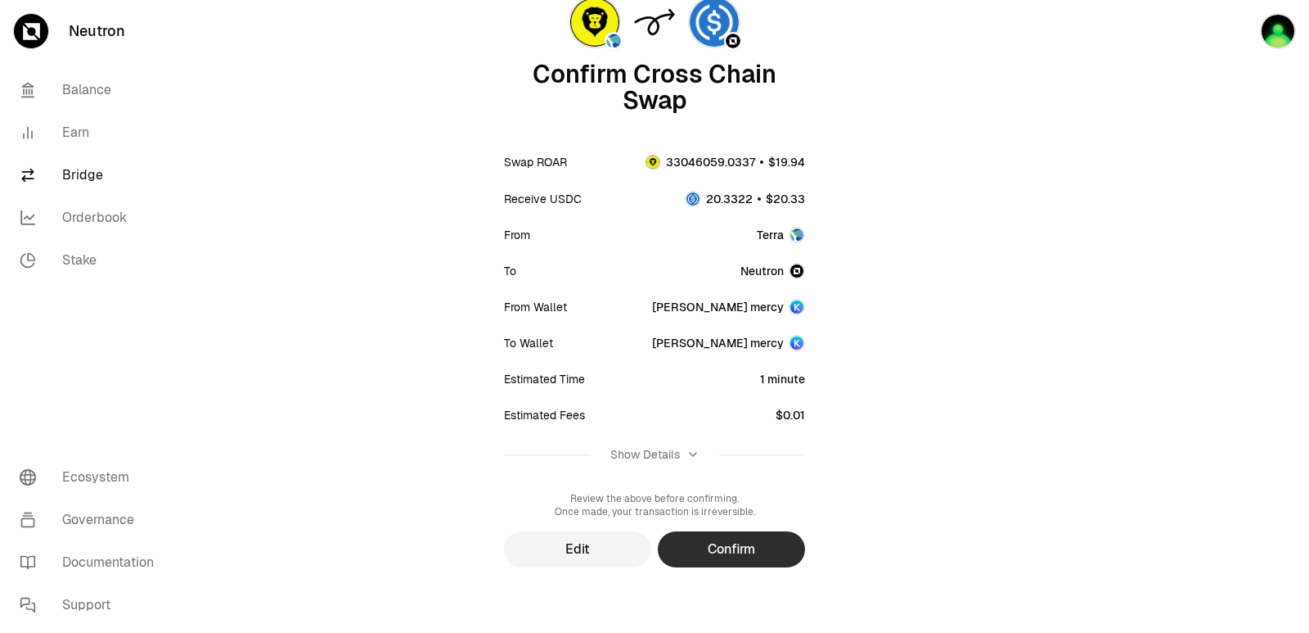
click at [734, 552] on button "Confirm" at bounding box center [731, 549] width 147 height 36
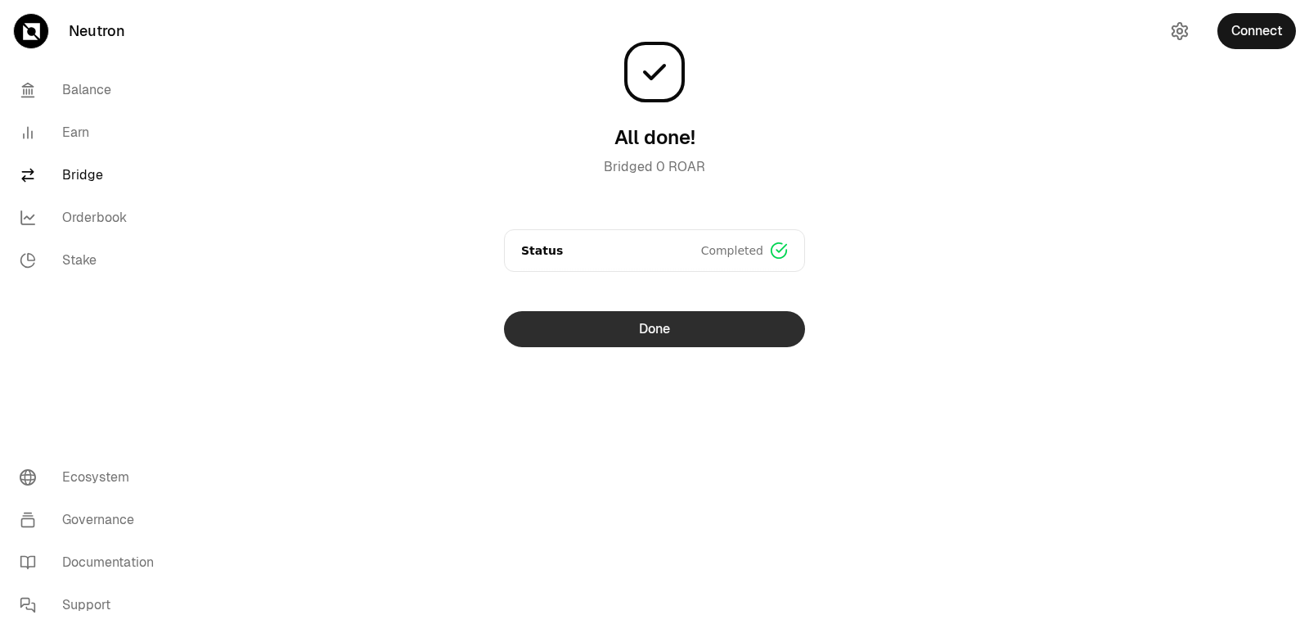
click at [676, 337] on button "Done" at bounding box center [654, 329] width 301 height 36
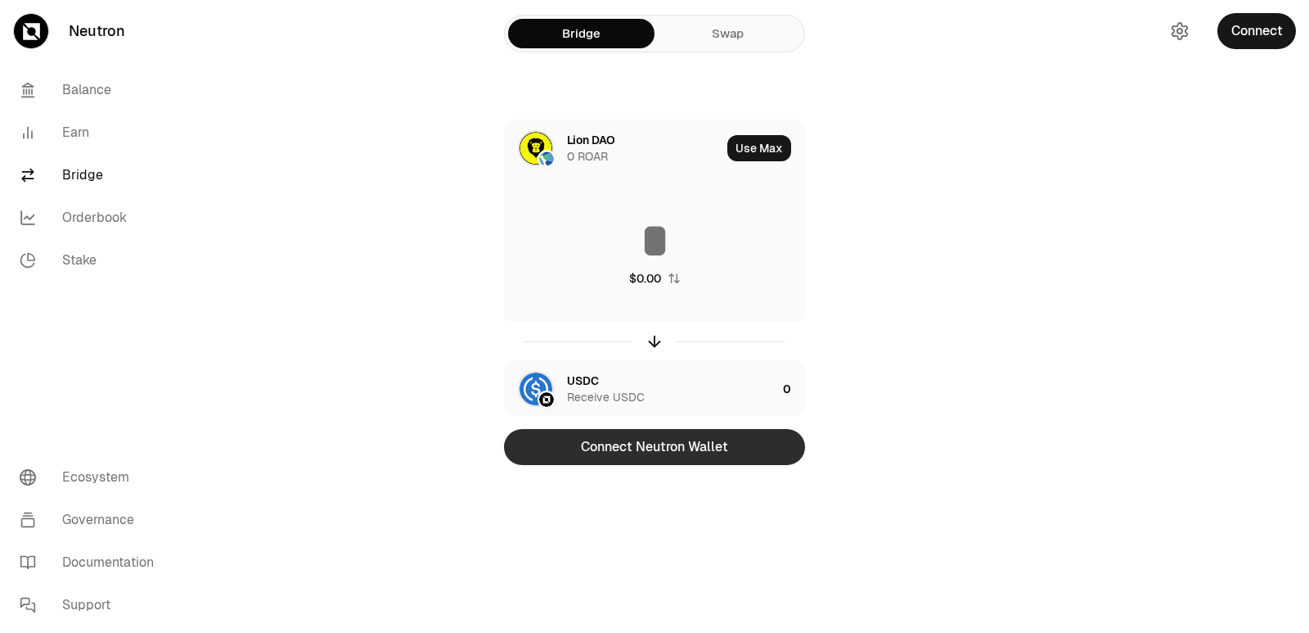
click at [687, 457] on button "Connect Neutron Wallet" at bounding box center [654, 447] width 301 height 36
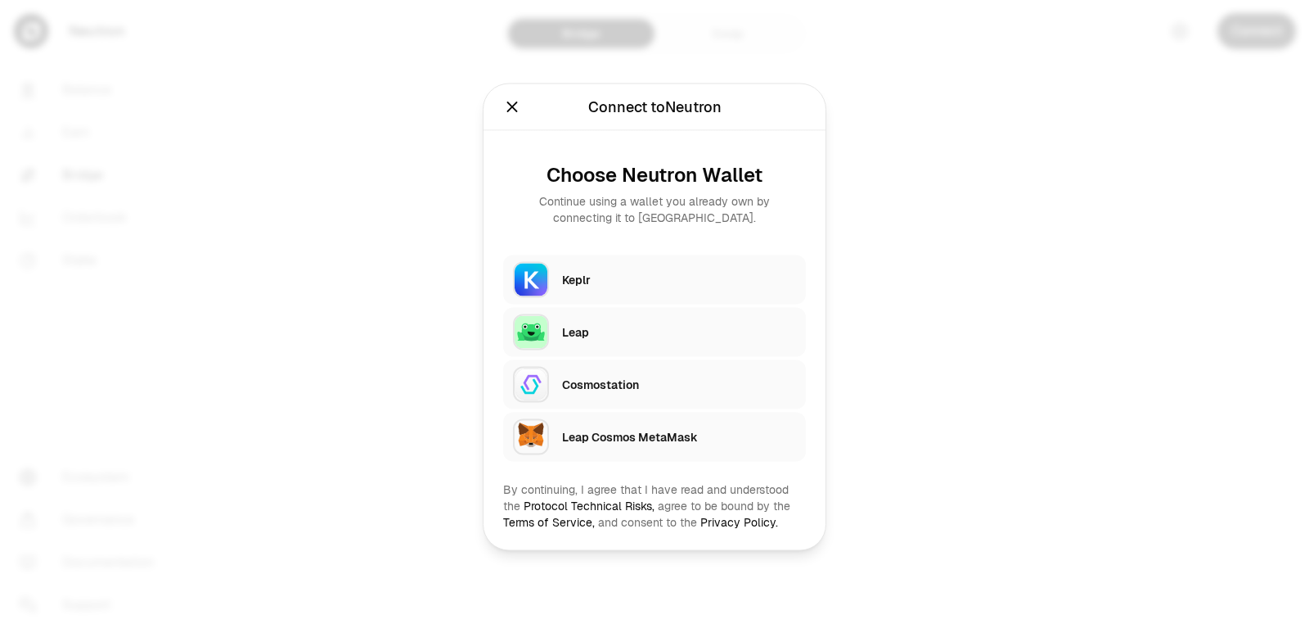
click at [608, 270] on div "Keplr" at bounding box center [679, 279] width 234 height 25
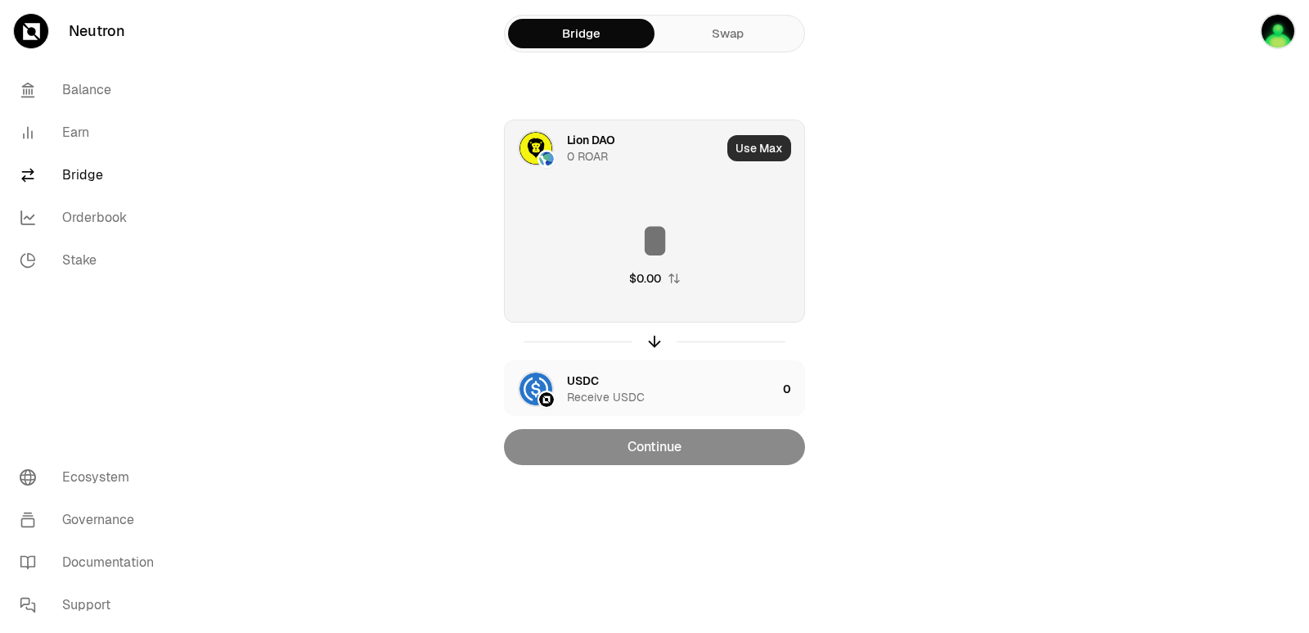
click at [761, 146] on button "Use Max" at bounding box center [759, 148] width 64 height 26
click at [679, 280] on icon "button" at bounding box center [674, 278] width 13 height 13
click at [656, 338] on icon "button" at bounding box center [655, 341] width 18 height 18
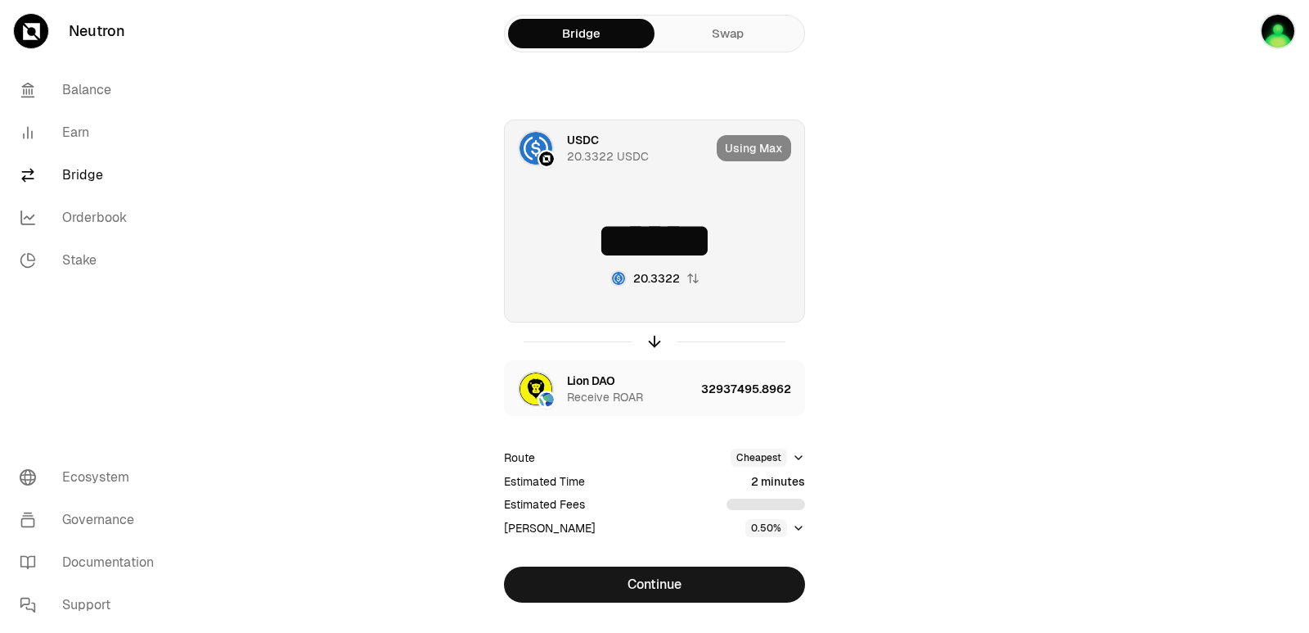
click at [751, 153] on div "Using Max" at bounding box center [761, 148] width 88 height 56
click at [751, 141] on div "Using Max" at bounding box center [761, 148] width 88 height 56
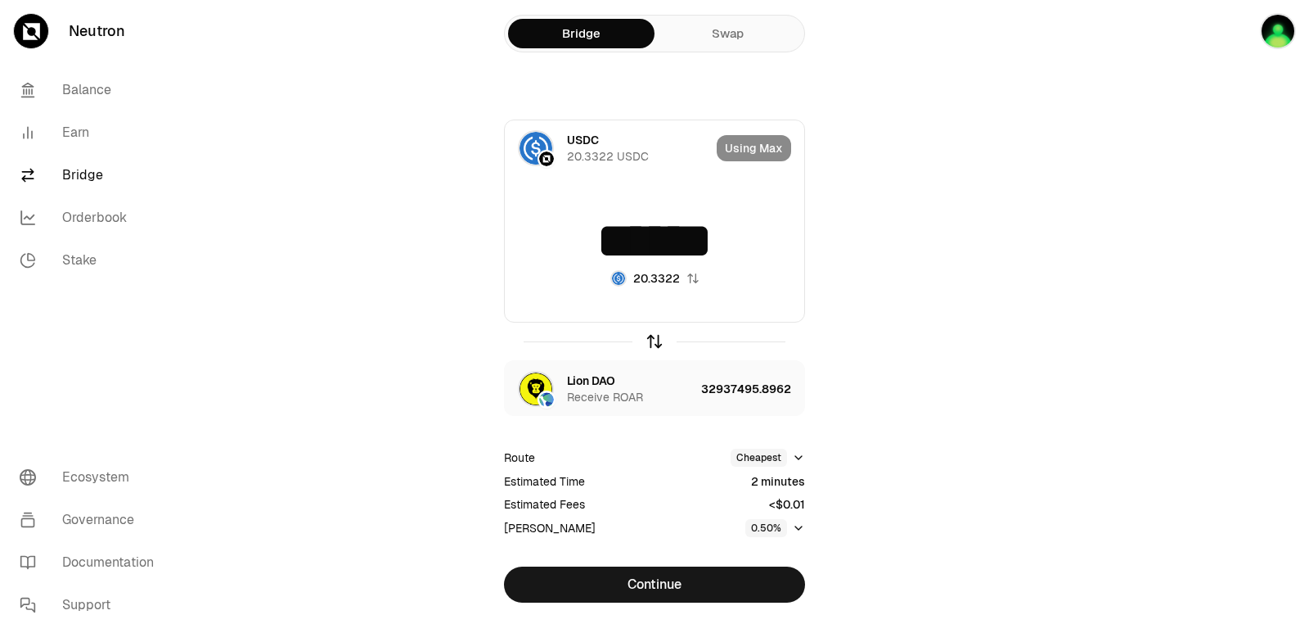
click at [653, 346] on icon "button" at bounding box center [655, 341] width 18 height 18
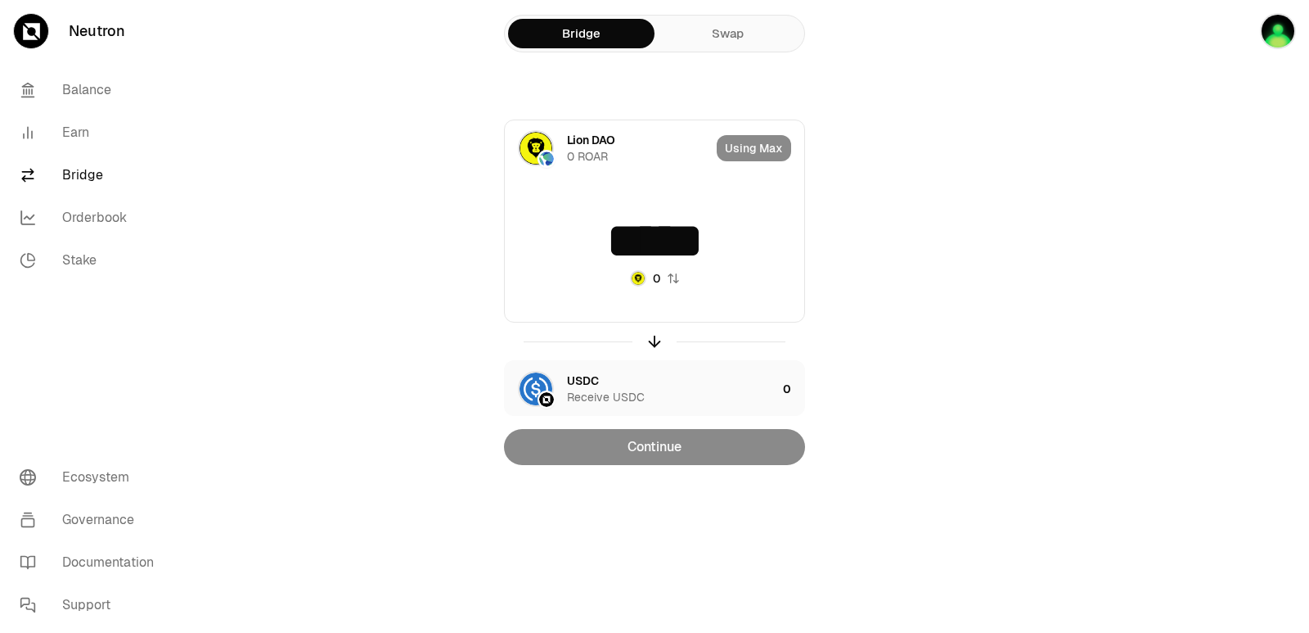
click at [637, 233] on input "*****" at bounding box center [654, 240] width 299 height 49
click at [673, 286] on button "0" at bounding box center [655, 278] width 50 height 16
click at [668, 244] on input "*" at bounding box center [654, 240] width 299 height 49
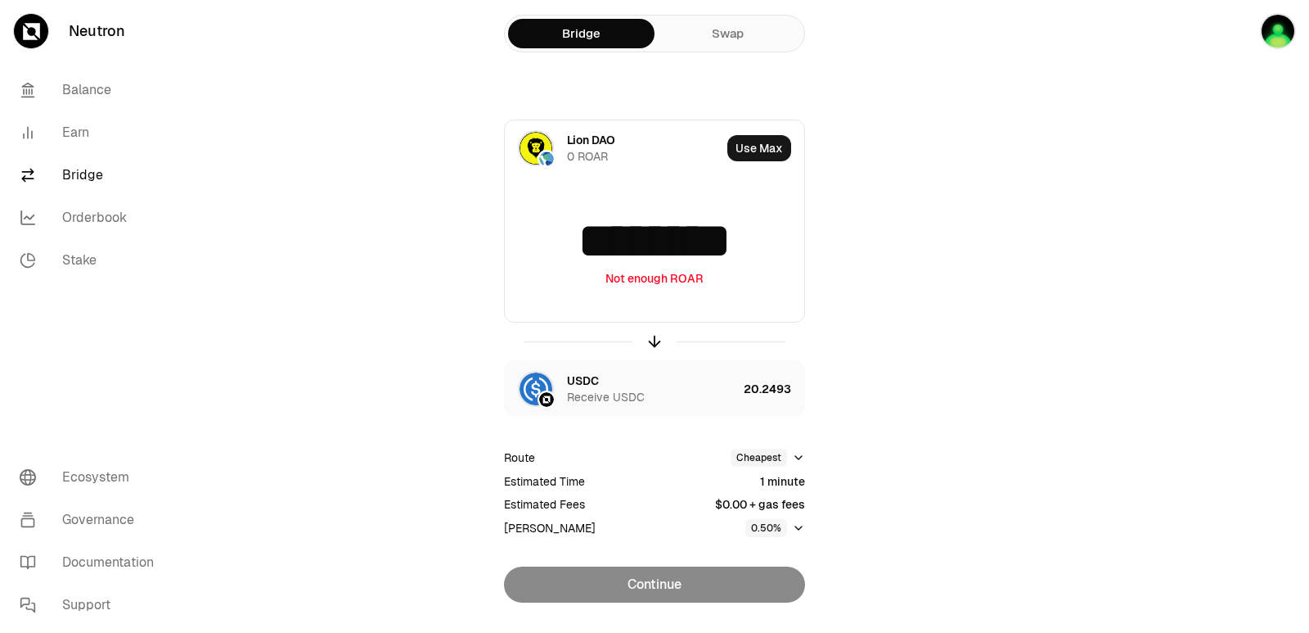
type input "********"
